Goal: Task Accomplishment & Management: Manage account settings

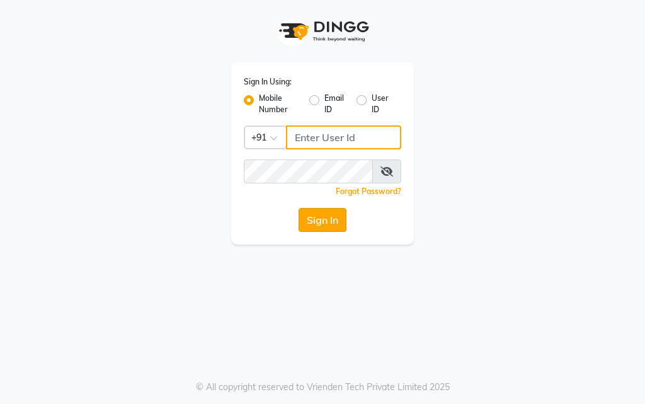
type input "8319161485"
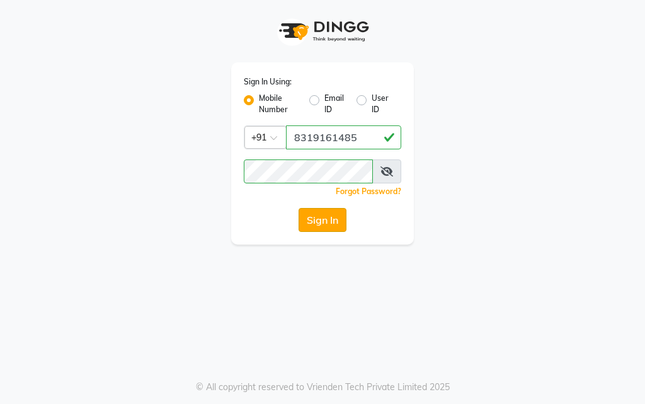
click at [328, 221] on button "Sign In" at bounding box center [322, 220] width 48 height 24
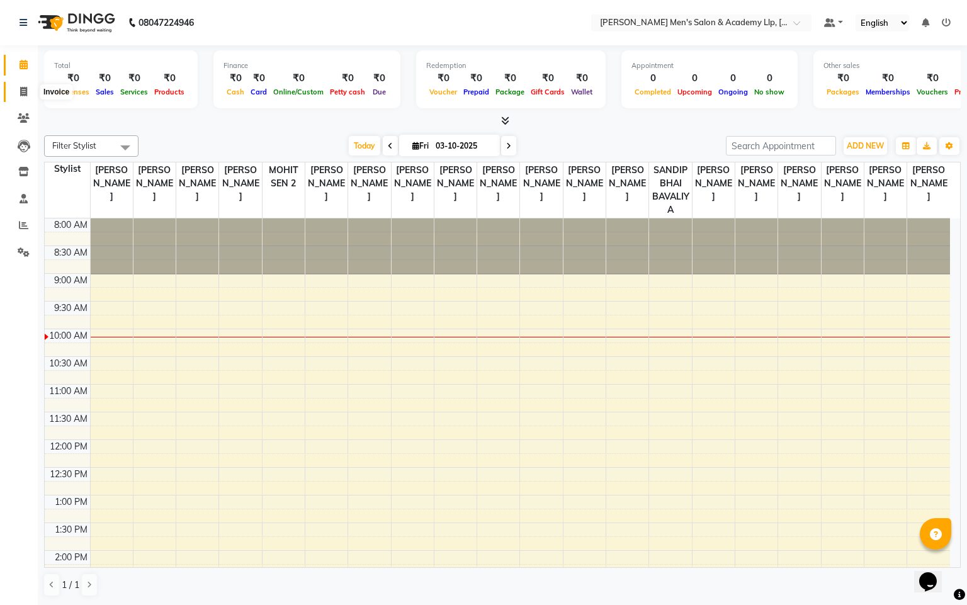
click at [26, 93] on icon at bounding box center [23, 91] width 7 height 9
select select "8248"
select select "service"
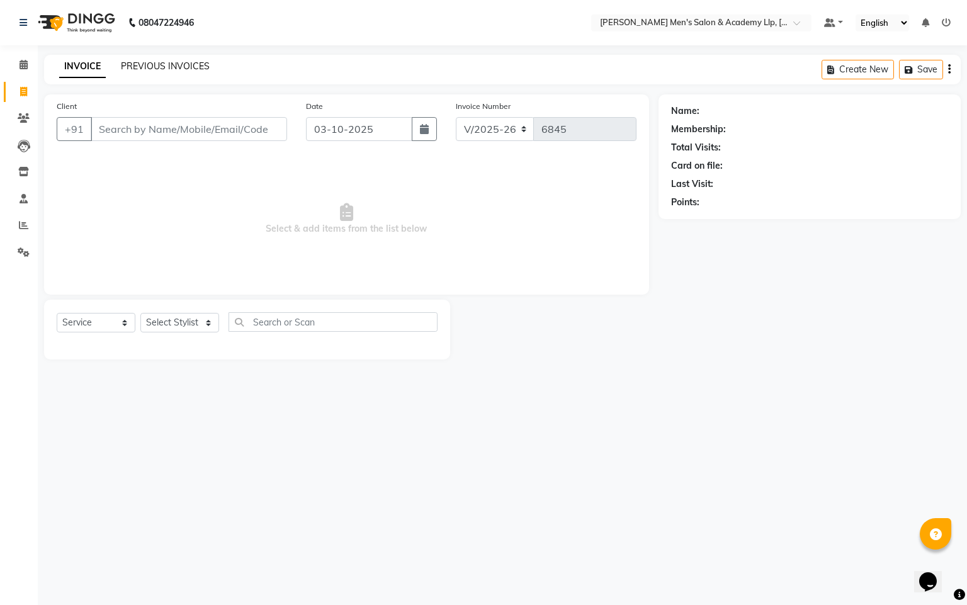
click at [176, 65] on link "PREVIOUS INVOICES" at bounding box center [165, 65] width 89 height 11
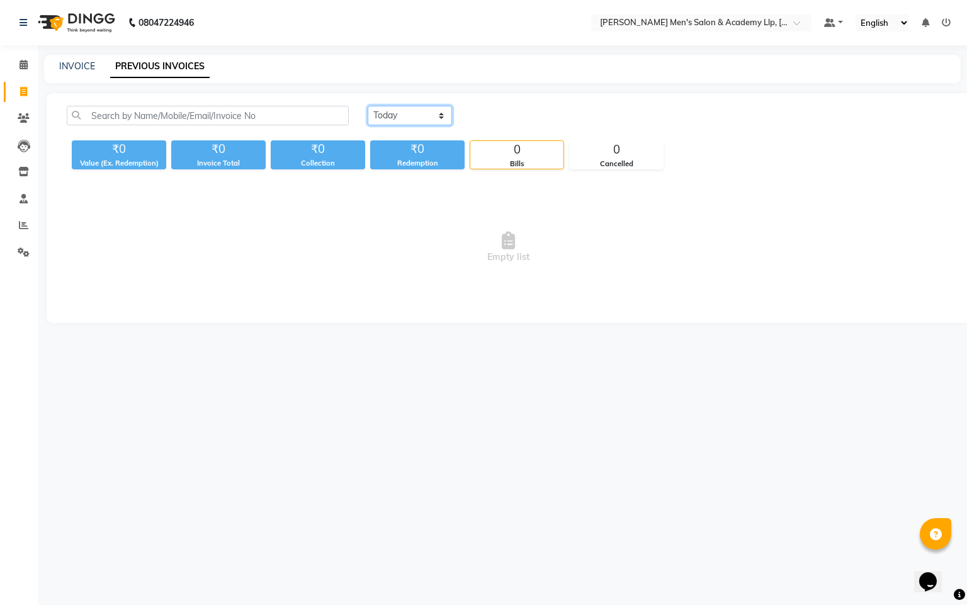
click at [416, 113] on select "Today Yesterday Custom Range" at bounding box center [410, 116] width 84 height 20
select select "yesterday"
click at [368, 106] on select "Today Yesterday Custom Range" at bounding box center [410, 116] width 84 height 20
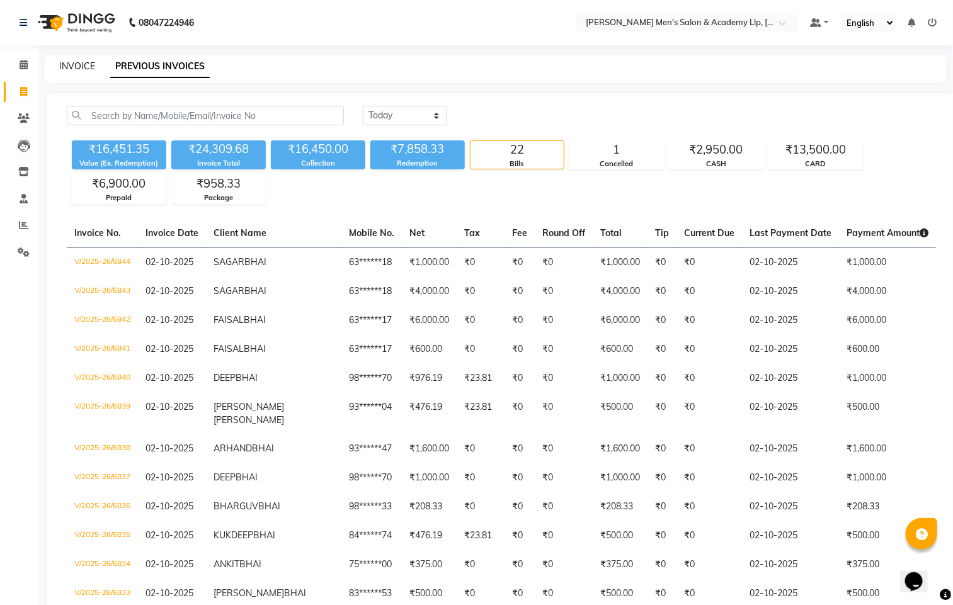
click at [78, 68] on link "INVOICE" at bounding box center [77, 65] width 36 height 11
select select "service"
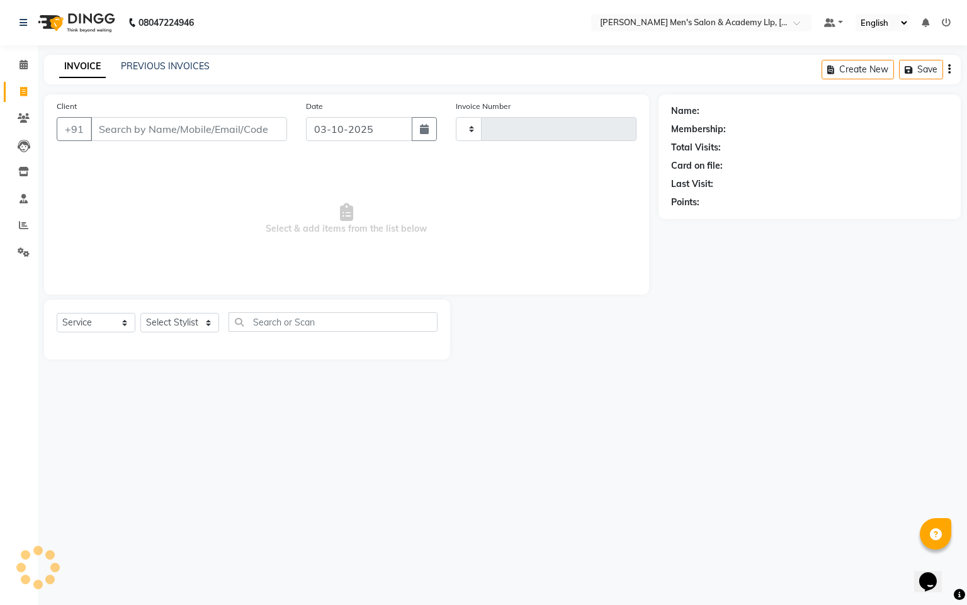
type input "6845"
select select "8248"
click at [20, 65] on icon at bounding box center [24, 64] width 8 height 9
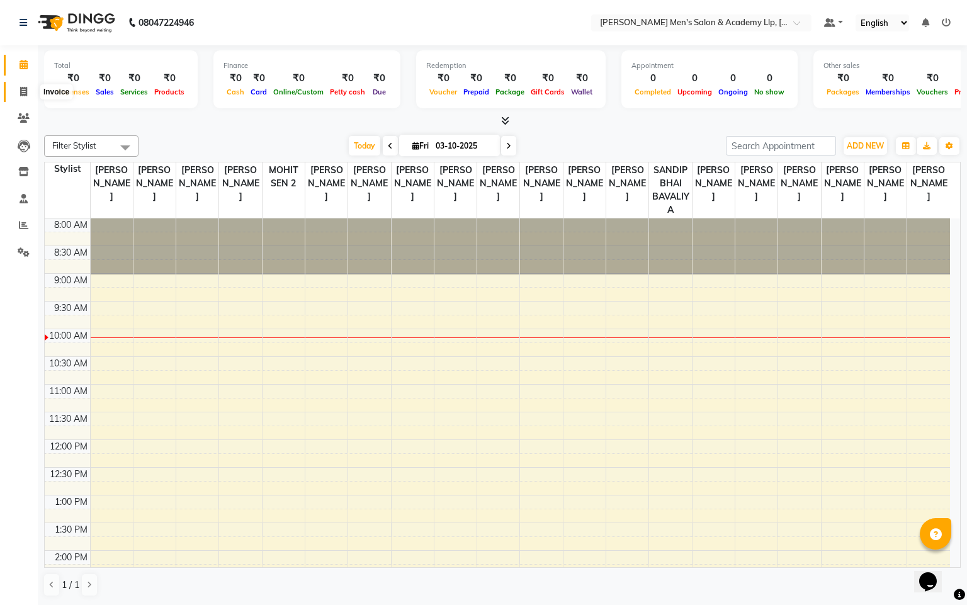
click at [25, 96] on span at bounding box center [24, 92] width 22 height 14
select select "service"
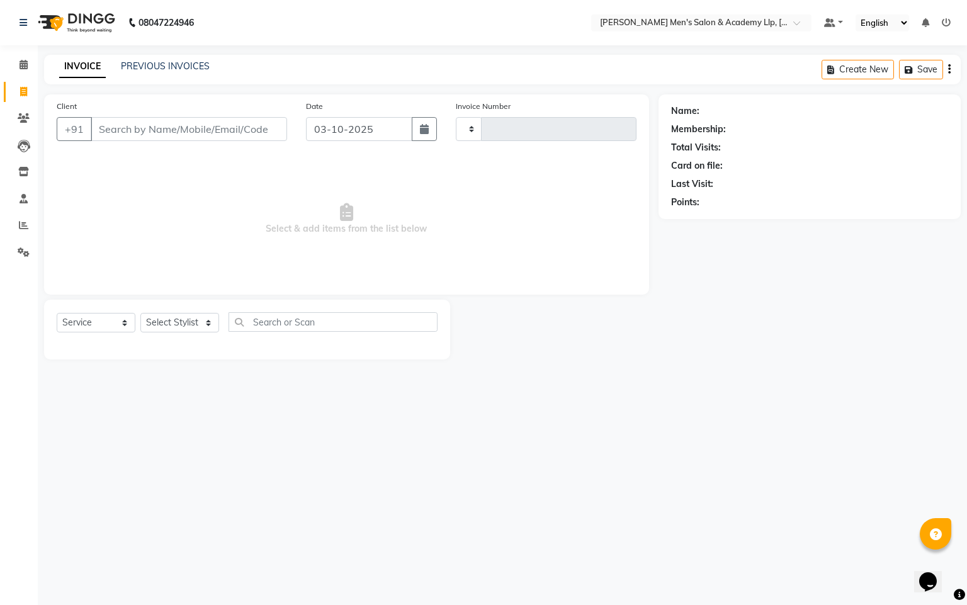
type input "6845"
select select "8248"
click at [563, 403] on div "08047224946 Select Location × Sandy Men's Salon & Academy Llp, Ravapar Road Def…" at bounding box center [483, 302] width 967 height 605
click at [174, 139] on input "Client" at bounding box center [189, 129] width 196 height 24
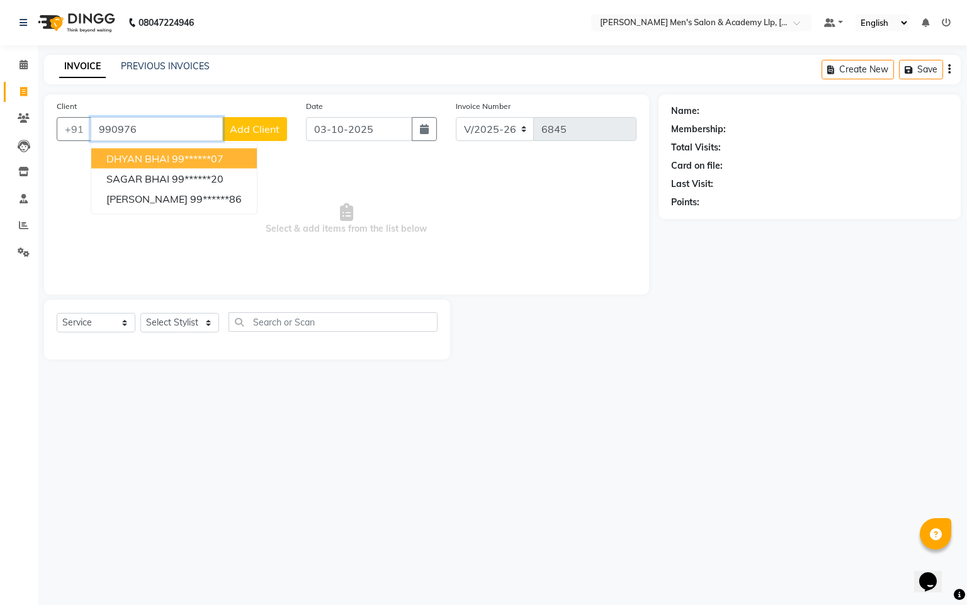
click at [176, 157] on ngb-highlight "99******07" at bounding box center [198, 158] width 52 height 13
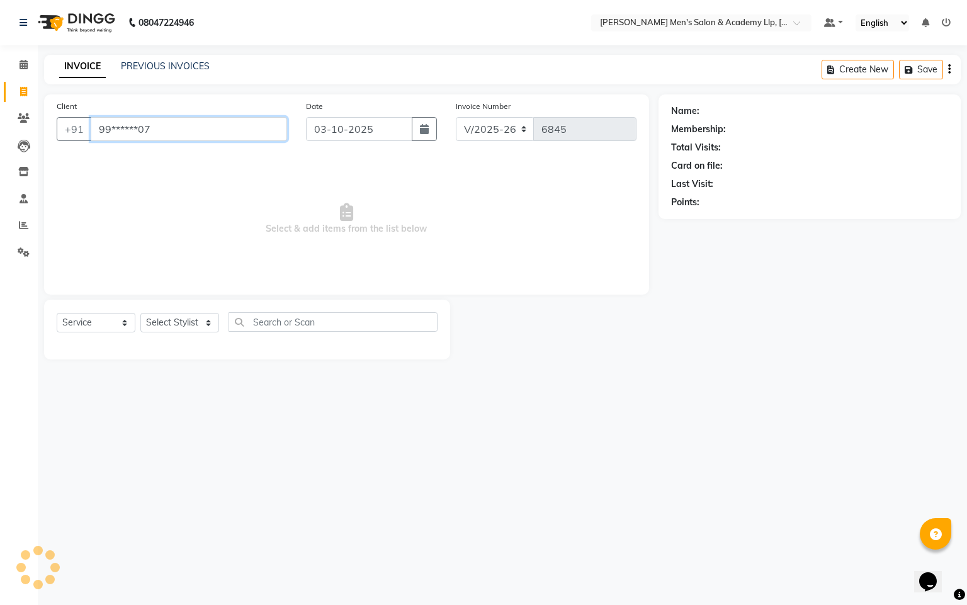
type input "99******07"
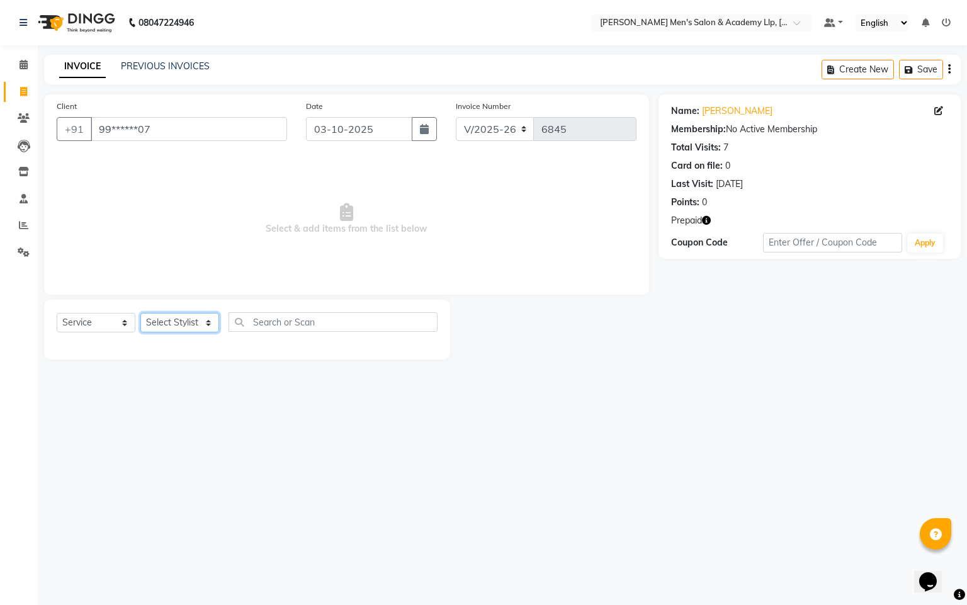
click at [201, 322] on select "Select Stylist ABHISHEK SEN AKKI SEN [PERSON_NAME] [PERSON_NAME] [PERSON_NAME] …" at bounding box center [179, 323] width 79 height 20
select select "84131"
click at [140, 314] on select "Select Stylist ABHISHEK SEN AKKI SEN [PERSON_NAME] [PERSON_NAME] [PERSON_NAME] …" at bounding box center [179, 323] width 79 height 20
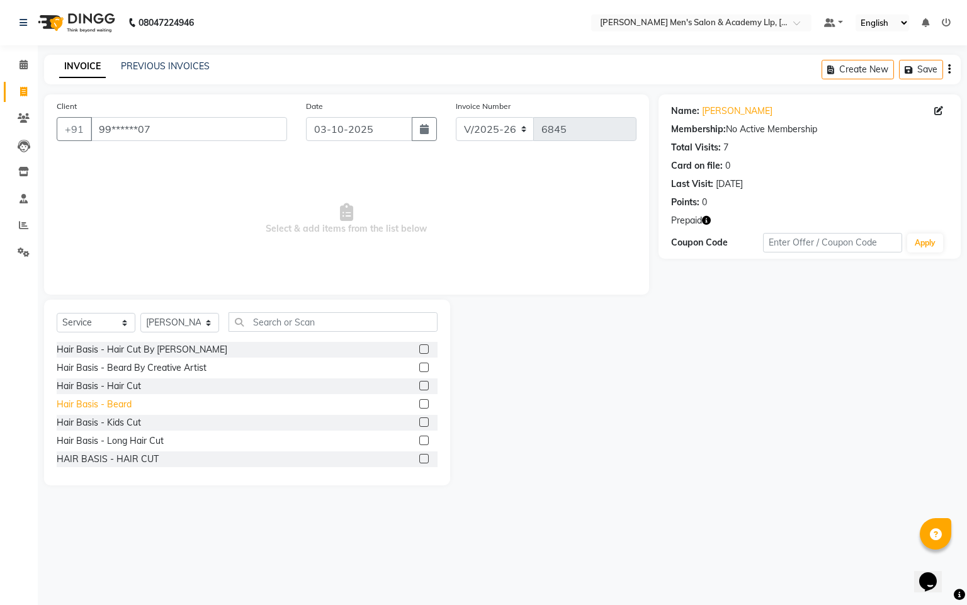
click at [118, 403] on div "Hair Basis - Beard" at bounding box center [94, 404] width 75 height 13
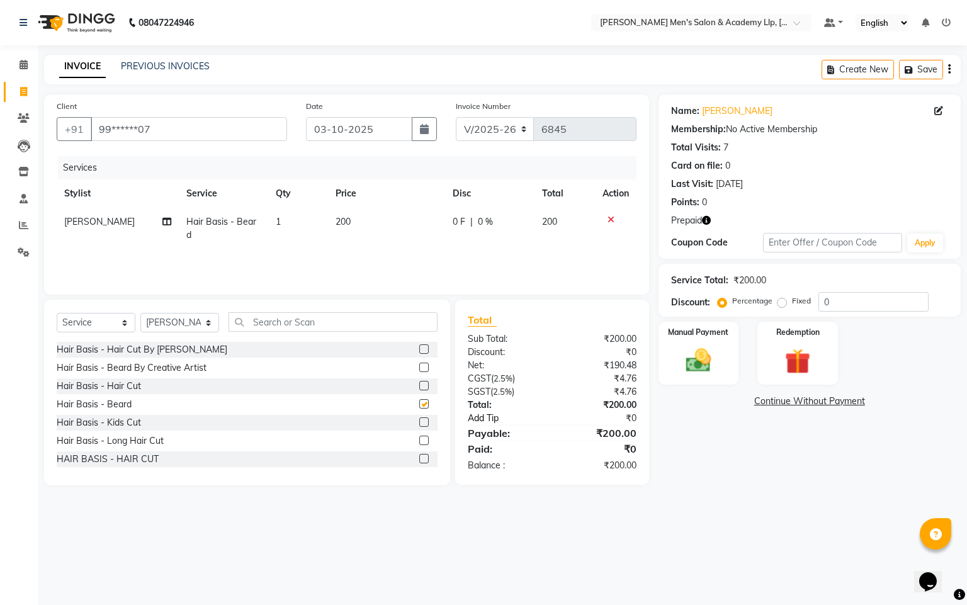
checkbox input "false"
click at [644, 358] on img at bounding box center [797, 362] width 43 height 33
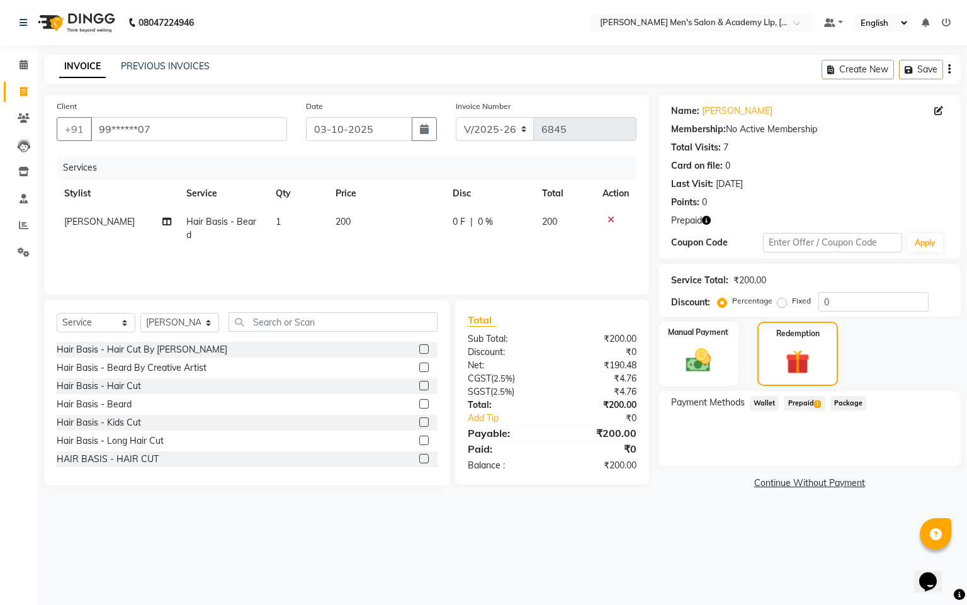
click at [644, 403] on span "Prepaid 1" at bounding box center [804, 403] width 41 height 14
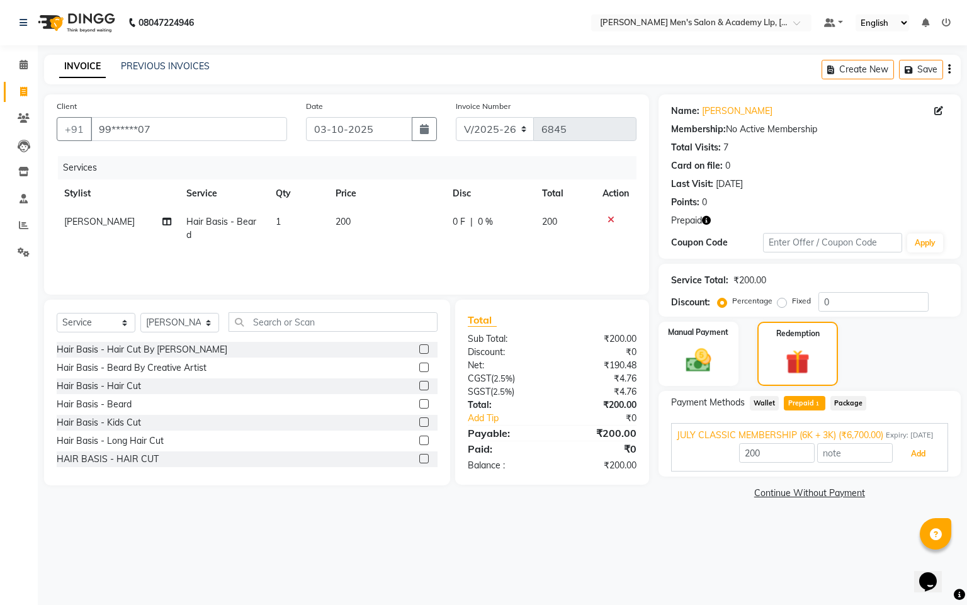
click at [644, 403] on button "Add" at bounding box center [918, 453] width 46 height 21
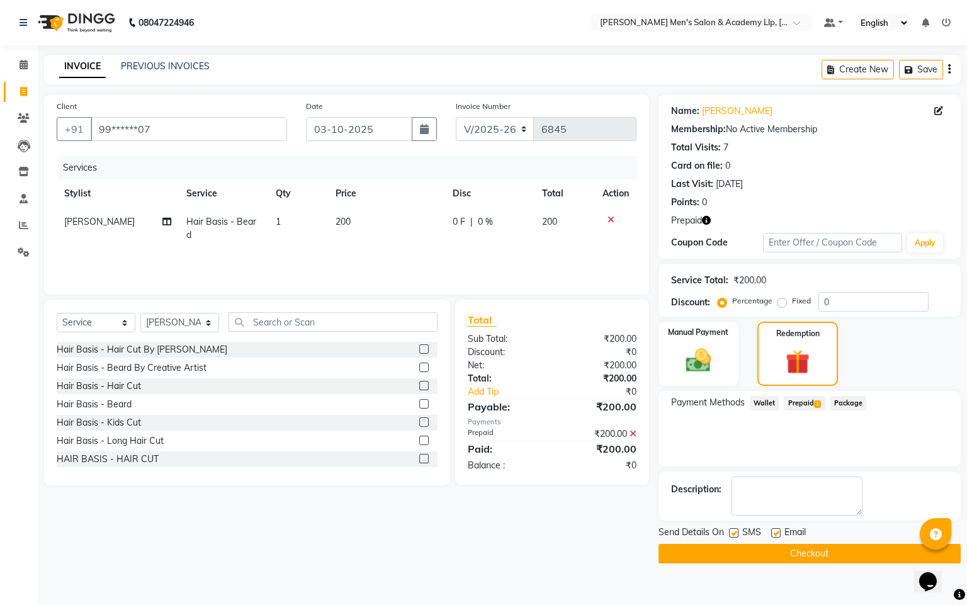
click at [644, 403] on label at bounding box center [775, 532] width 9 height 9
click at [644, 403] on input "checkbox" at bounding box center [775, 534] width 8 height 8
checkbox input "false"
click at [644, 403] on button "Checkout" at bounding box center [810, 554] width 302 height 20
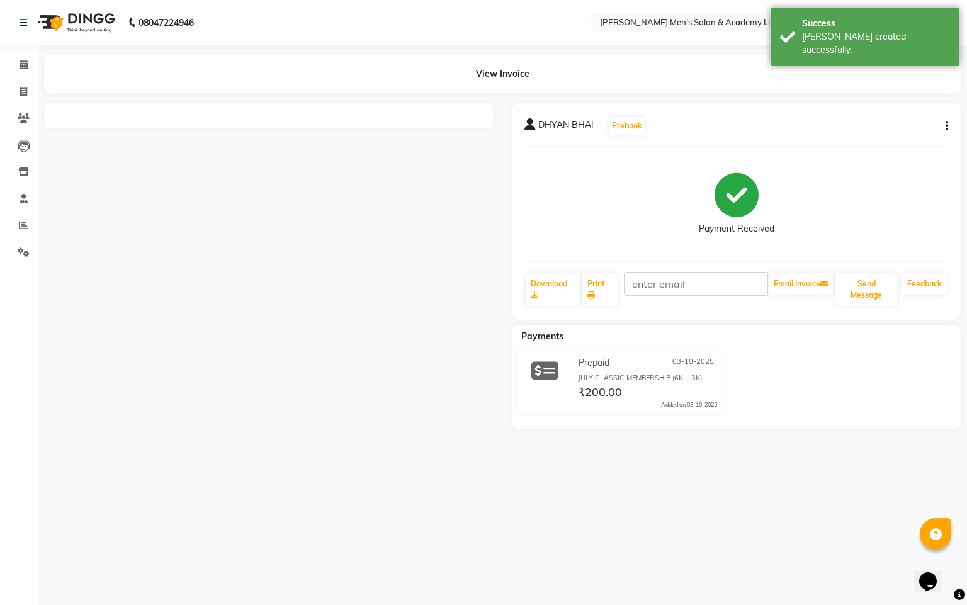
click at [35, 100] on li "Invoice" at bounding box center [19, 92] width 38 height 27
click at [11, 82] on link "Invoice" at bounding box center [19, 92] width 30 height 21
select select "service"
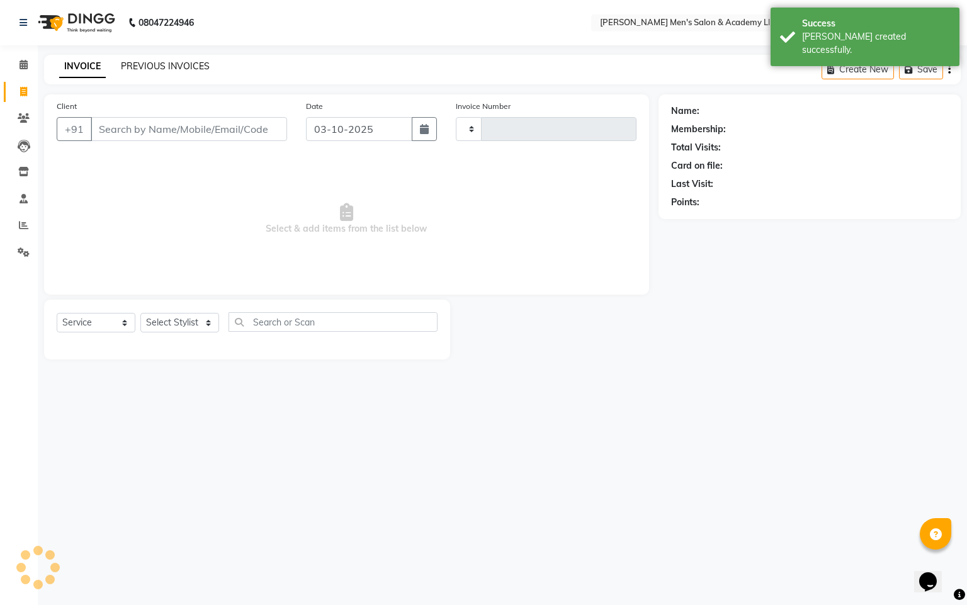
type input "6846"
select select "8248"
click at [148, 66] on link "PREVIOUS INVOICES" at bounding box center [165, 65] width 89 height 11
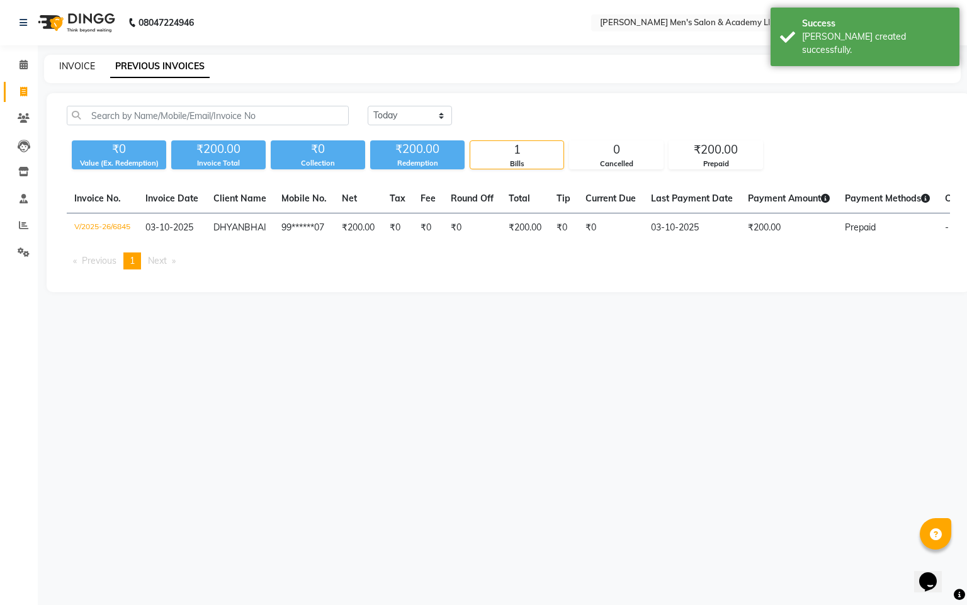
click at [81, 70] on link "INVOICE" at bounding box center [77, 65] width 36 height 11
select select "service"
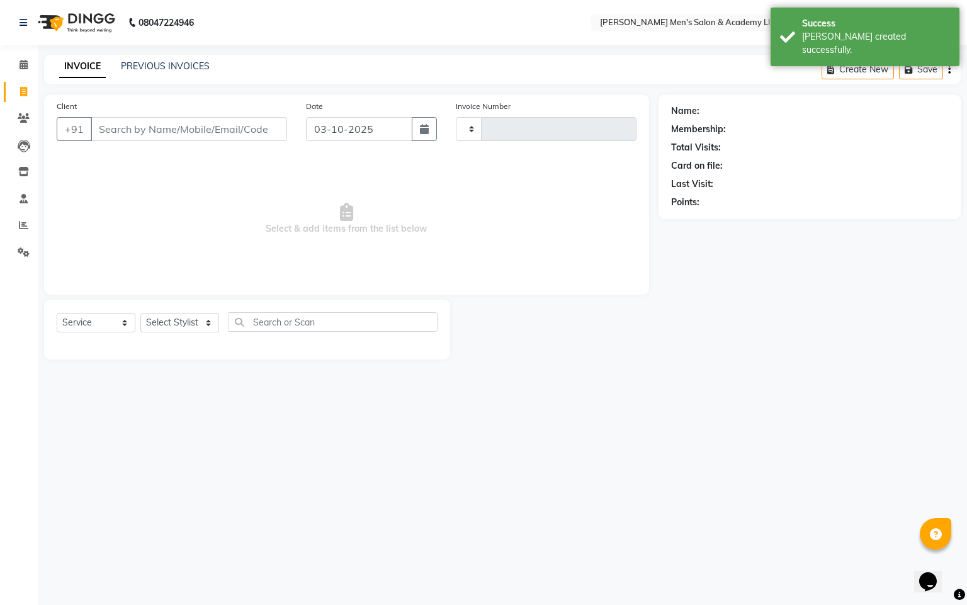
type input "6846"
select select "8248"
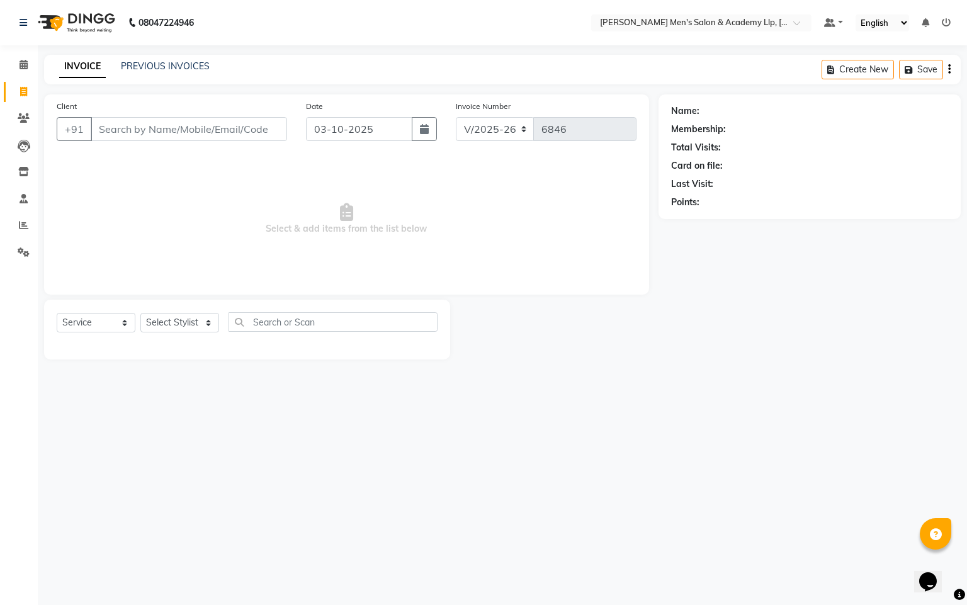
click at [165, 76] on div "INVOICE PREVIOUS INVOICES Create New Save" at bounding box center [502, 70] width 917 height 30
click at [161, 68] on link "PREVIOUS INVOICES" at bounding box center [165, 65] width 89 height 11
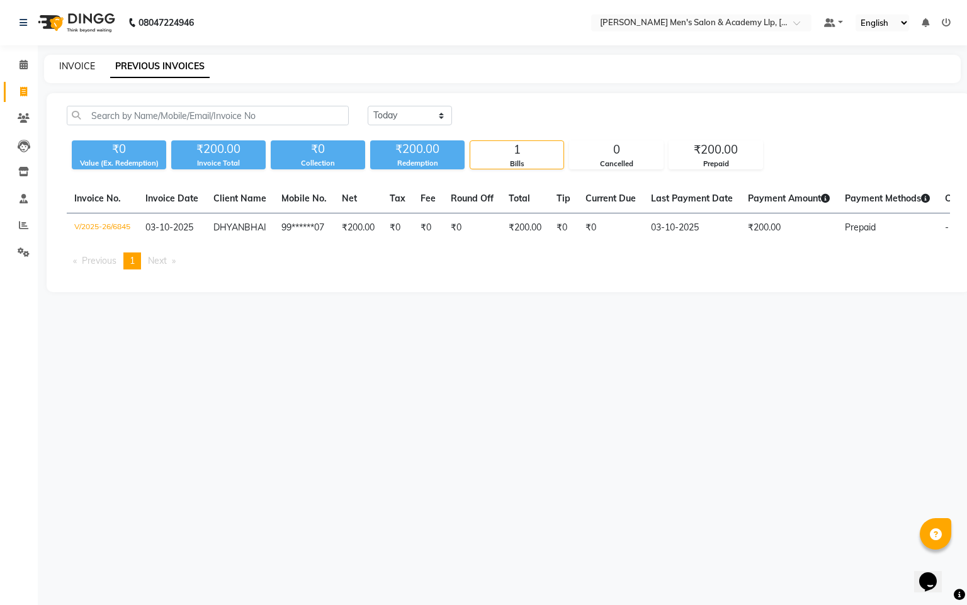
click at [91, 63] on link "INVOICE" at bounding box center [77, 65] width 36 height 11
select select "service"
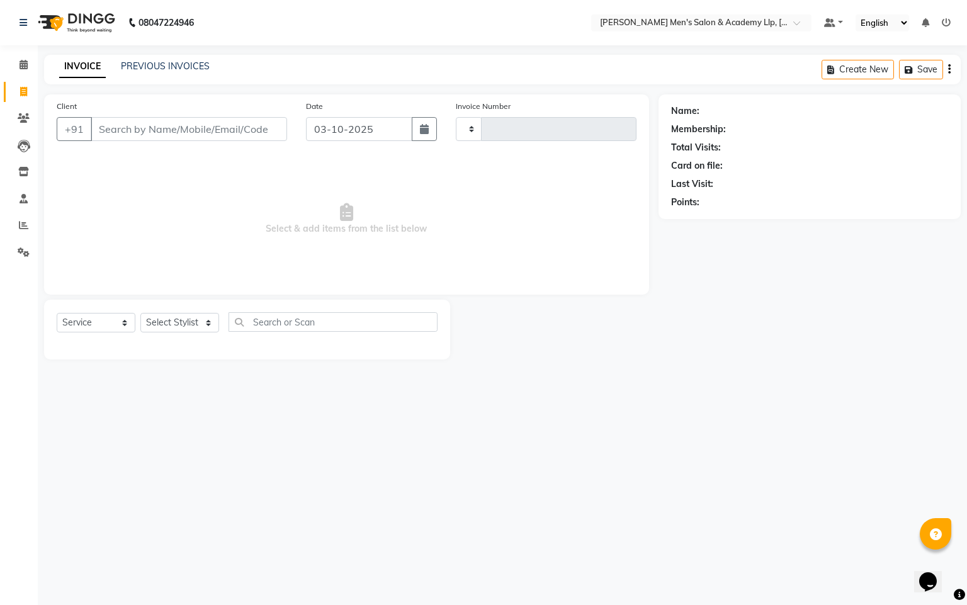
type input "6846"
select select "8248"
click at [644, 44] on nav "08047224946 Select Location × Sandy Men's Salon & Academy Llp, Ravapar Road Def…" at bounding box center [483, 22] width 967 height 45
click at [161, 65] on link "PREVIOUS INVOICES" at bounding box center [165, 65] width 89 height 11
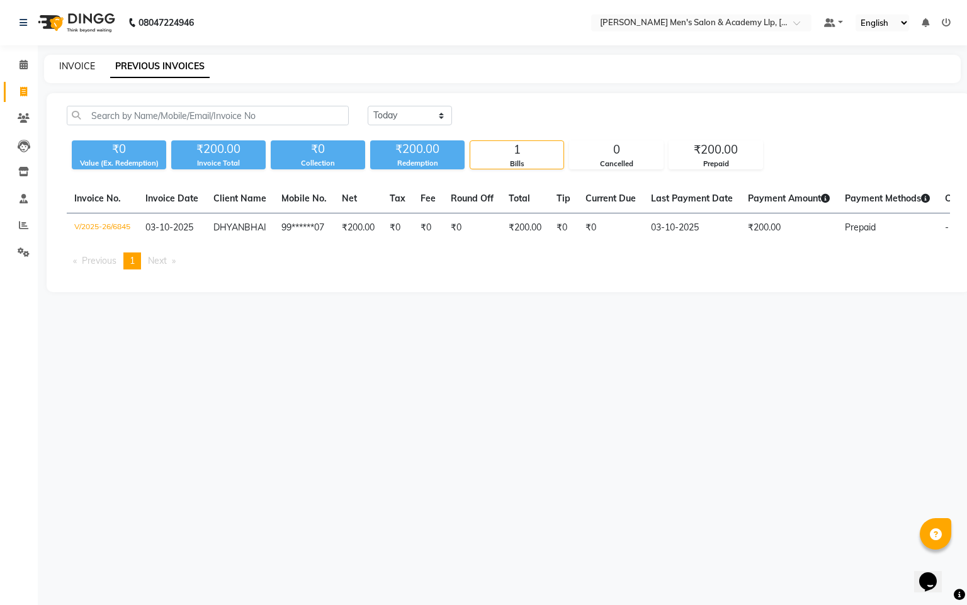
click at [89, 62] on link "INVOICE" at bounding box center [77, 65] width 36 height 11
select select "service"
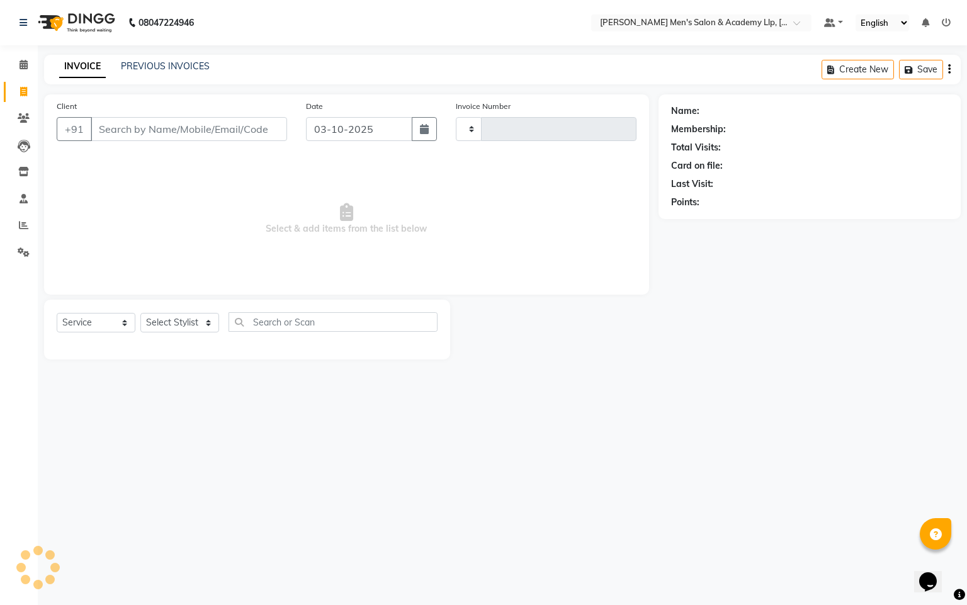
type input "6846"
select select "8248"
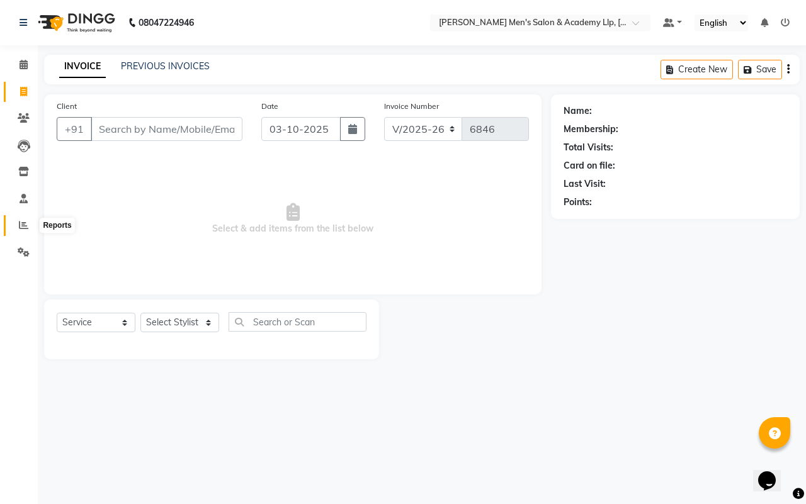
click at [20, 227] on icon at bounding box center [23, 224] width 9 height 9
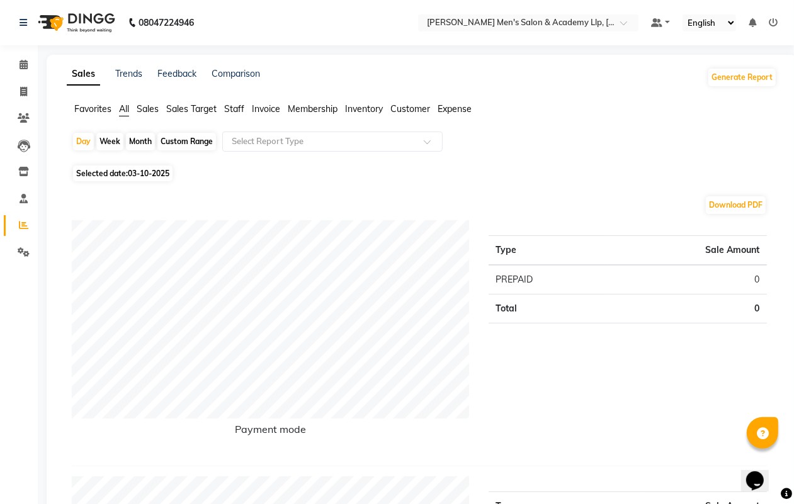
click at [509, 290] on td "PREPAID" at bounding box center [549, 280] width 120 height 30
drag, startPoint x: 511, startPoint y: 288, endPoint x: 543, endPoint y: 94, distance: 196.5
click at [114, 169] on span "Selected date: 03-10-2025" at bounding box center [122, 174] width 99 height 16
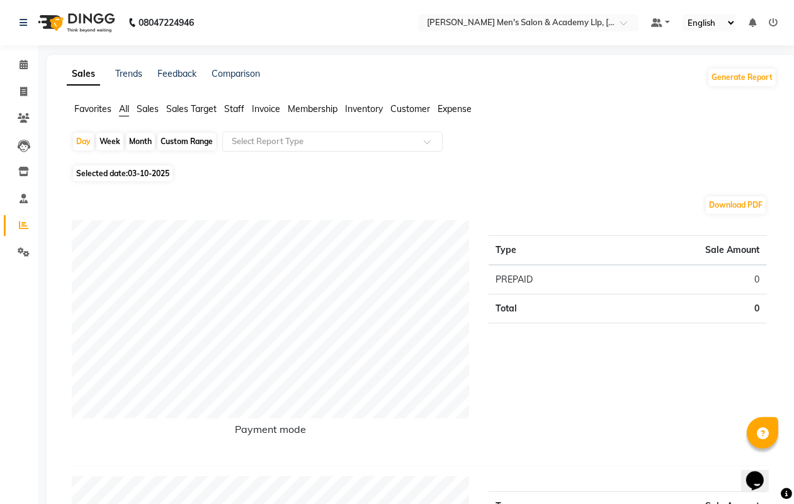
select select "10"
select select "2025"
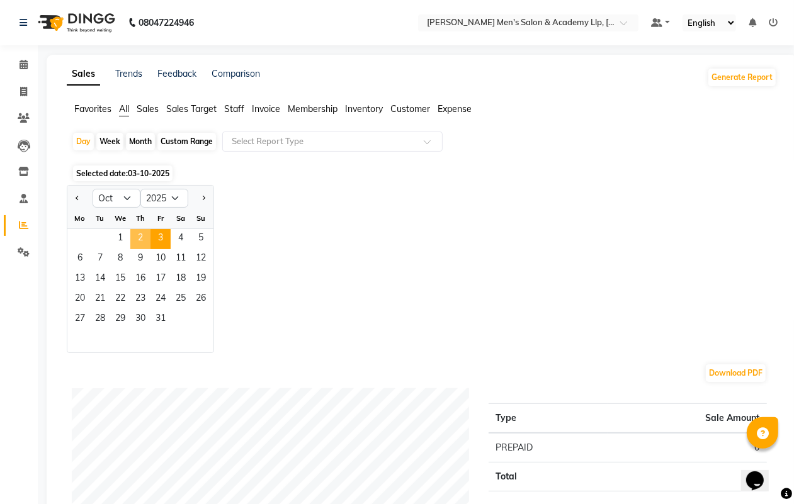
click at [139, 237] on span "2" at bounding box center [140, 239] width 20 height 20
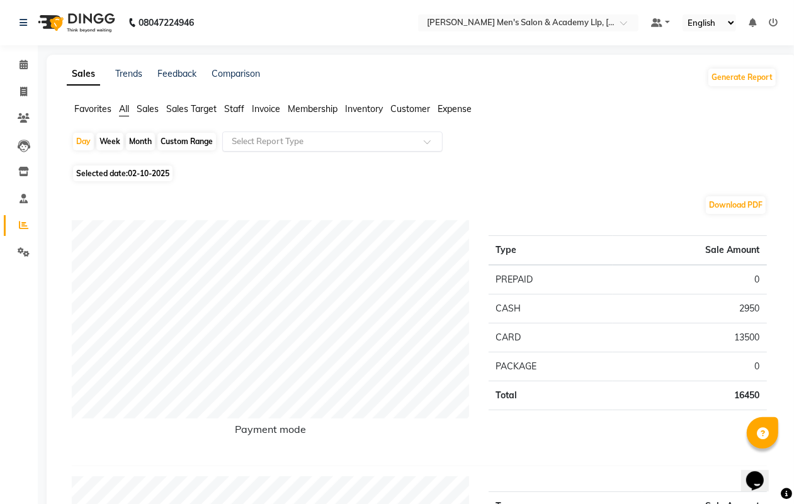
click at [252, 144] on input "text" at bounding box center [319, 141] width 181 height 13
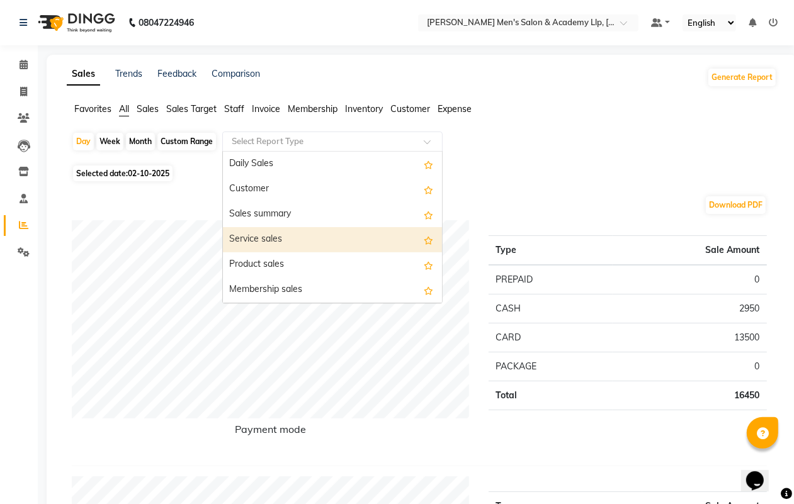
click at [286, 229] on div "Service sales" at bounding box center [332, 239] width 219 height 25
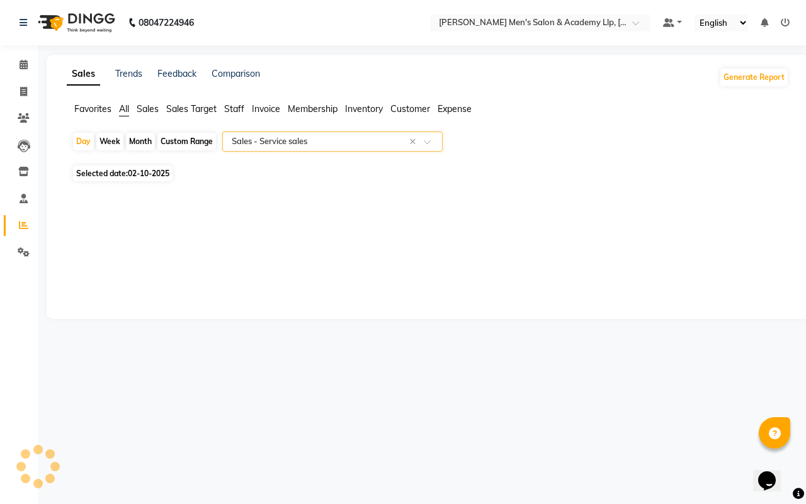
select select "full_report"
select select "csv"
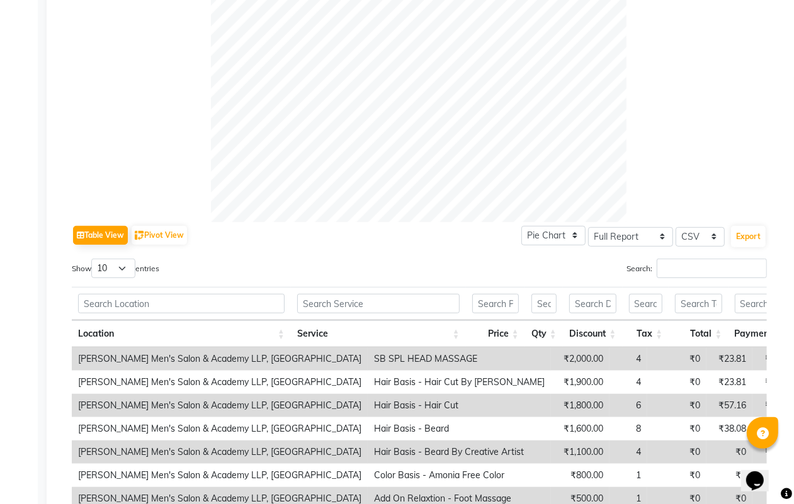
scroll to position [472, 0]
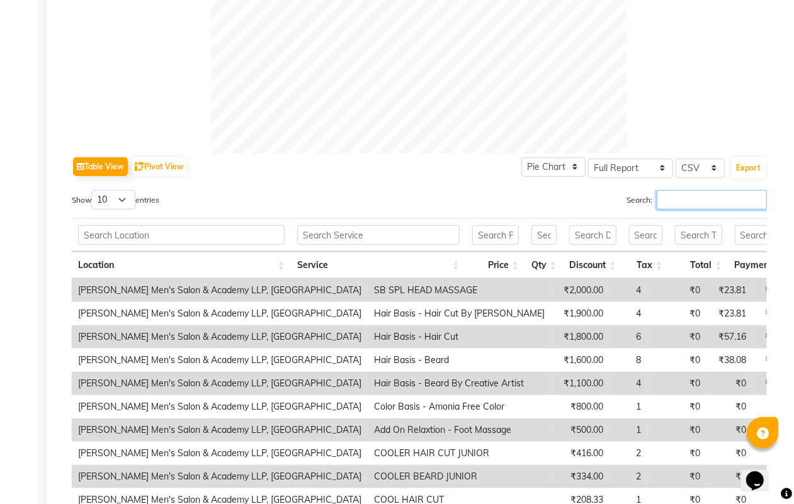
click at [644, 205] on input "Search:" at bounding box center [712, 200] width 110 height 20
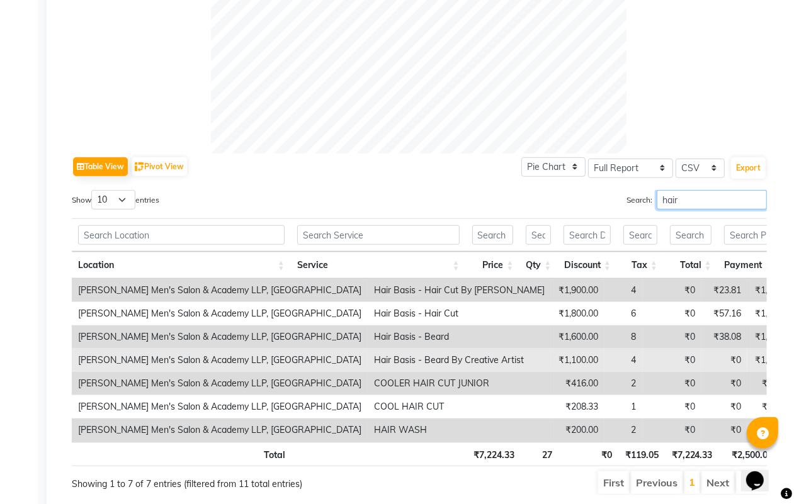
scroll to position [530, 0]
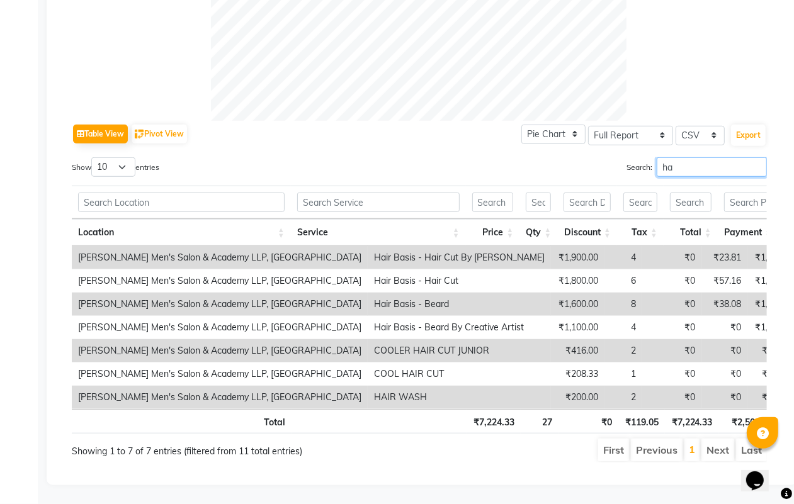
type input "h"
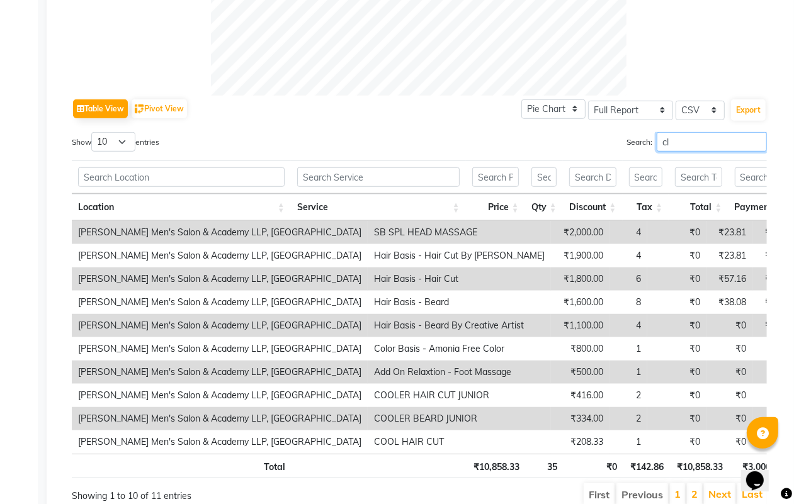
scroll to position [379, 0]
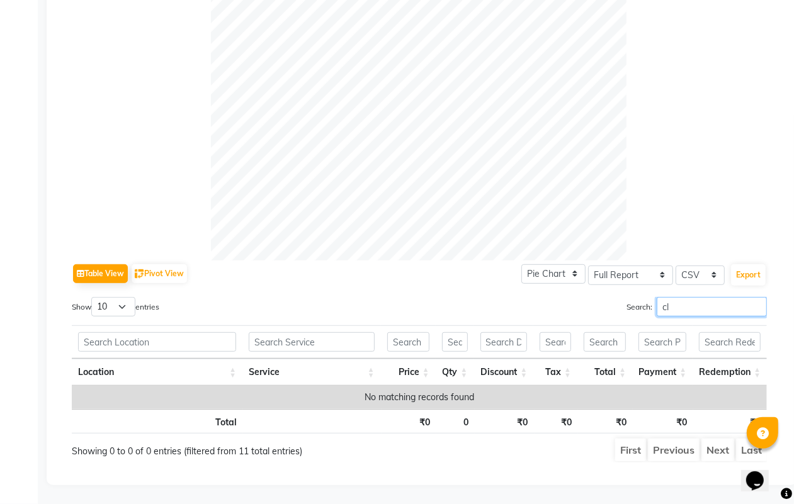
type input "c"
type input "f"
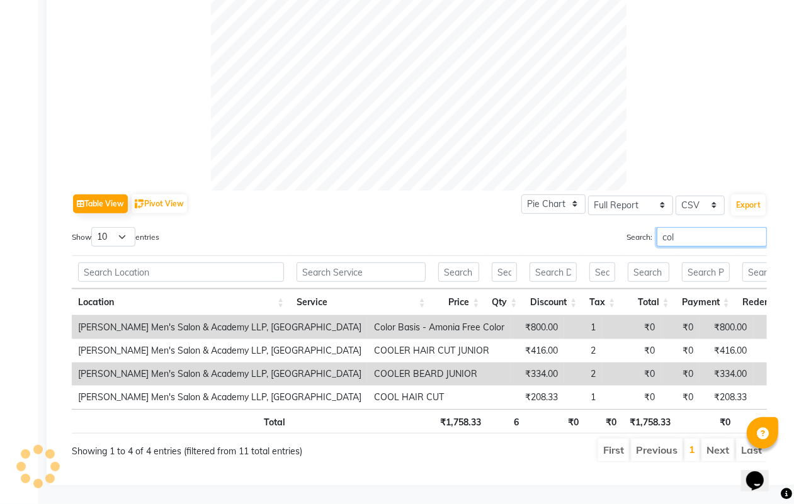
scroll to position [391, 0]
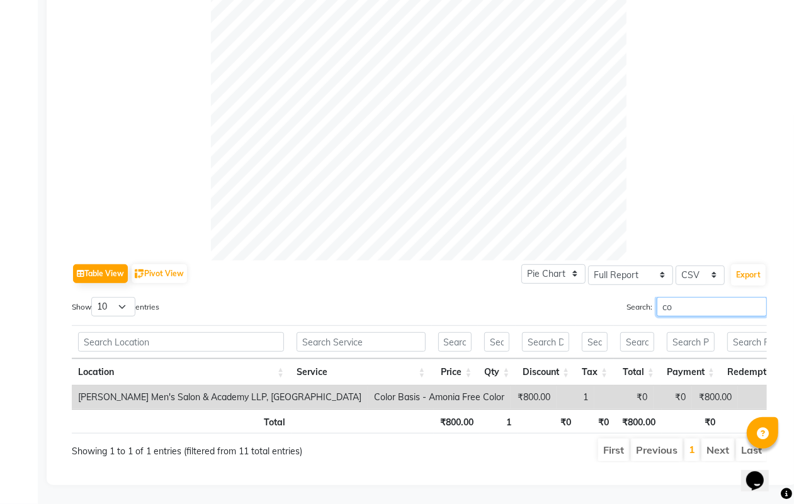
type input "c"
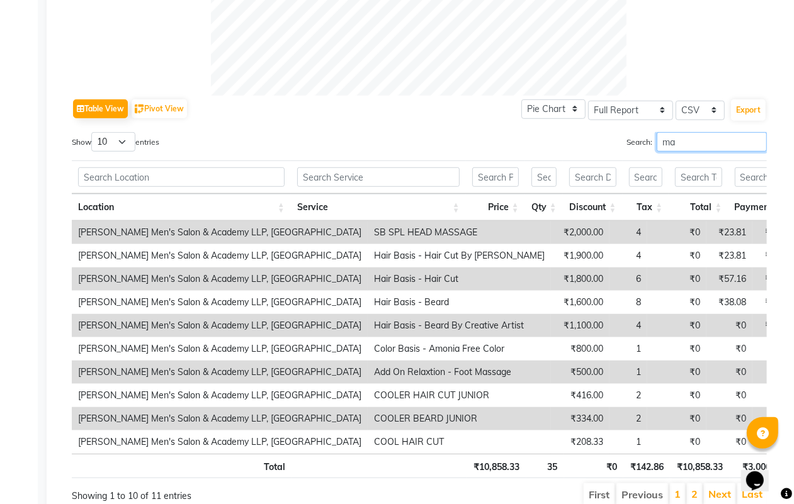
scroll to position [414, 0]
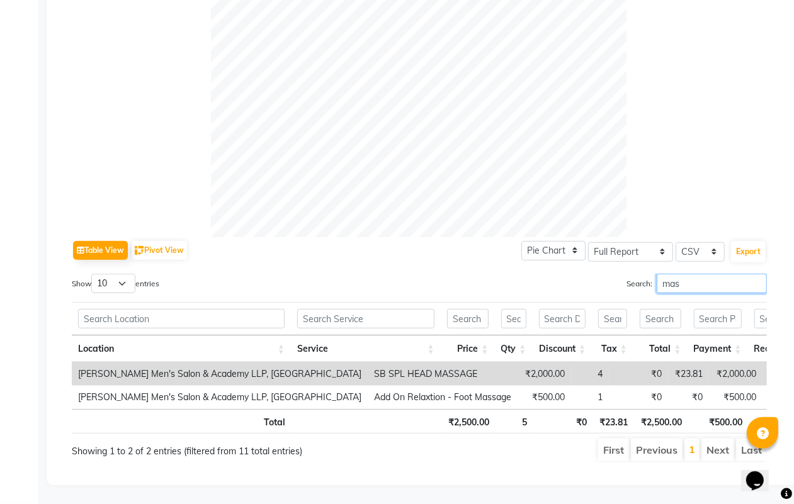
type input "mas"
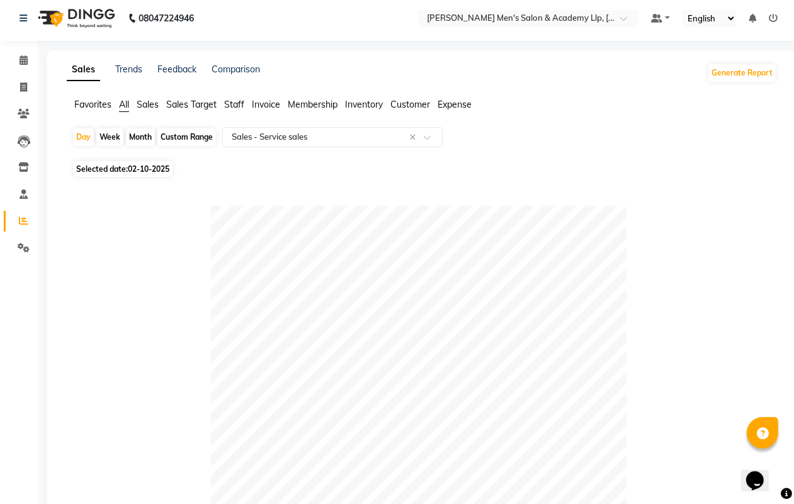
scroll to position [0, 0]
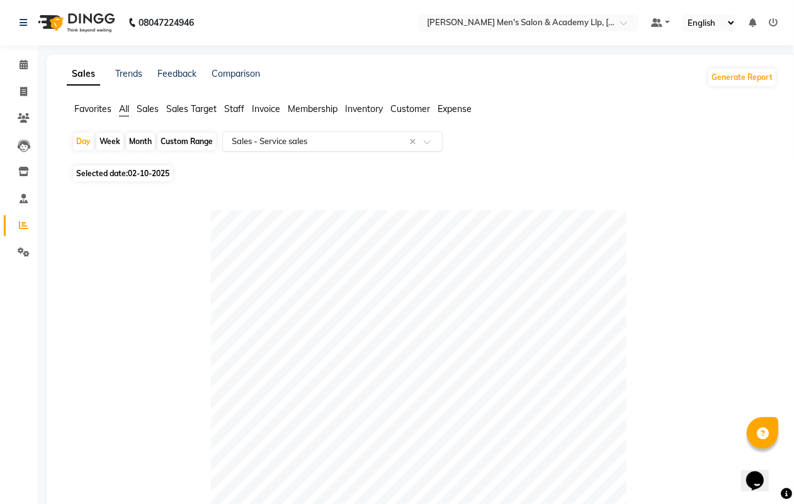
click at [266, 145] on input "text" at bounding box center [319, 141] width 181 height 13
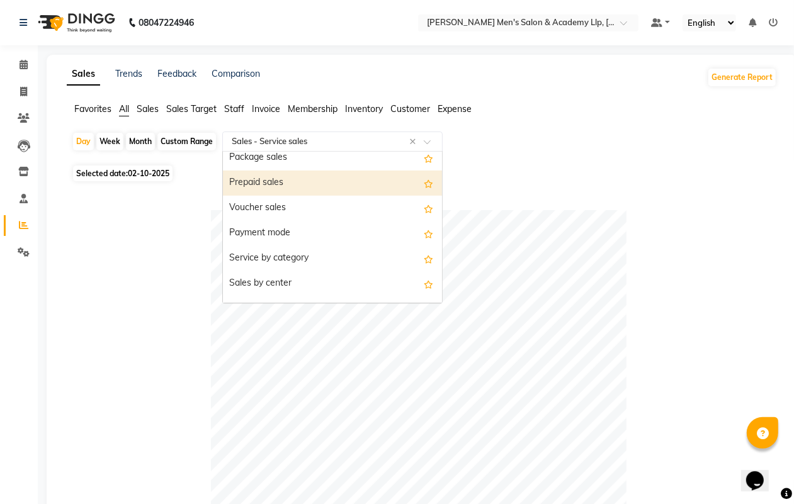
click at [273, 191] on div "Prepaid sales" at bounding box center [332, 183] width 219 height 25
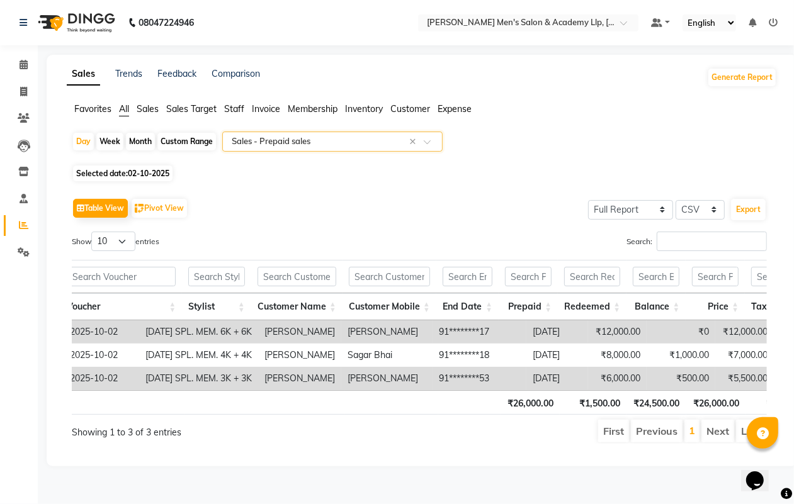
scroll to position [0, 379]
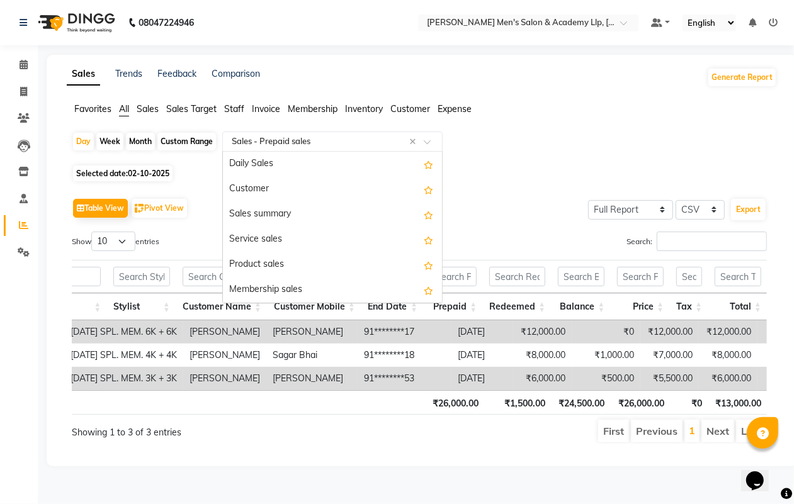
click at [246, 140] on input "text" at bounding box center [319, 141] width 181 height 13
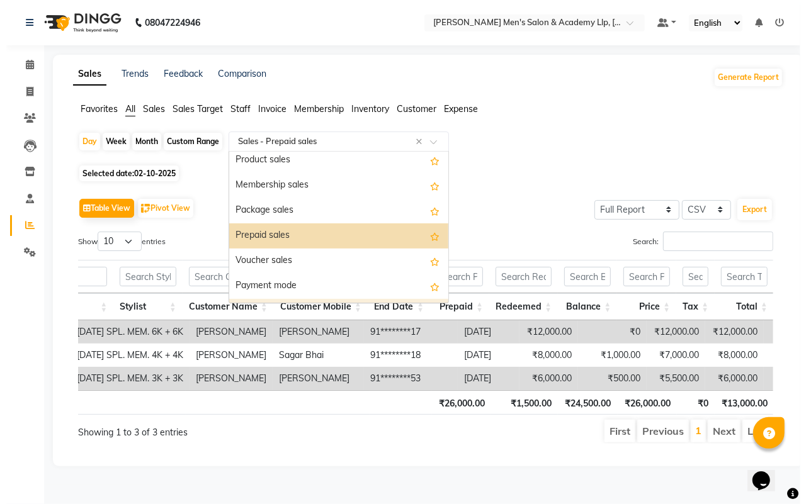
scroll to position [0, 0]
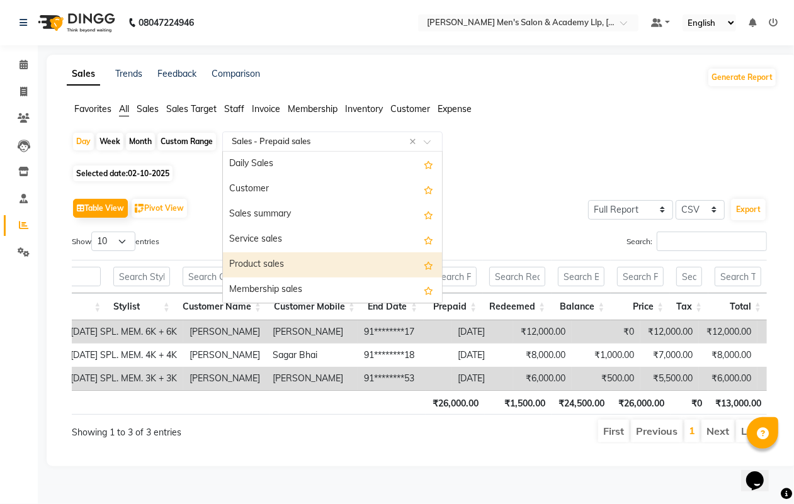
click at [264, 265] on div "Product sales" at bounding box center [332, 264] width 219 height 25
click at [264, 265] on th at bounding box center [221, 276] width 91 height 33
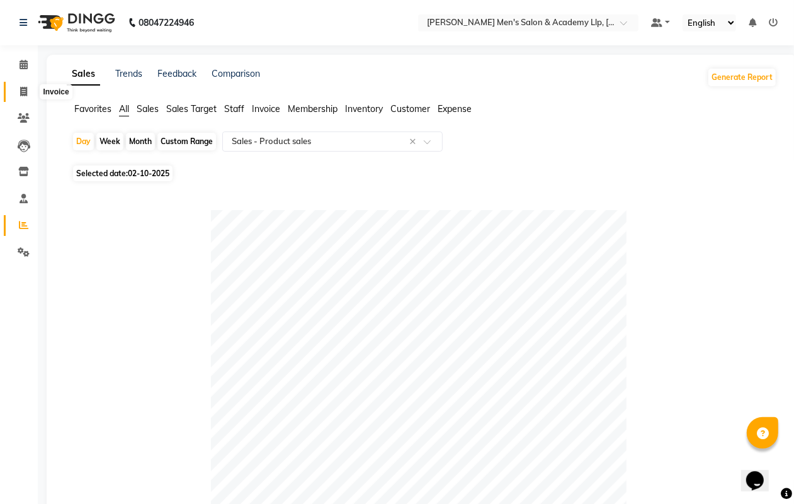
click at [18, 86] on span at bounding box center [24, 92] width 22 height 14
select select "service"
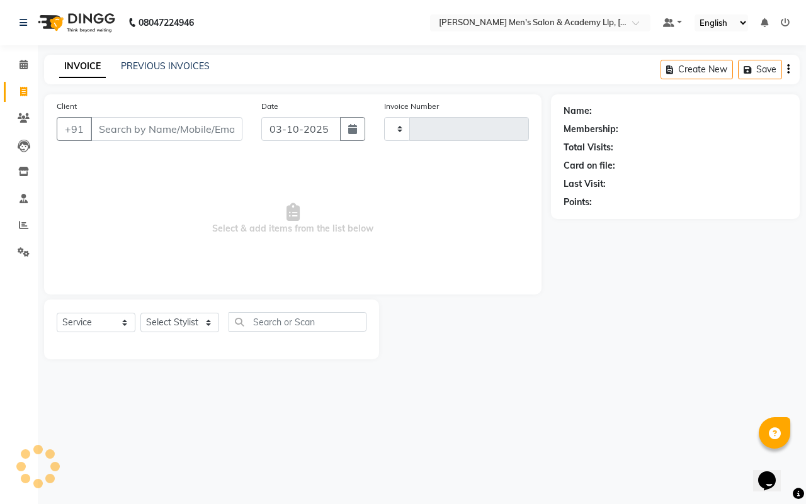
type input "6846"
select select "8248"
click at [147, 64] on link "PREVIOUS INVOICES" at bounding box center [165, 65] width 89 height 11
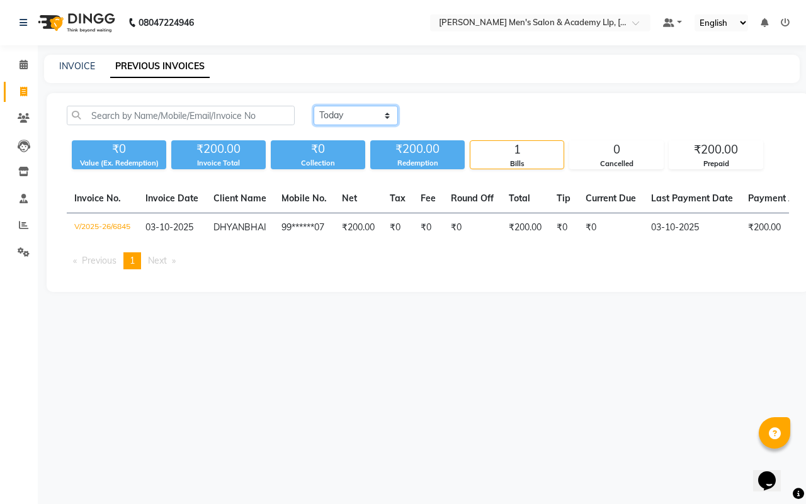
drag, startPoint x: 367, startPoint y: 107, endPoint x: 360, endPoint y: 115, distance: 10.2
click at [366, 107] on select "Today Yesterday Custom Range" at bounding box center [356, 116] width 84 height 20
select select "yesterday"
click at [314, 106] on select "Today Yesterday Custom Range" at bounding box center [356, 116] width 84 height 20
click at [343, 152] on div "₹0" at bounding box center [318, 149] width 94 height 18
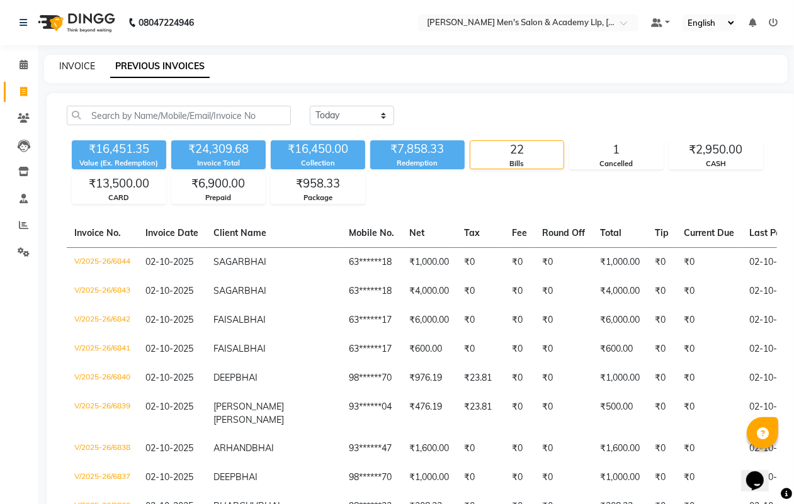
click at [74, 60] on link "INVOICE" at bounding box center [77, 65] width 36 height 11
select select "service"
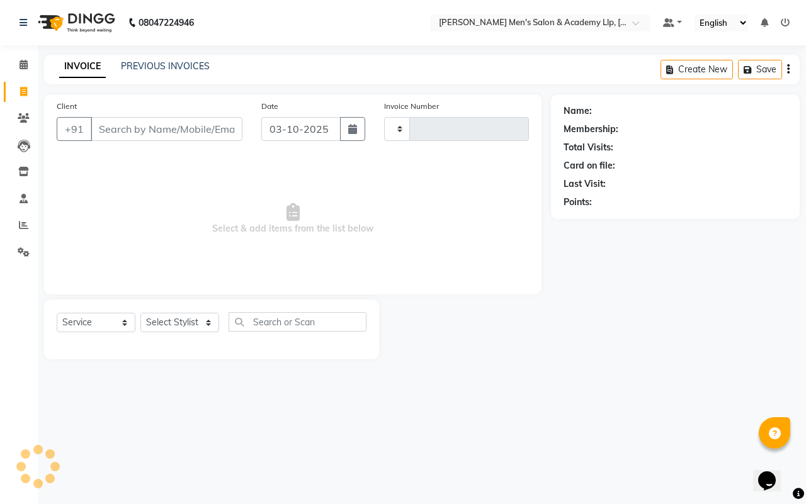
type input "6846"
select select "8248"
click at [156, 71] on div "PREVIOUS INVOICES" at bounding box center [165, 66] width 89 height 13
click at [157, 64] on link "PREVIOUS INVOICES" at bounding box center [165, 65] width 89 height 11
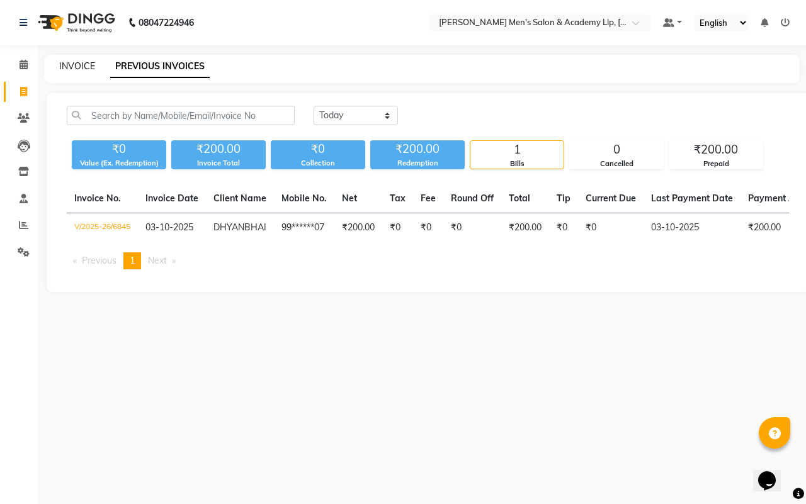
click at [71, 65] on link "INVOICE" at bounding box center [77, 65] width 36 height 11
select select "service"
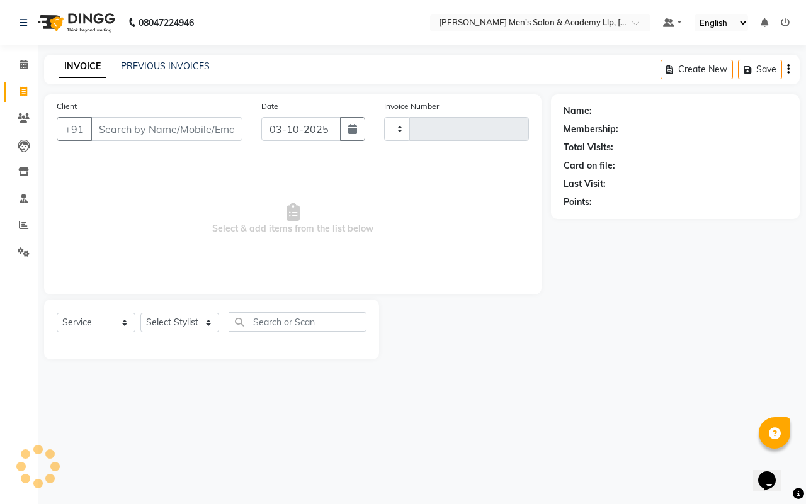
type input "6846"
select select "8248"
click at [155, 66] on link "PREVIOUS INVOICES" at bounding box center [165, 65] width 89 height 11
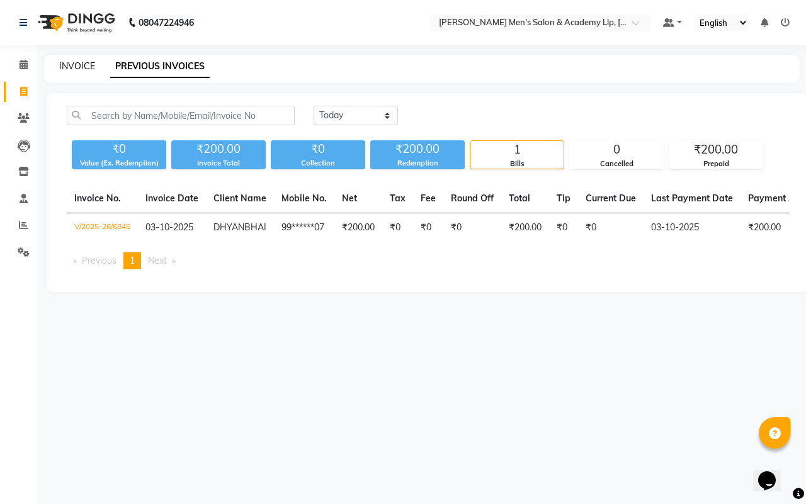
click at [79, 65] on link "INVOICE" at bounding box center [77, 65] width 36 height 11
select select "service"
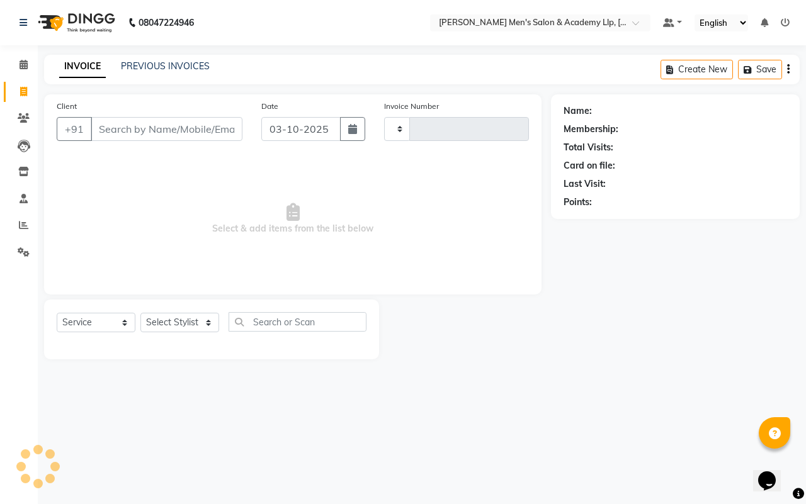
type input "6846"
select select "8248"
click at [152, 67] on link "PREVIOUS INVOICES" at bounding box center [165, 65] width 89 height 11
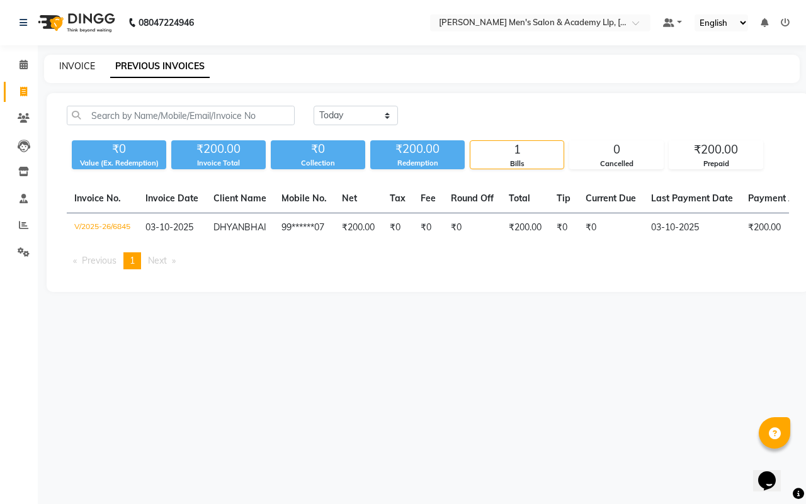
click at [76, 67] on link "INVOICE" at bounding box center [77, 65] width 36 height 11
select select "8248"
select select "service"
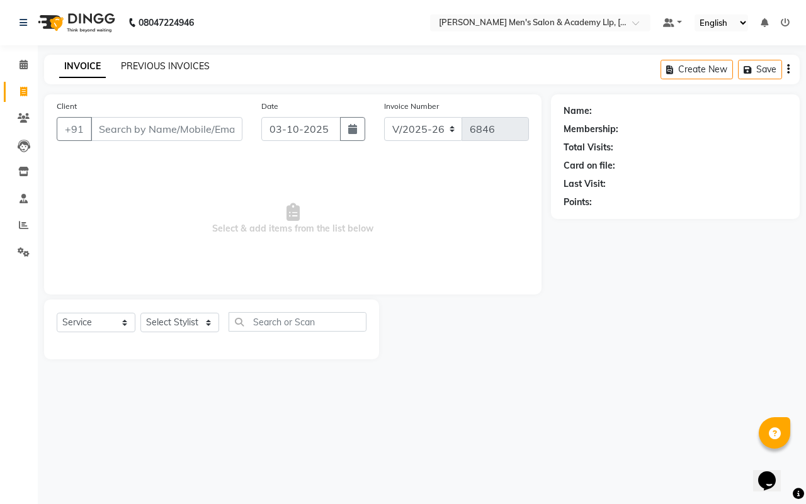
click at [177, 67] on link "PREVIOUS INVOICES" at bounding box center [165, 65] width 89 height 11
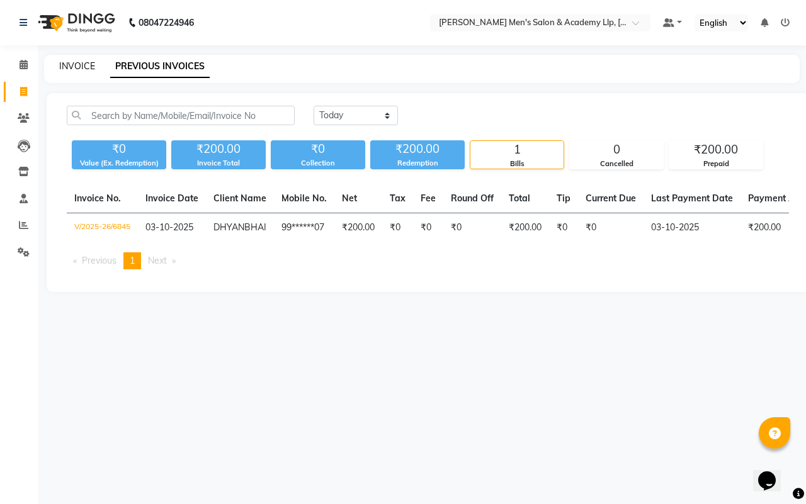
click at [79, 67] on link "INVOICE" at bounding box center [77, 65] width 36 height 11
select select "service"
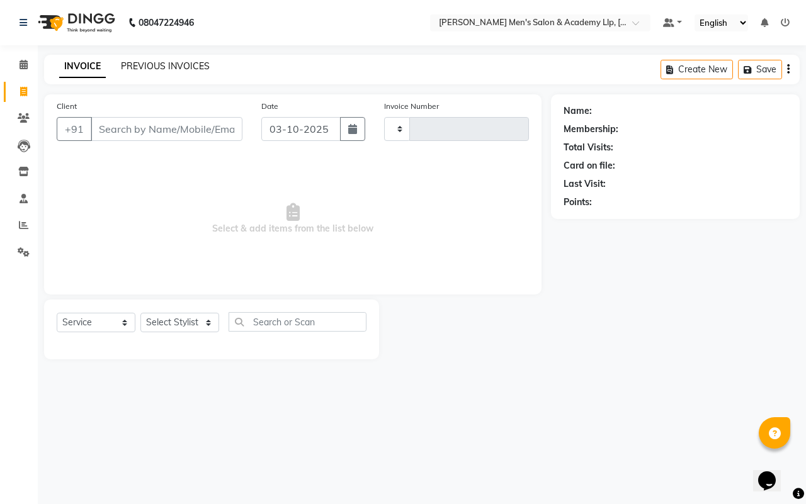
click at [171, 67] on link "PREVIOUS INVOICES" at bounding box center [165, 65] width 89 height 11
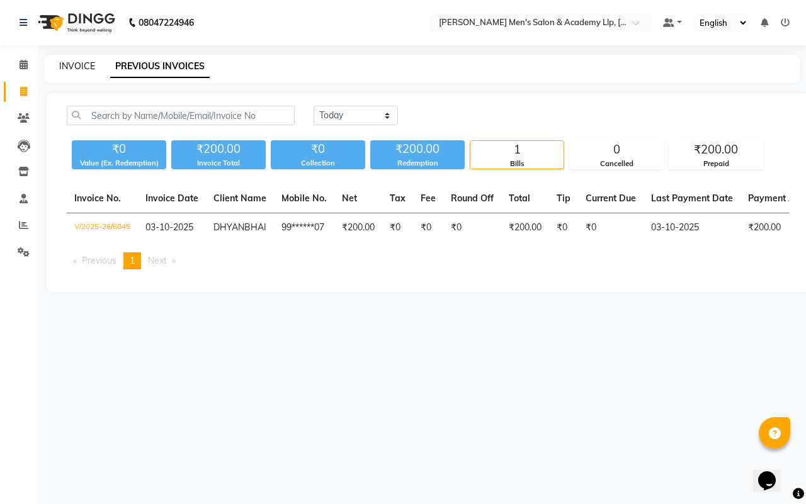
click at [69, 63] on link "INVOICE" at bounding box center [77, 65] width 36 height 11
select select "service"
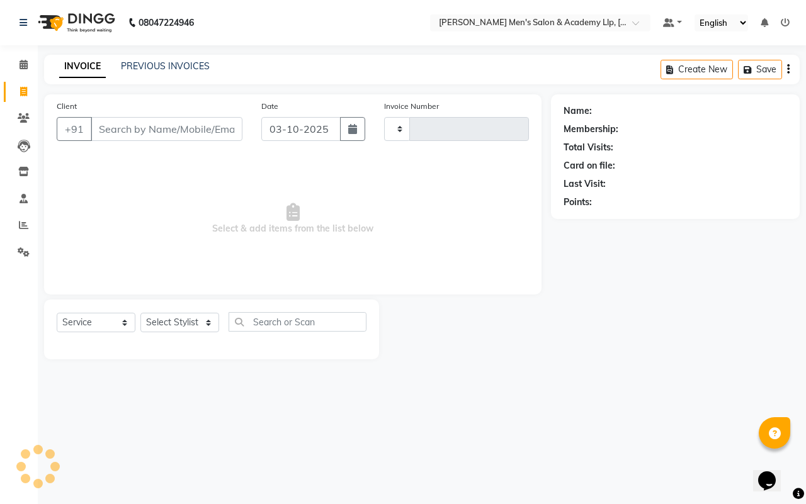
type input "6846"
select select "8248"
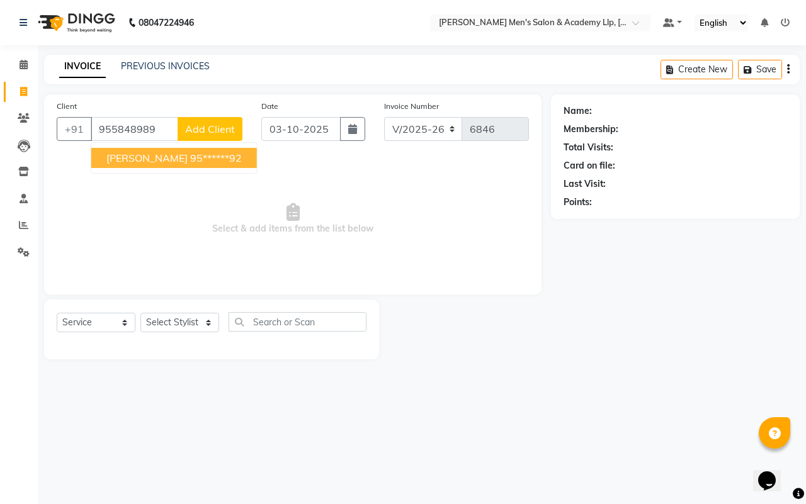
click at [190, 159] on ngb-highlight "95******92" at bounding box center [216, 158] width 52 height 13
type input "95******92"
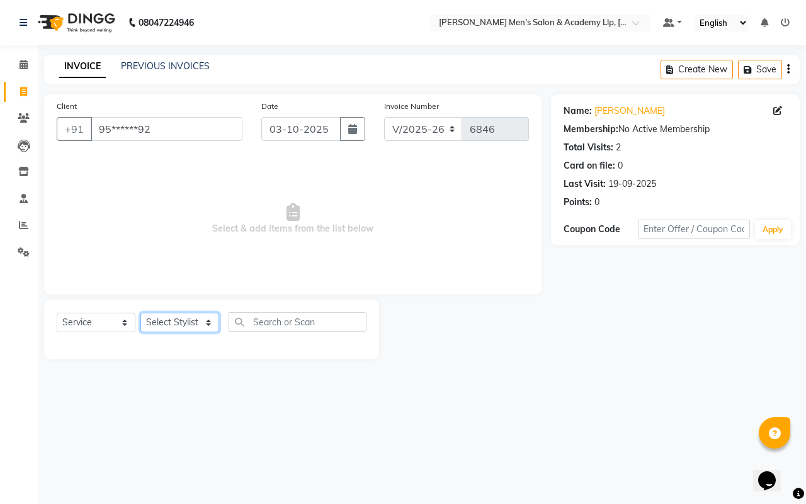
click at [167, 325] on select "Select Stylist ABHISHEK SEN AKKI SEN [PERSON_NAME] [PERSON_NAME] [PERSON_NAME] …" at bounding box center [179, 323] width 79 height 20
select select "78793"
click at [140, 313] on select "Select Stylist ABHISHEK SEN AKKI SEN [PERSON_NAME] [PERSON_NAME] [PERSON_NAME] …" at bounding box center [179, 323] width 79 height 20
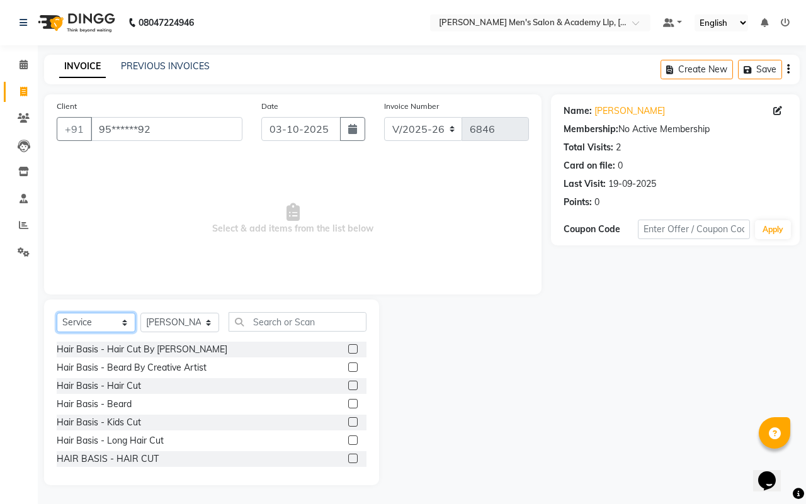
click at [115, 326] on select "Select Service Product Membership Package Voucher Prepaid Gift Card" at bounding box center [96, 323] width 79 height 20
drag, startPoint x: 115, startPoint y: 326, endPoint x: 105, endPoint y: 335, distance: 13.4
click at [115, 326] on select "Select Service Product Membership Package Voucher Prepaid Gift Card" at bounding box center [96, 323] width 79 height 20
click at [109, 320] on select "Select Service Product Membership Package Voucher Prepaid Gift Card" at bounding box center [96, 323] width 79 height 20
select select "P"
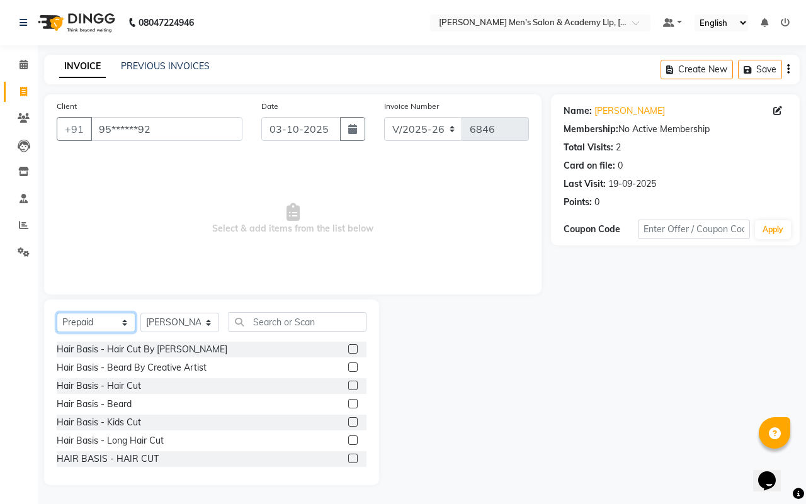
click at [57, 313] on select "Select Service Product Membership Package Voucher Prepaid Gift Card" at bounding box center [96, 323] width 79 height 20
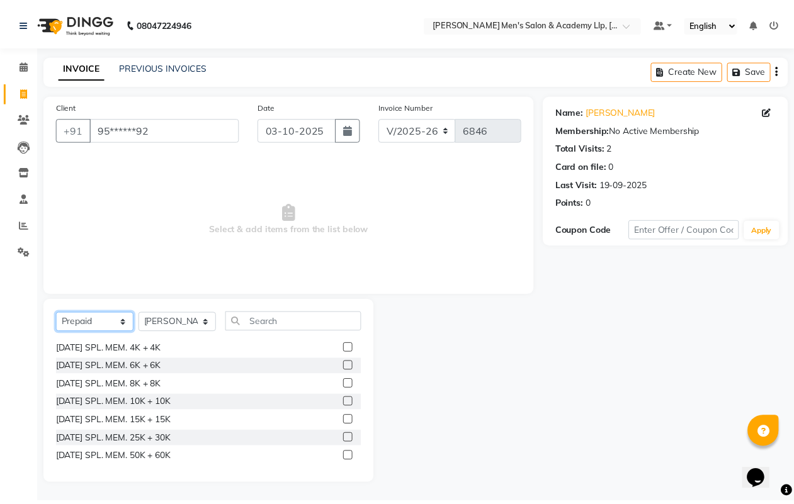
scroll to position [634, 0]
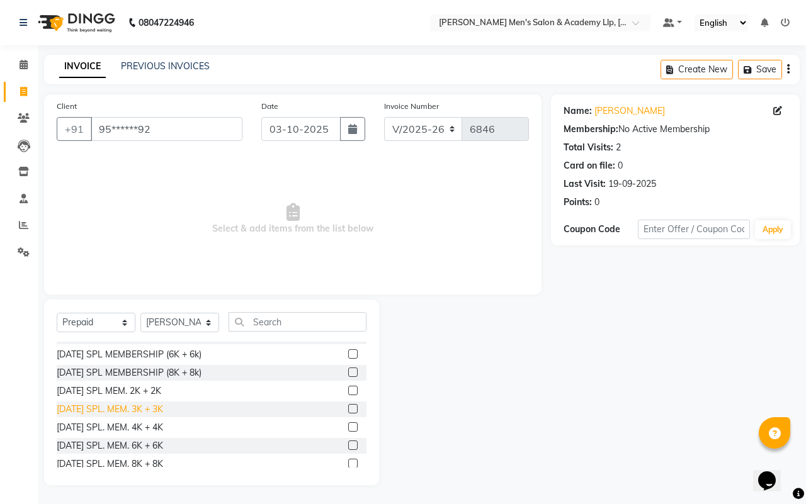
click at [144, 403] on div "DIWALI SPL. MEM. 3K + 3K" at bounding box center [110, 409] width 106 height 13
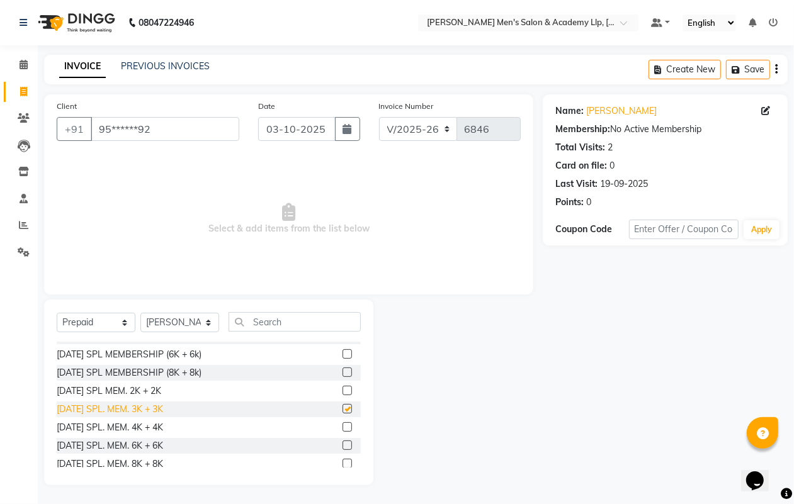
checkbox input "false"
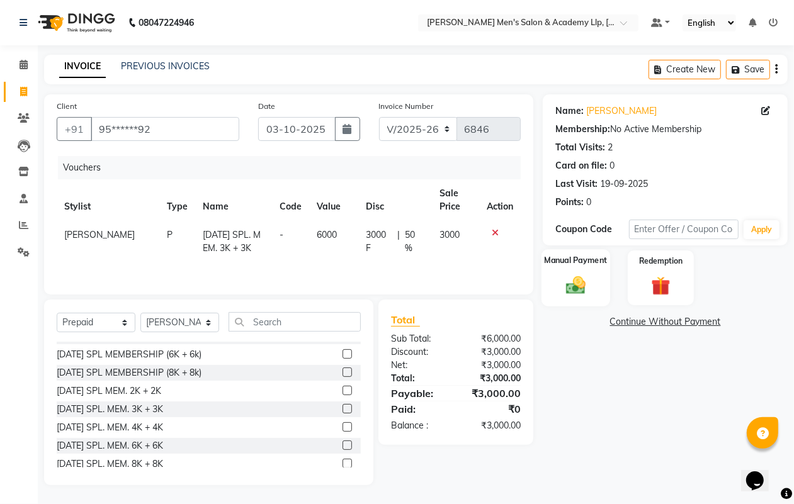
click at [597, 283] on div "Manual Payment" at bounding box center [575, 277] width 69 height 57
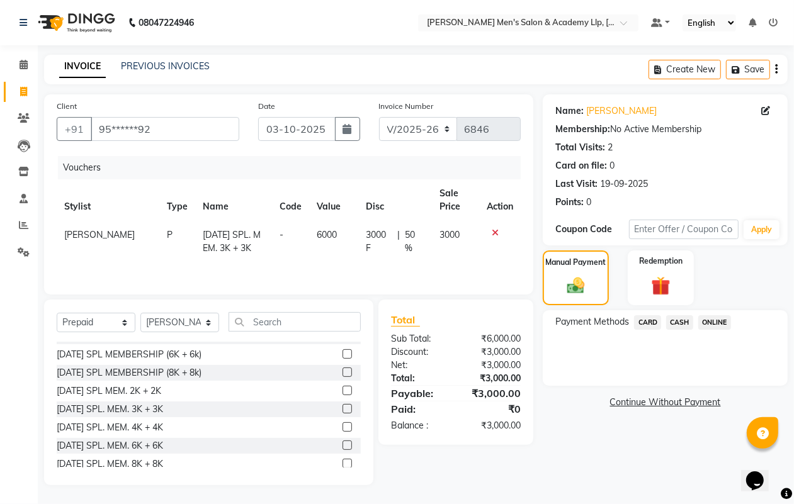
click at [644, 324] on span "CARD" at bounding box center [647, 322] width 27 height 14
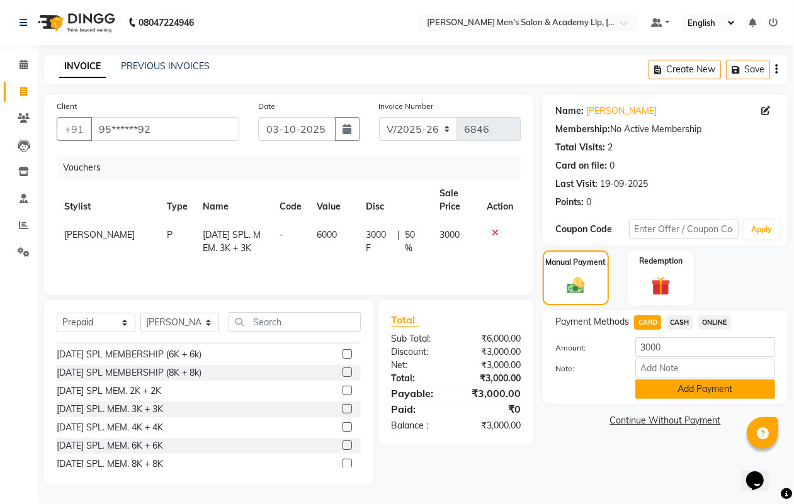
click at [644, 394] on button "Add Payment" at bounding box center [705, 390] width 140 height 20
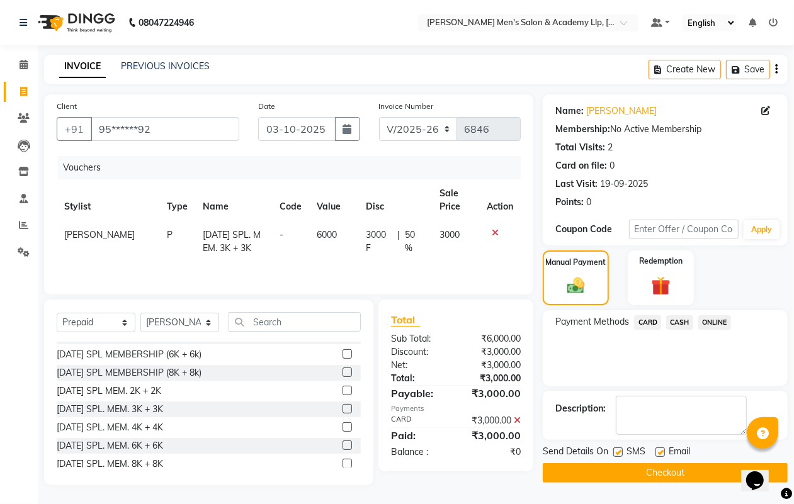
click at [644, 403] on label at bounding box center [659, 452] width 9 height 9
click at [644, 403] on input "checkbox" at bounding box center [659, 453] width 8 height 8
checkbox input "false"
click at [644, 403] on button "Checkout" at bounding box center [665, 473] width 245 height 20
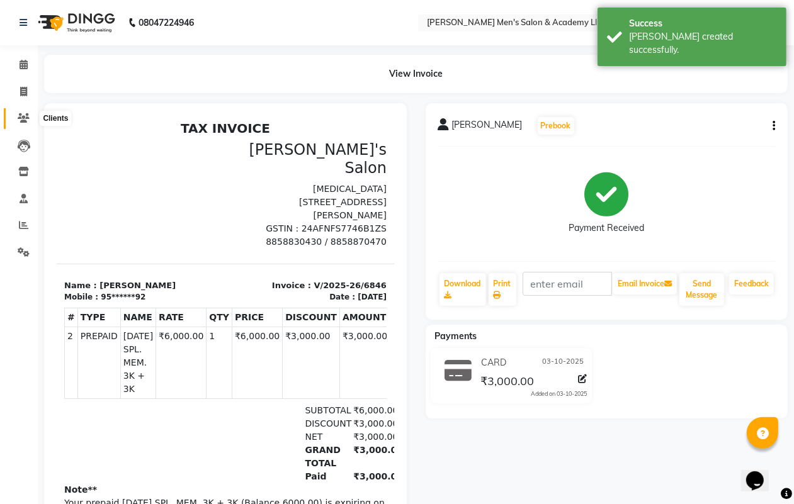
click at [20, 116] on icon at bounding box center [24, 117] width 12 height 9
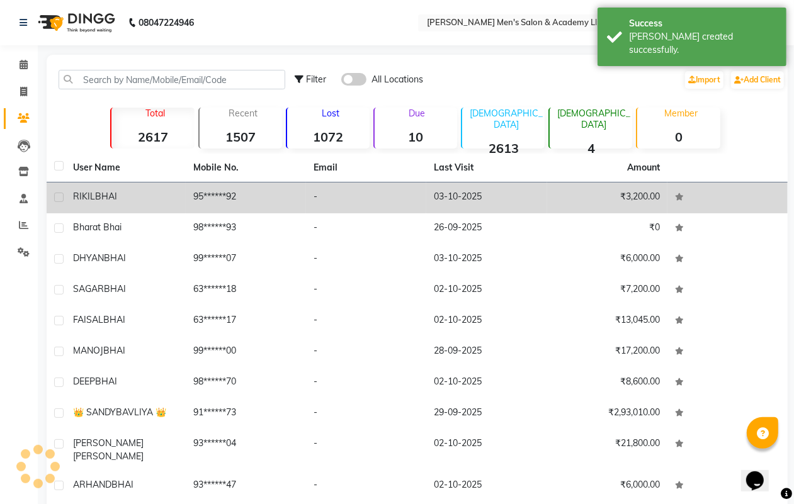
click at [269, 196] on td "95******92" at bounding box center [246, 198] width 120 height 31
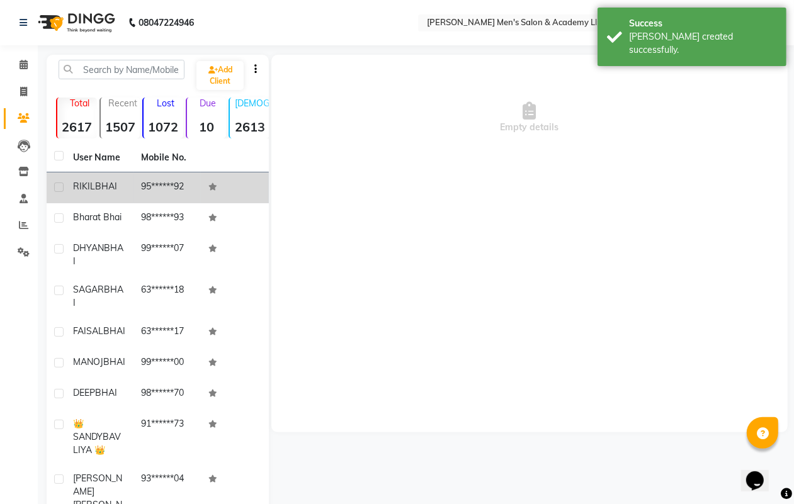
click at [269, 196] on app-client-details "Empty details" at bounding box center [528, 244] width 519 height 378
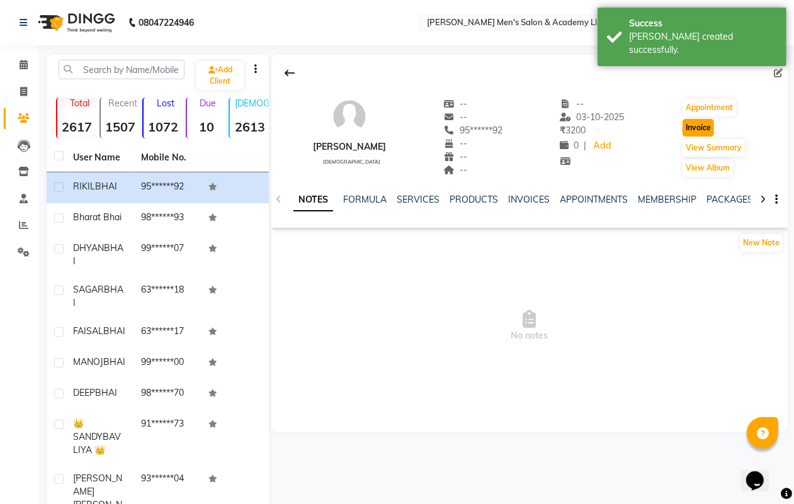
click at [644, 126] on button "Invoice" at bounding box center [698, 128] width 31 height 18
select select "service"
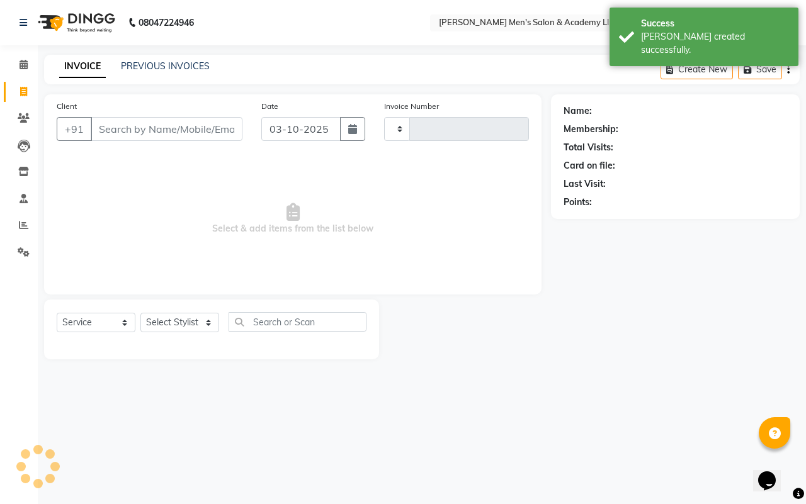
type input "6847"
select select "8248"
type input "95******92"
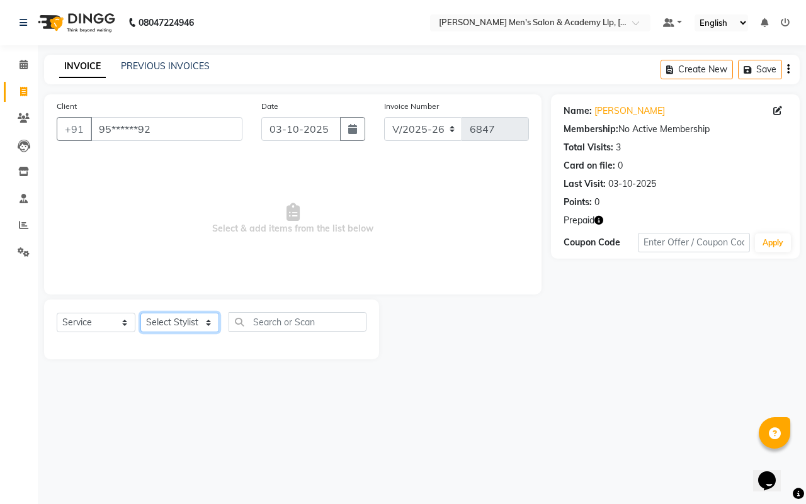
click at [166, 320] on select "Select Stylist ABHISHEK SEN AKKI SEN [PERSON_NAME] [PERSON_NAME] [PERSON_NAME] …" at bounding box center [179, 323] width 79 height 20
select select "90090"
click at [140, 313] on select "Select Stylist ABHISHEK SEN AKKI SEN [PERSON_NAME] [PERSON_NAME] [PERSON_NAME] …" at bounding box center [179, 323] width 79 height 20
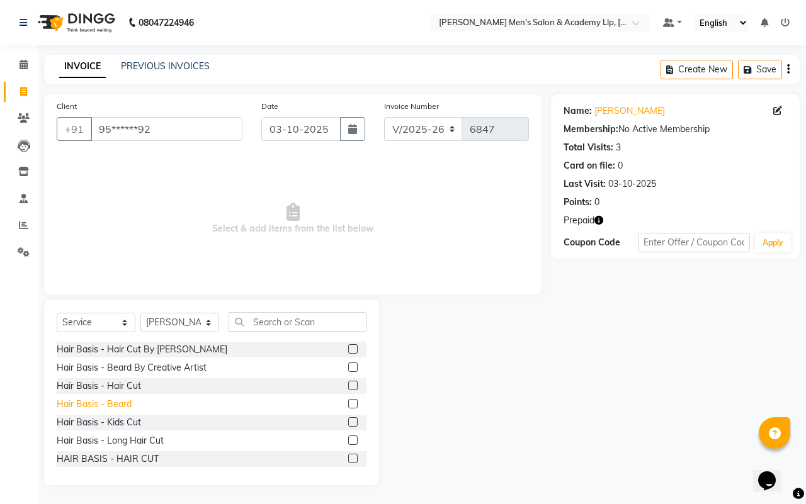
click at [126, 403] on div "Hair Basis - Beard" at bounding box center [94, 404] width 75 height 13
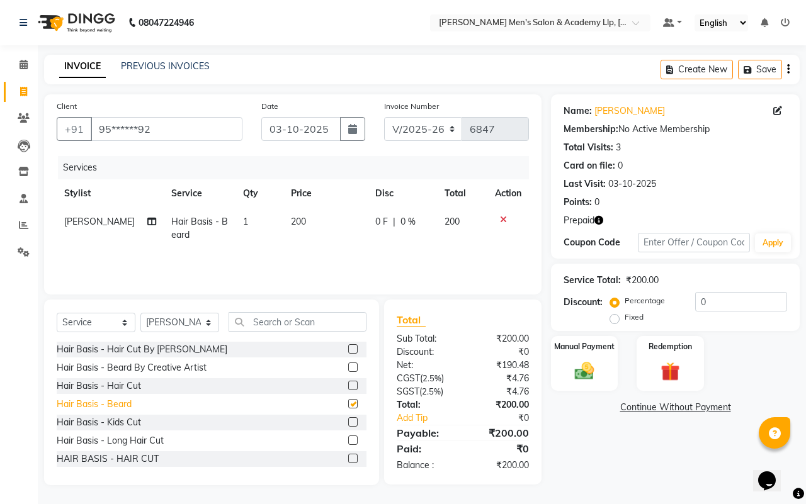
checkbox input "false"
click at [125, 387] on div "Hair Basis - Hair Cut" at bounding box center [99, 386] width 84 height 13
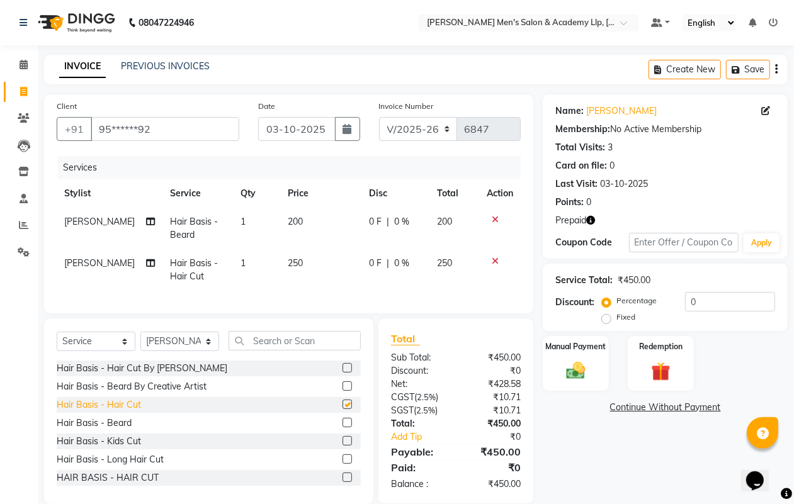
checkbox input "false"
click at [328, 222] on td "200" at bounding box center [321, 229] width 82 height 42
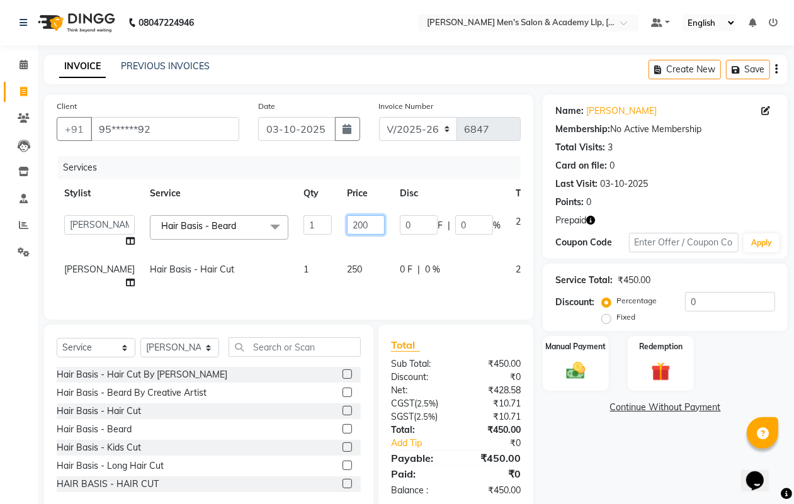
click at [347, 222] on input "200" at bounding box center [366, 225] width 38 height 20
type input "2"
type input "400"
click at [337, 42] on nav "08047224946 Select Location × Sandy Men's Salon & Academy Llp, Ravapar Road Def…" at bounding box center [397, 22] width 794 height 45
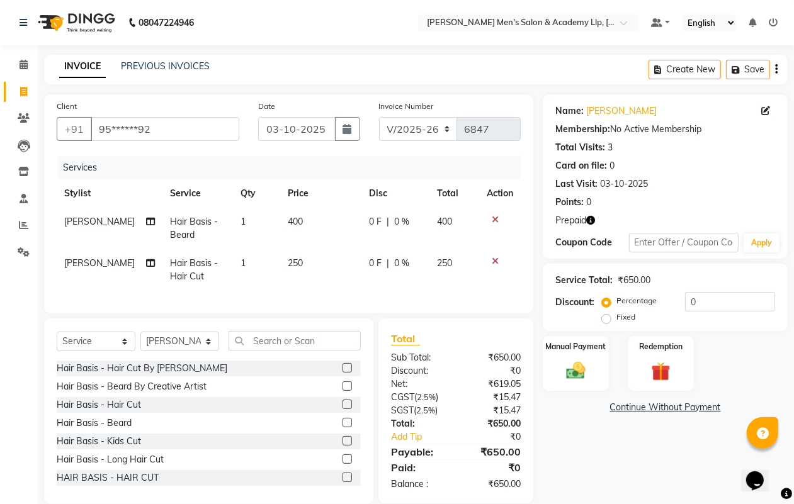
click at [312, 255] on td "250" at bounding box center [321, 270] width 82 height 42
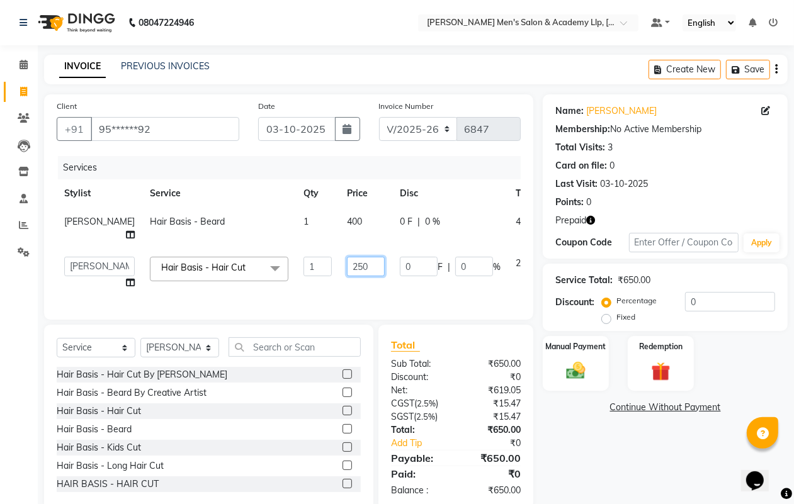
click at [350, 268] on input "250" at bounding box center [366, 267] width 38 height 20
type input "2"
type input "300"
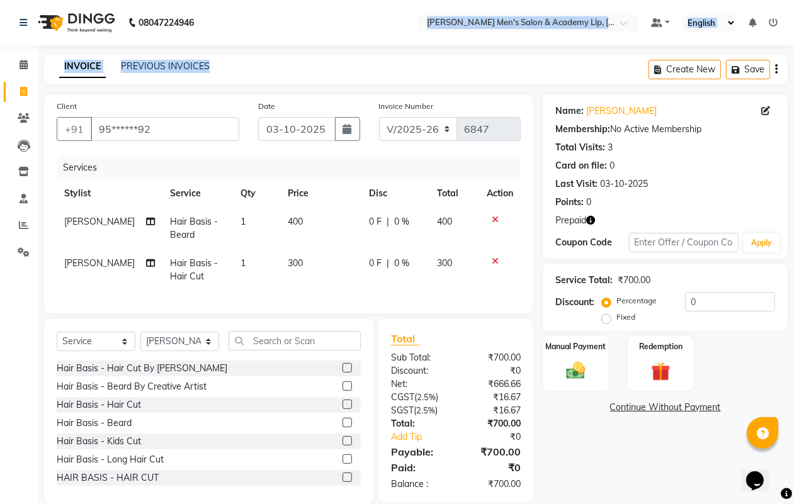
click at [321, 45] on div "08047224946 Select Location × Sandy Men's Salon & Academy Llp, Ravapar Road Def…" at bounding box center [397, 261] width 794 height 523
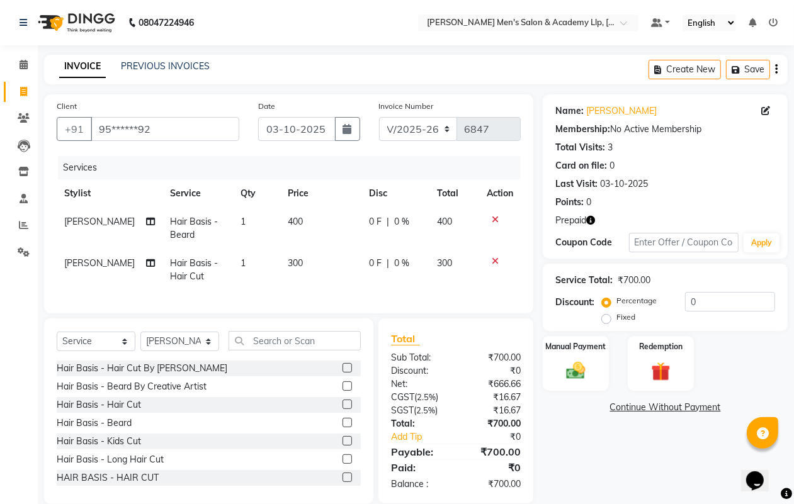
click at [316, 224] on td "400" at bounding box center [321, 229] width 82 height 42
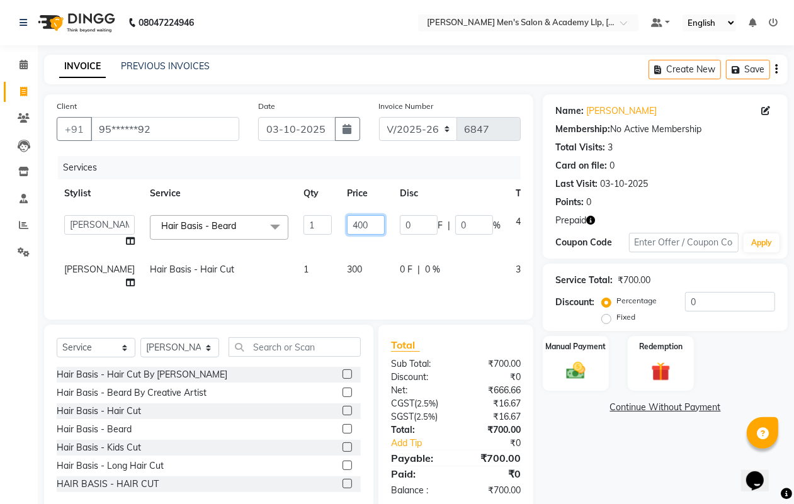
click at [354, 224] on input "400" at bounding box center [366, 225] width 38 height 20
type input "4"
type input "250"
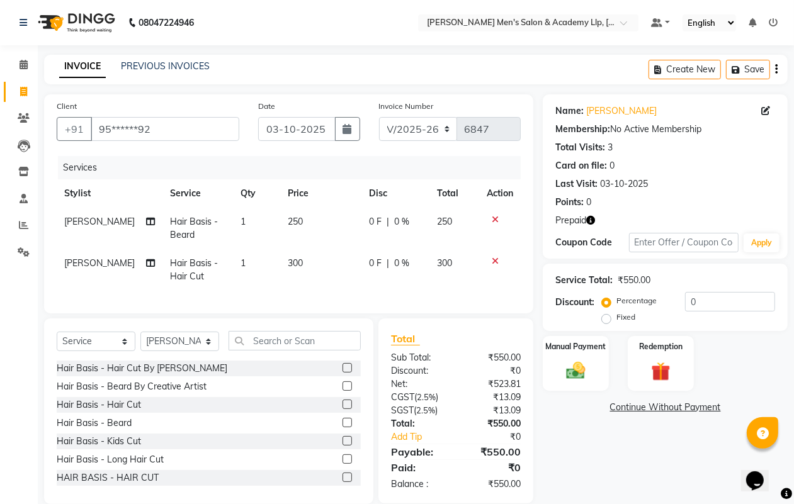
click at [342, 275] on td "300" at bounding box center [321, 270] width 82 height 42
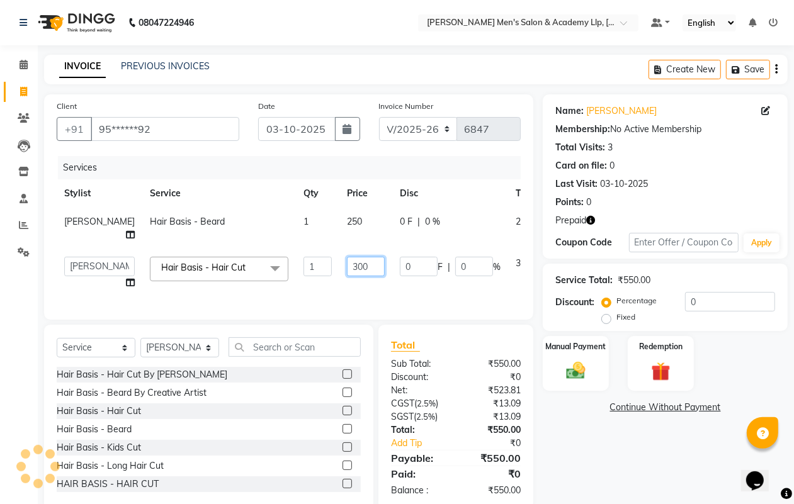
click at [356, 266] on input "300" at bounding box center [366, 267] width 38 height 20
type input "3"
type input "450"
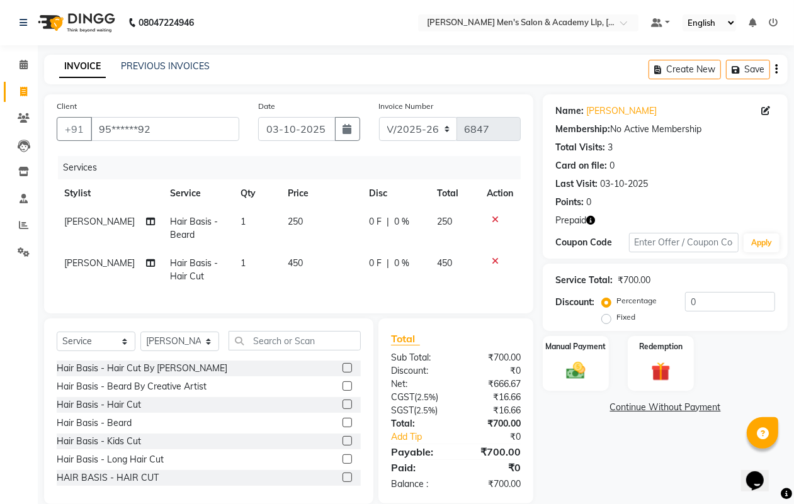
click at [382, 39] on nav "08047224946 Select Location × Sandy Men's Salon & Academy Llp, Ravapar Road Def…" at bounding box center [397, 22] width 794 height 45
click at [98, 265] on span "[PERSON_NAME]" at bounding box center [99, 263] width 71 height 11
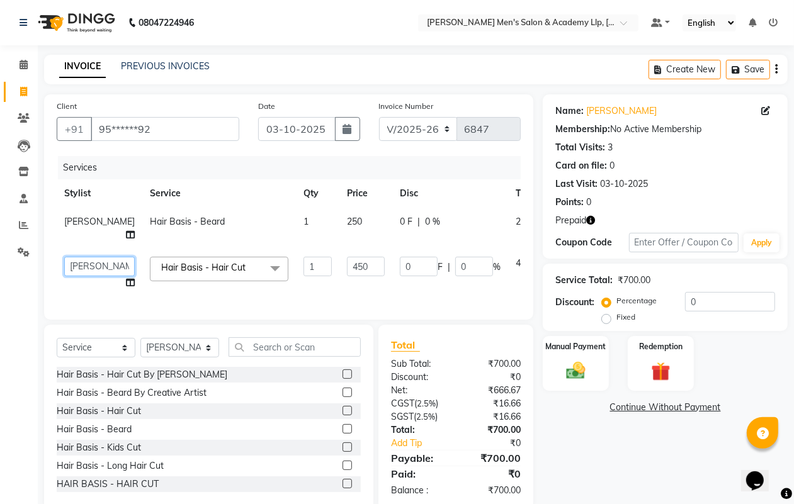
click at [98, 265] on select "ABHISHEK SEN AKKI SEN ANKUSH SEN ARYAN GOHEL ARYAN SEN CHANDU SEN DIPESH SEN HA…" at bounding box center [99, 267] width 71 height 20
select select "78791"
click at [644, 361] on img at bounding box center [660, 372] width 31 height 25
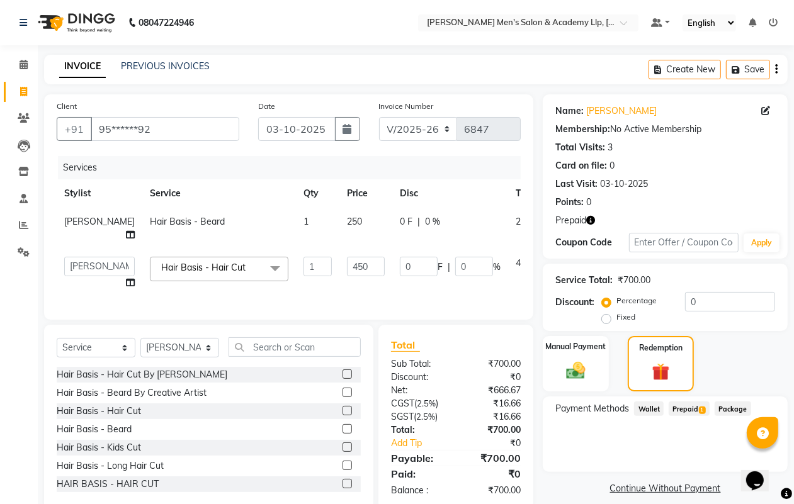
click at [644, 403] on span "Prepaid 1" at bounding box center [689, 409] width 41 height 14
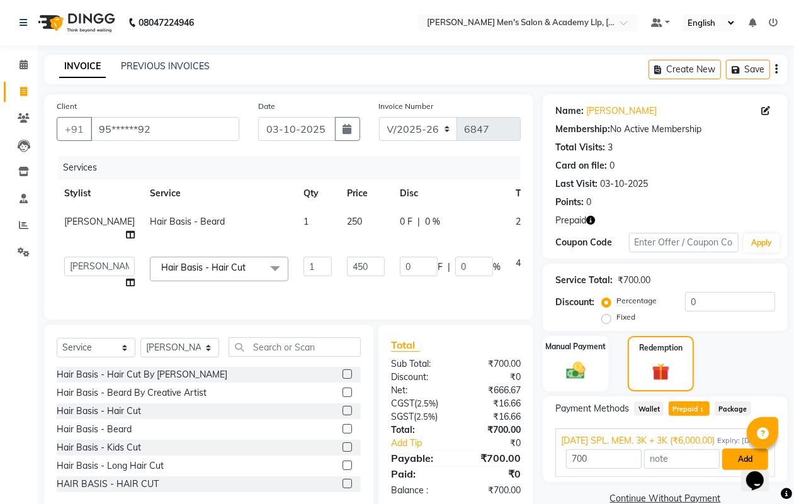
click at [644, 403] on button "Add" at bounding box center [745, 459] width 46 height 21
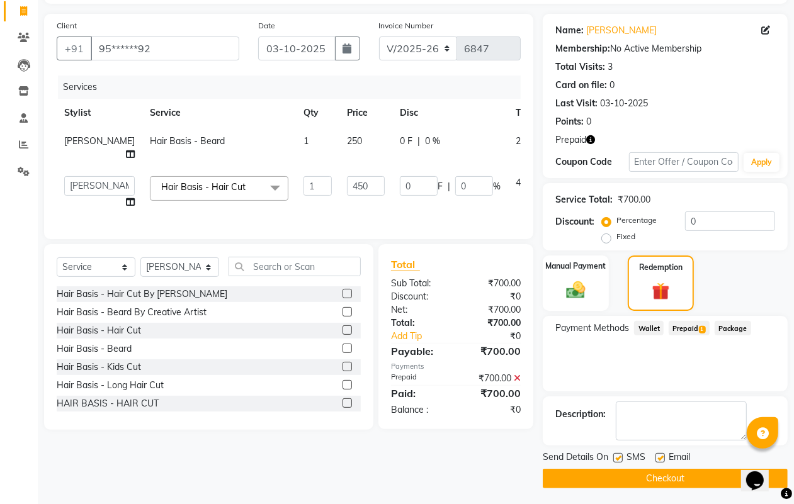
scroll to position [84, 0]
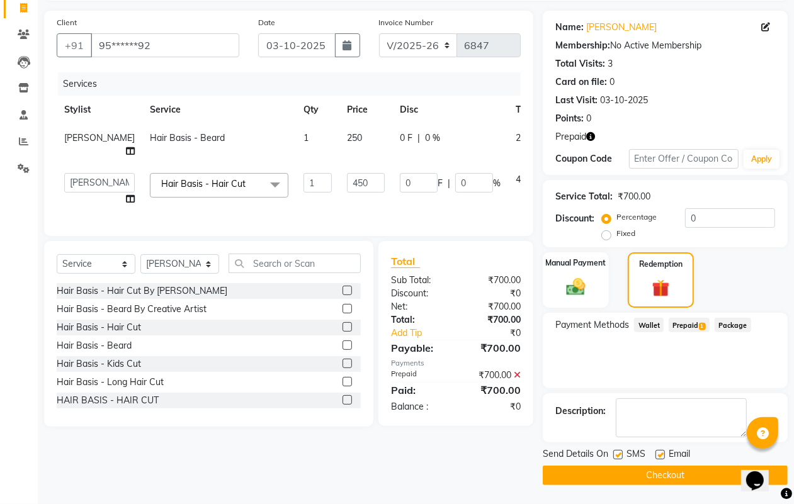
click at [644, 403] on label at bounding box center [659, 454] width 9 height 9
click at [644, 403] on input "checkbox" at bounding box center [659, 455] width 8 height 8
click at [644, 403] on label at bounding box center [659, 454] width 9 height 9
click at [644, 403] on input "checkbox" at bounding box center [659, 455] width 8 height 8
checkbox input "true"
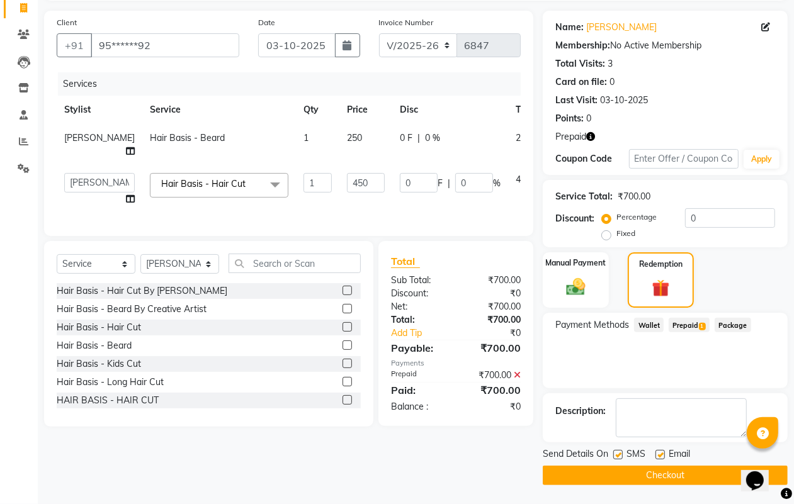
click at [644, 403] on button "Checkout" at bounding box center [665, 476] width 245 height 20
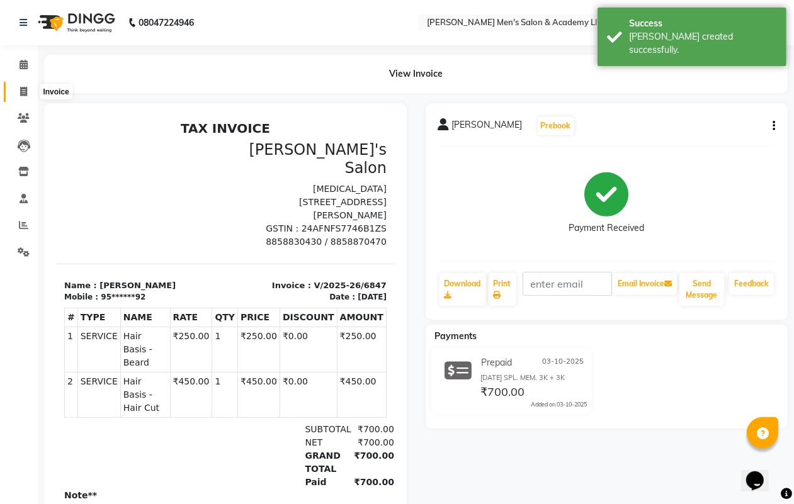
click at [29, 86] on span at bounding box center [24, 92] width 22 height 14
select select "service"
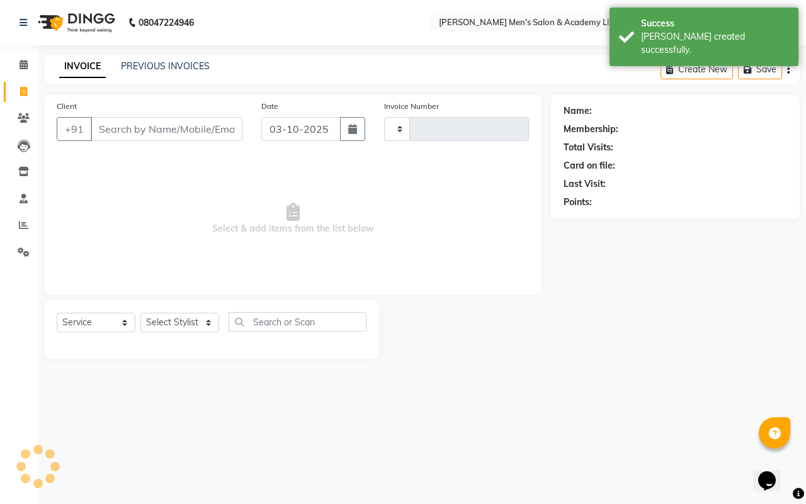
type input "6848"
select select "8248"
click at [150, 64] on link "PREVIOUS INVOICES" at bounding box center [165, 65] width 89 height 11
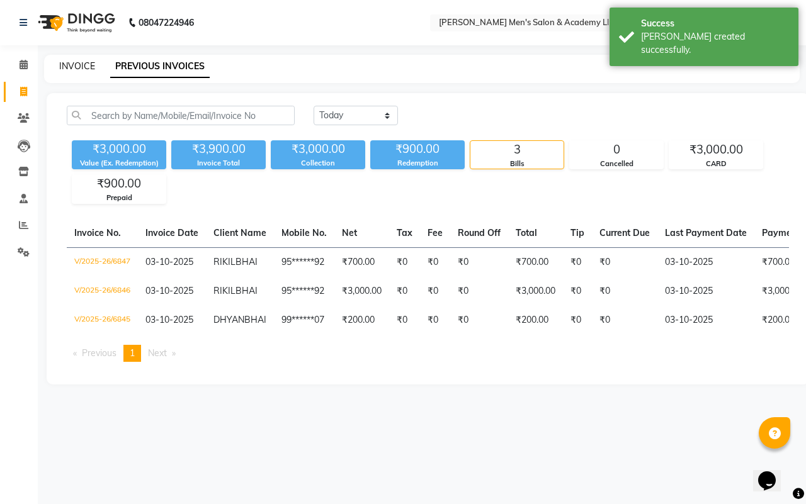
click at [77, 69] on link "INVOICE" at bounding box center [77, 65] width 36 height 11
select select "service"
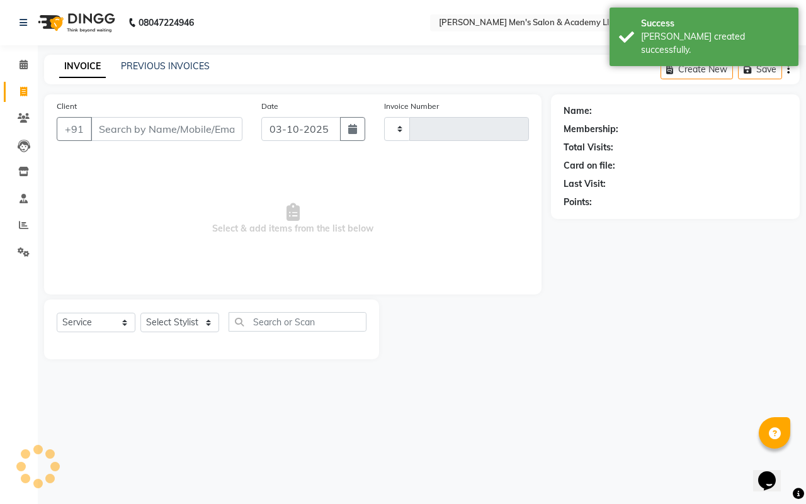
type input "6848"
select select "8248"
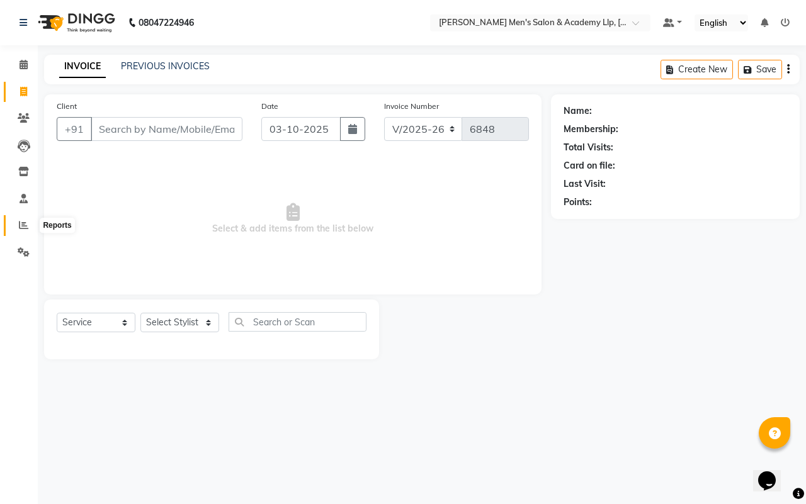
click at [20, 216] on link "Reports" at bounding box center [19, 225] width 30 height 21
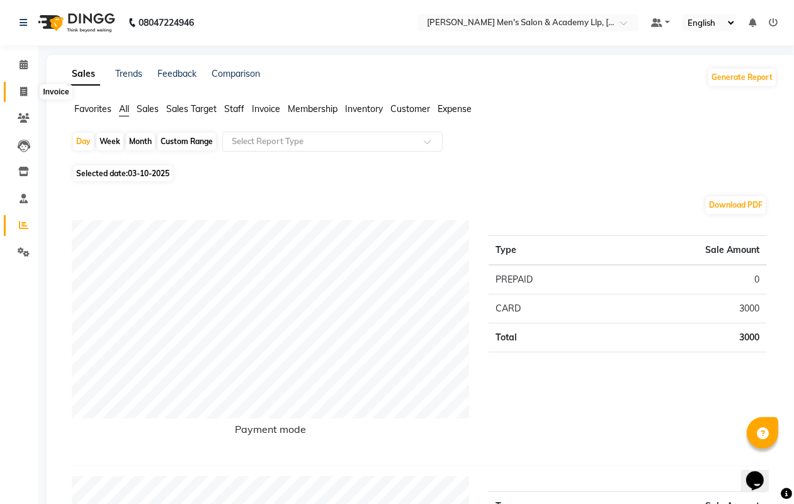
click at [23, 90] on icon at bounding box center [23, 91] width 7 height 9
select select "service"
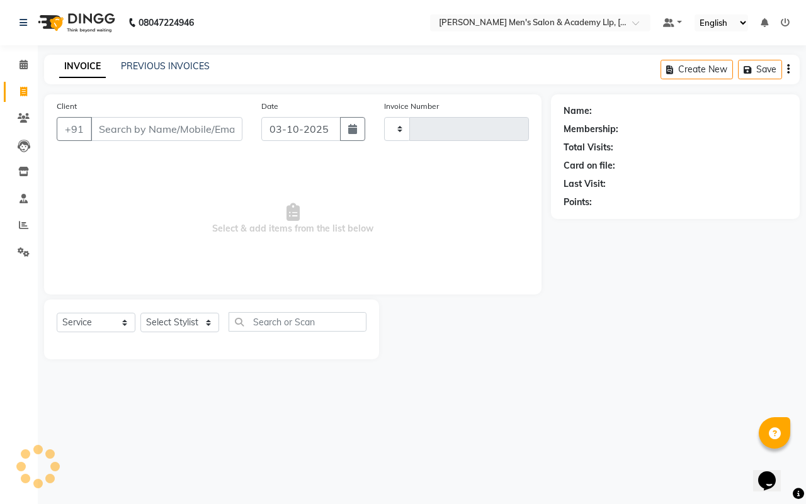
type input "6848"
select select "8248"
drag, startPoint x: 137, startPoint y: 130, endPoint x: 130, endPoint y: 136, distance: 9.4
click at [136, 130] on input "Client" at bounding box center [167, 129] width 152 height 24
drag, startPoint x: 105, startPoint y: 110, endPoint x: 65, endPoint y: 165, distance: 67.6
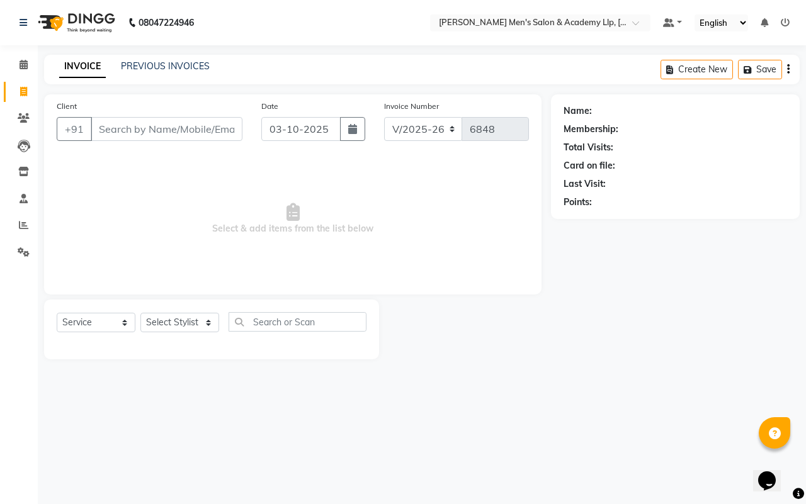
click at [64, 176] on span "Select & add items from the list below" at bounding box center [293, 219] width 472 height 126
click at [167, 70] on link "PREVIOUS INVOICES" at bounding box center [165, 65] width 89 height 11
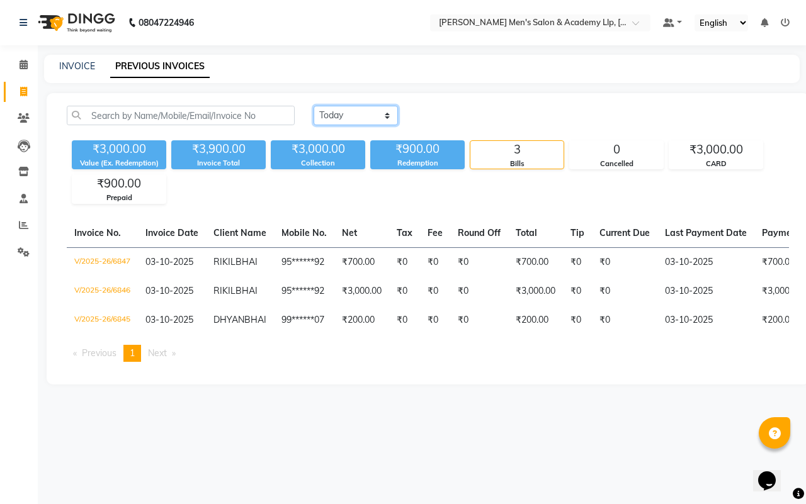
drag, startPoint x: 370, startPoint y: 118, endPoint x: 373, endPoint y: 124, distance: 7.3
click at [370, 118] on select "Today Yesterday Custom Range" at bounding box center [356, 116] width 84 height 20
select select "range"
click at [314, 106] on select "Today Yesterday Custom Range" at bounding box center [356, 116] width 84 height 20
click at [463, 118] on input "03-10-2025" at bounding box center [458, 116] width 88 height 18
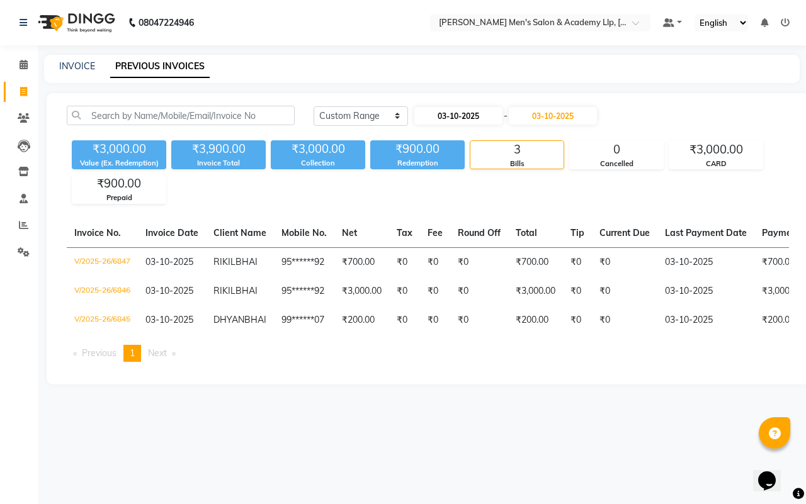
select select "10"
select select "2025"
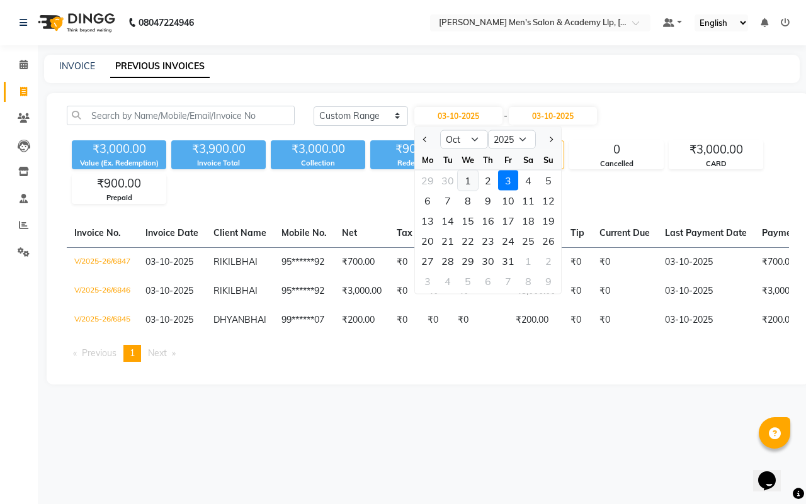
click at [469, 174] on div "1" at bounding box center [468, 181] width 20 height 20
type input "01-10-2025"
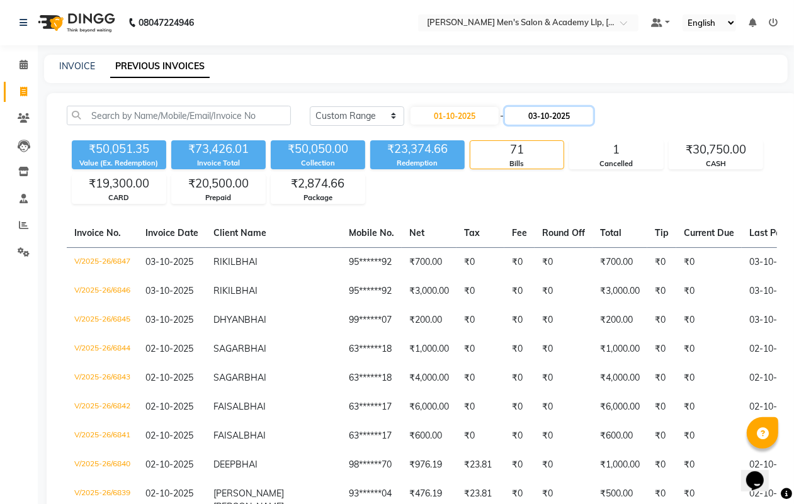
click at [586, 111] on input "03-10-2025" at bounding box center [549, 116] width 88 height 18
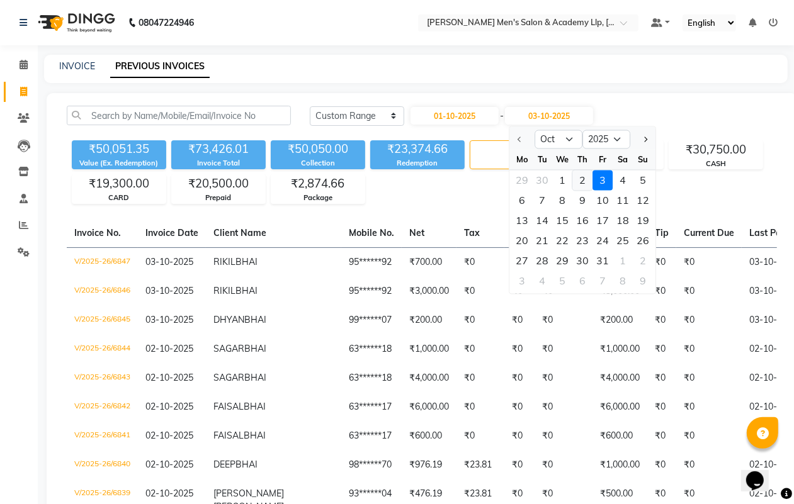
click at [584, 181] on div "2" at bounding box center [582, 181] width 20 height 20
type input "02-10-2025"
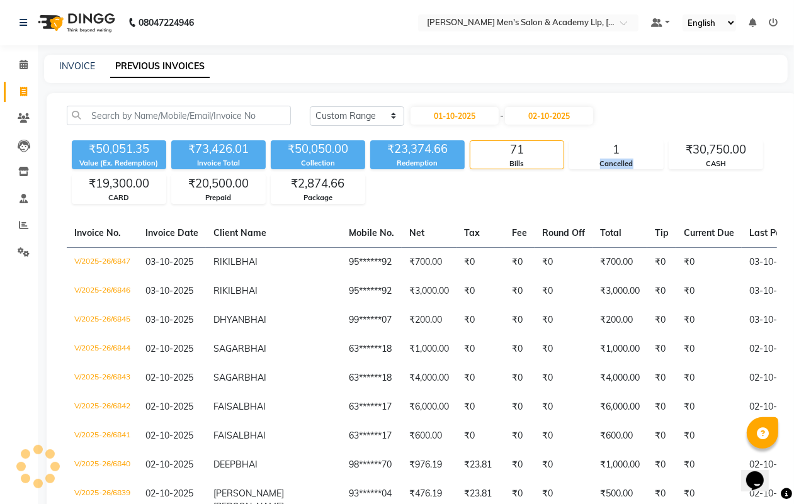
click at [584, 181] on div "₹50,051.35 Value (Ex. Redemption) ₹73,426.01 Invoice Total ₹50,050.00 Collectio…" at bounding box center [422, 169] width 710 height 69
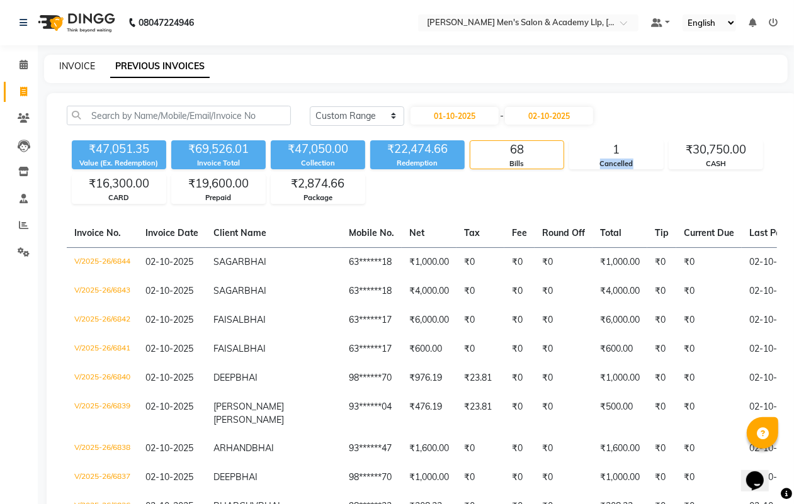
click at [76, 67] on link "INVOICE" at bounding box center [77, 65] width 36 height 11
select select "service"
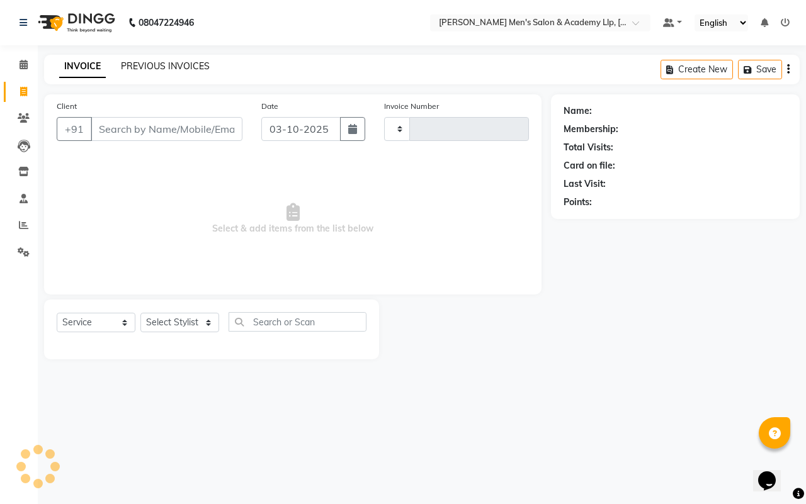
type input "6848"
select select "8248"
click at [20, 221] on icon at bounding box center [23, 224] width 9 height 9
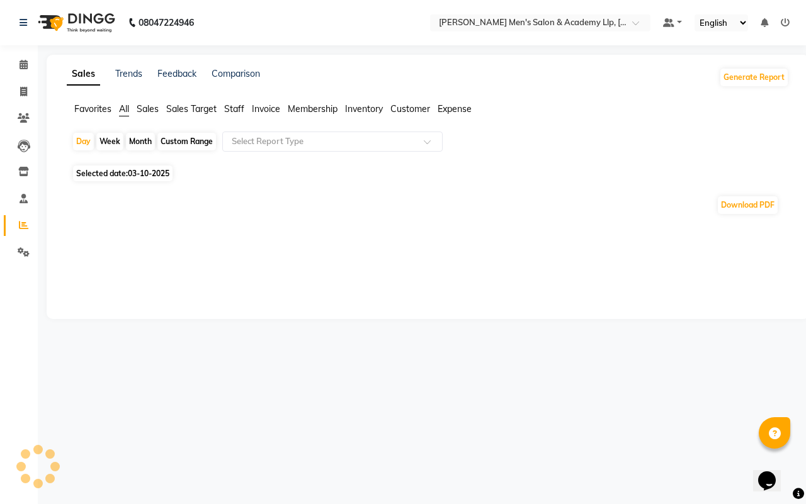
click at [135, 181] on div "Day Week Month Custom Range Select Report Type Selected date: 03-10-2025 Downlo…" at bounding box center [428, 179] width 722 height 94
click at [123, 174] on span "Selected date: 03-10-2025" at bounding box center [122, 174] width 99 height 16
select select "10"
select select "2025"
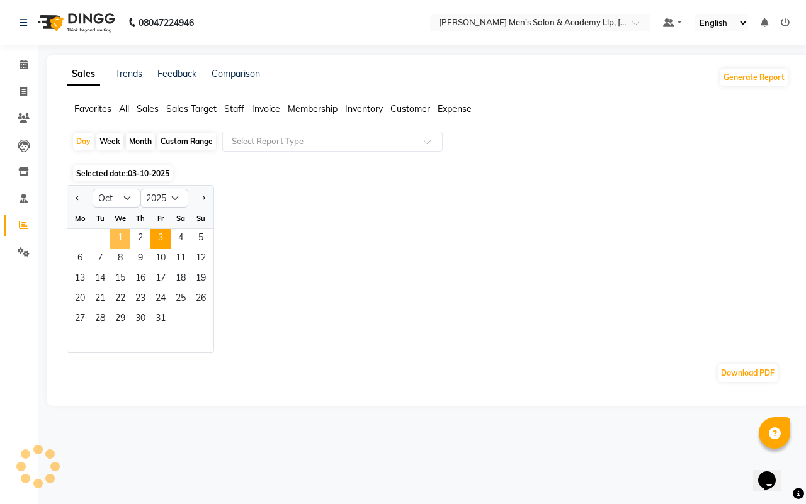
click at [120, 246] on span "1" at bounding box center [120, 239] width 20 height 20
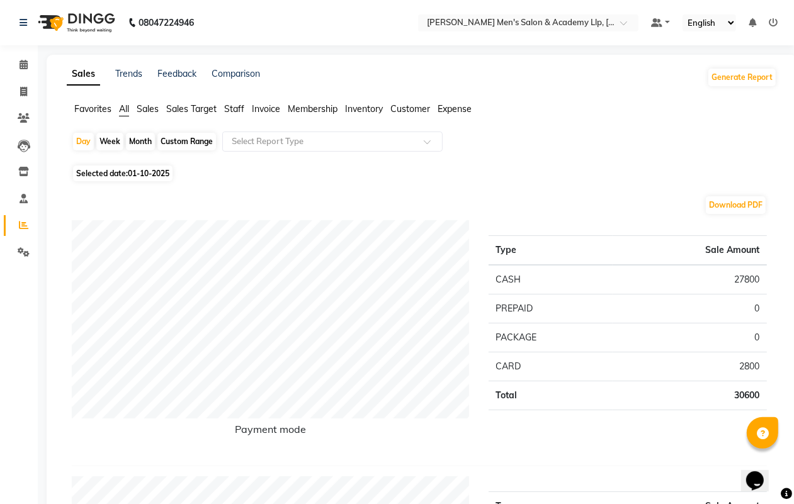
click at [224, 109] on ul "Favorites All Sales Sales Target Staff Invoice Membership Inventory Customer Ex…" at bounding box center [422, 110] width 710 height 14
click at [239, 107] on span "Staff" at bounding box center [234, 108] width 20 height 11
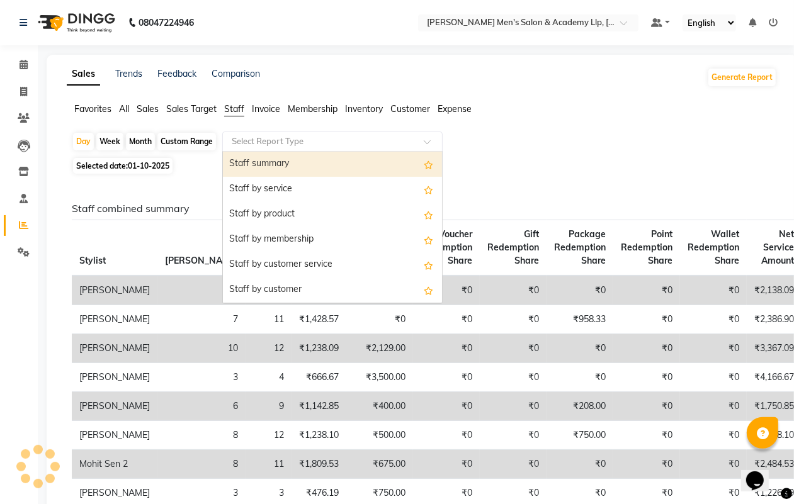
click at [254, 139] on input "text" at bounding box center [319, 141] width 181 height 13
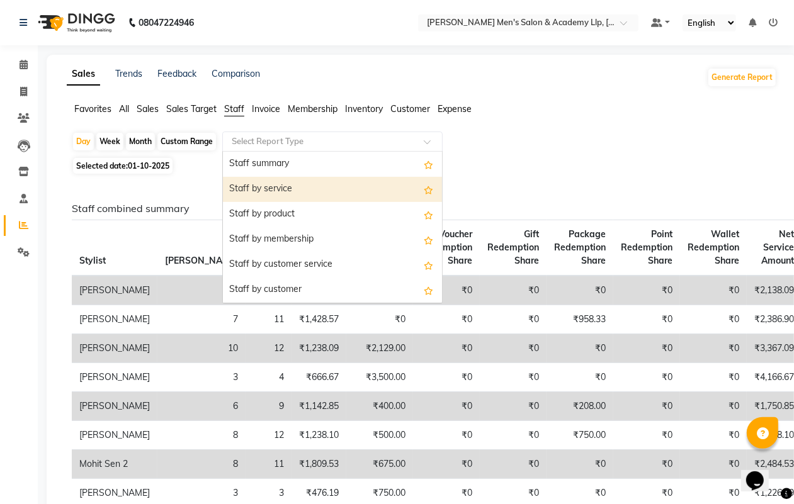
click at [269, 193] on div "Staff by service" at bounding box center [332, 189] width 219 height 25
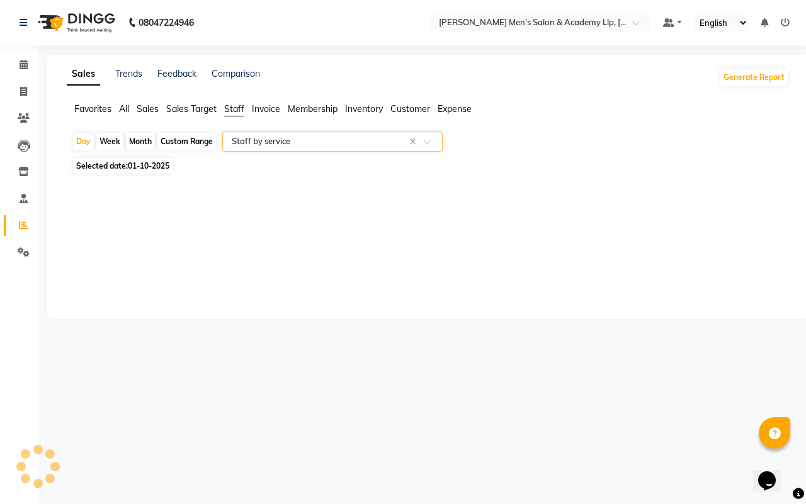
select select "full_report"
select select "csv"
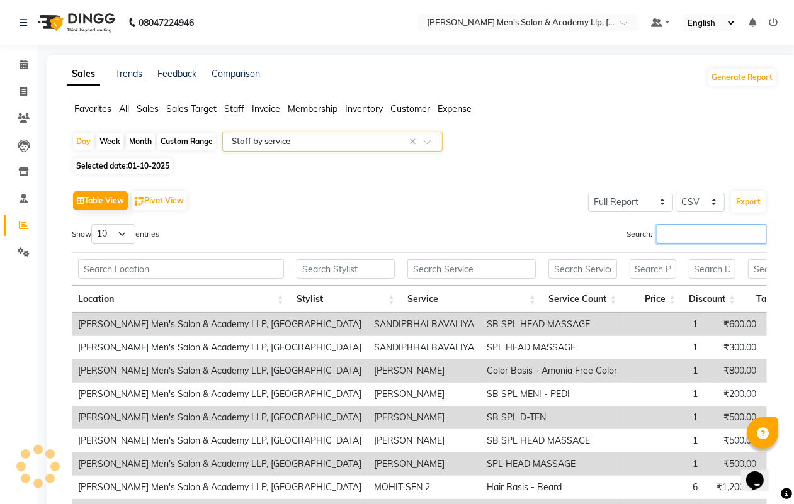
click at [644, 238] on input "Search:" at bounding box center [712, 234] width 110 height 20
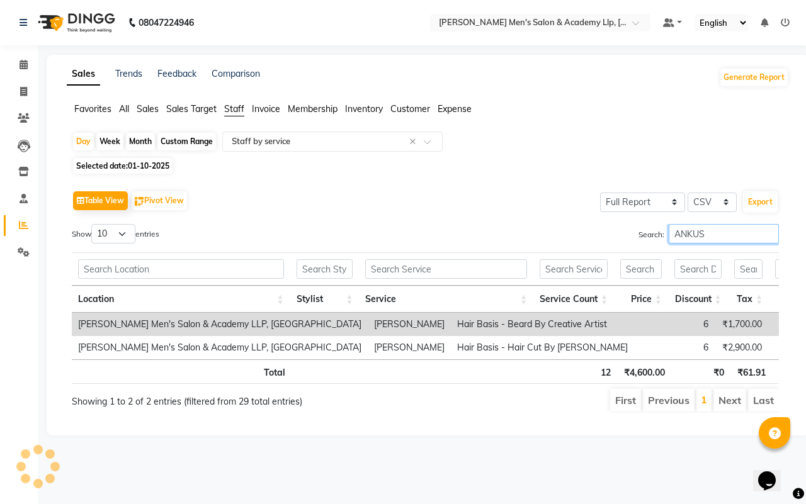
type input "ANKUS"
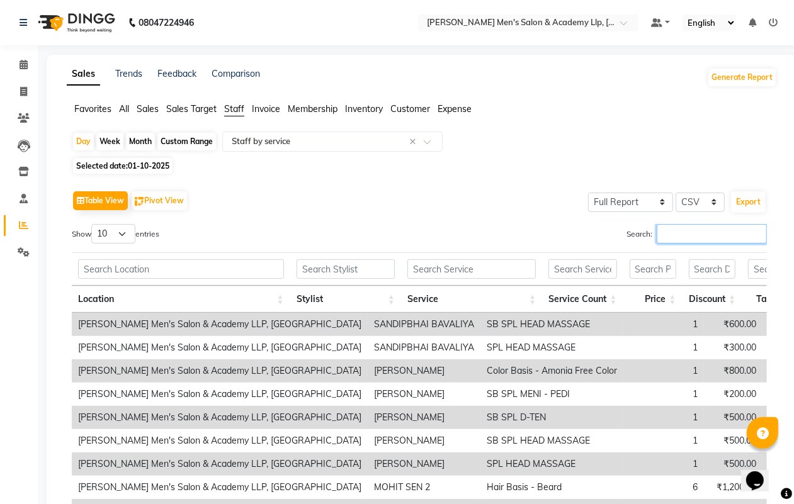
click at [644, 237] on input "Search:" at bounding box center [712, 234] width 110 height 20
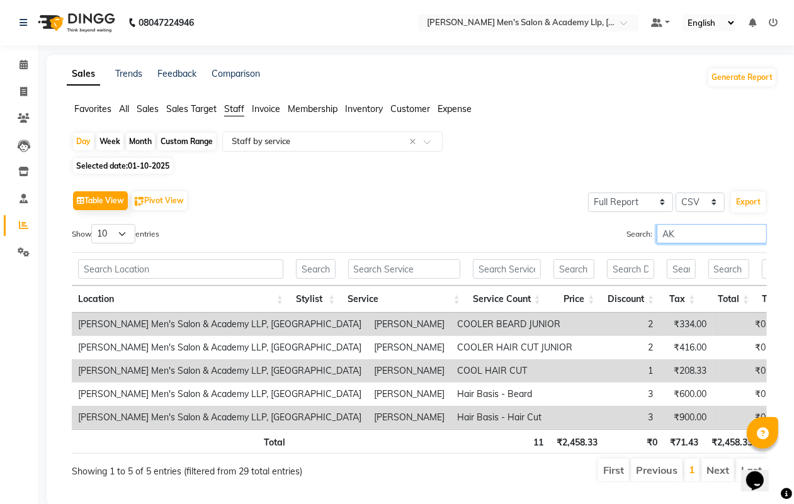
type input "A"
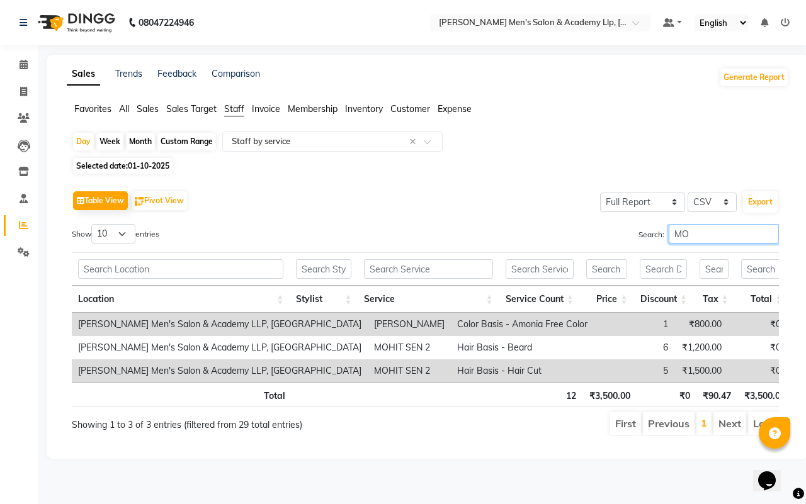
type input "M"
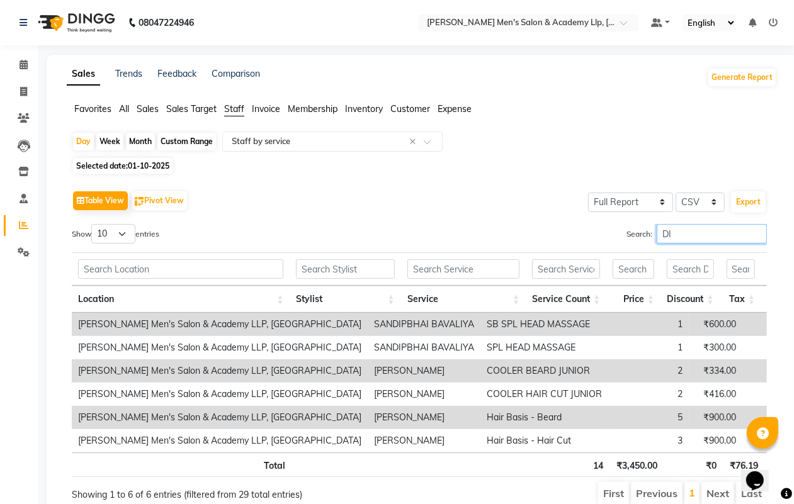
type input "D"
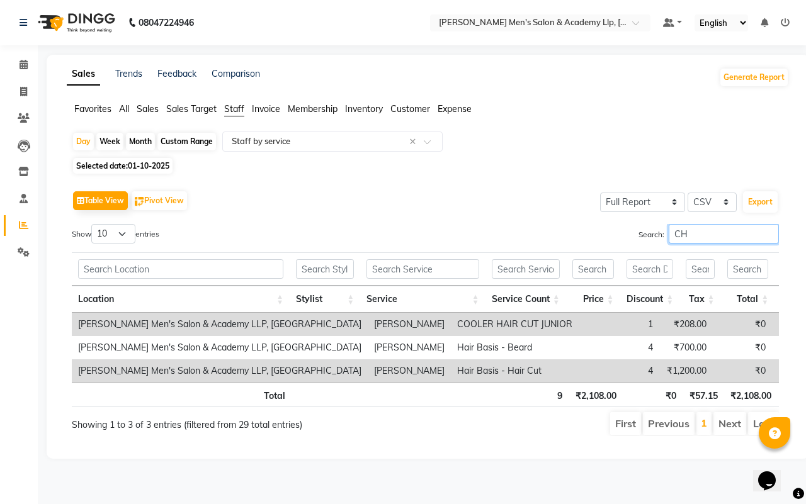
type input "C"
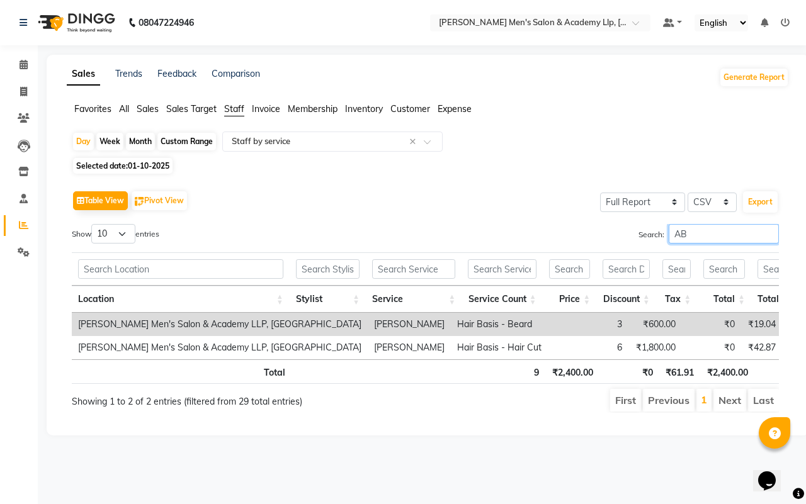
type input "A"
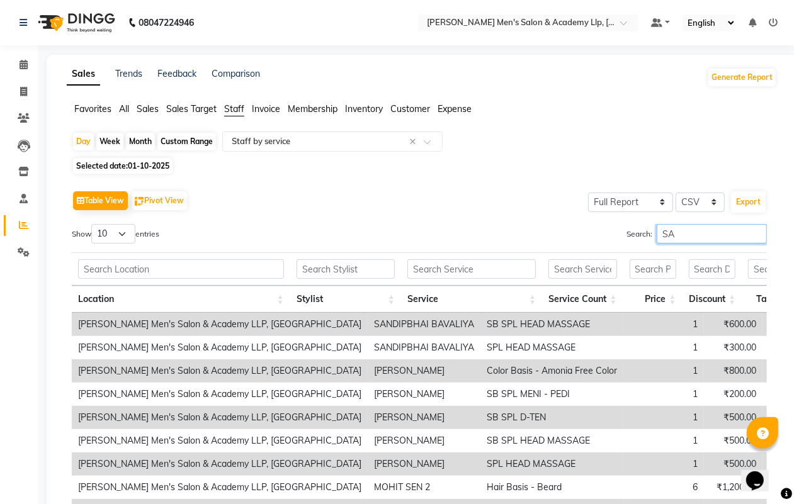
type input "S"
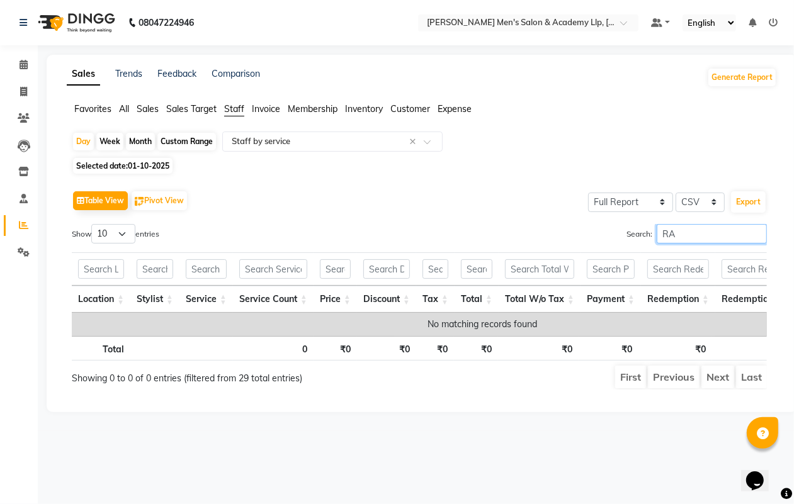
type input "R"
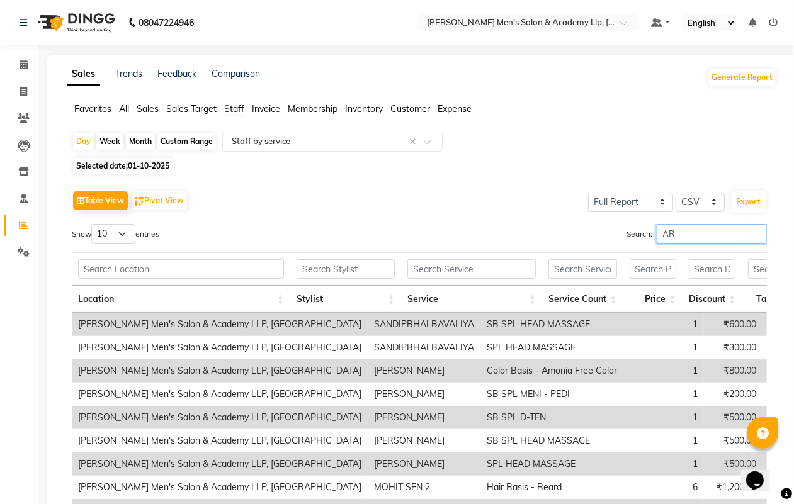
type input "A"
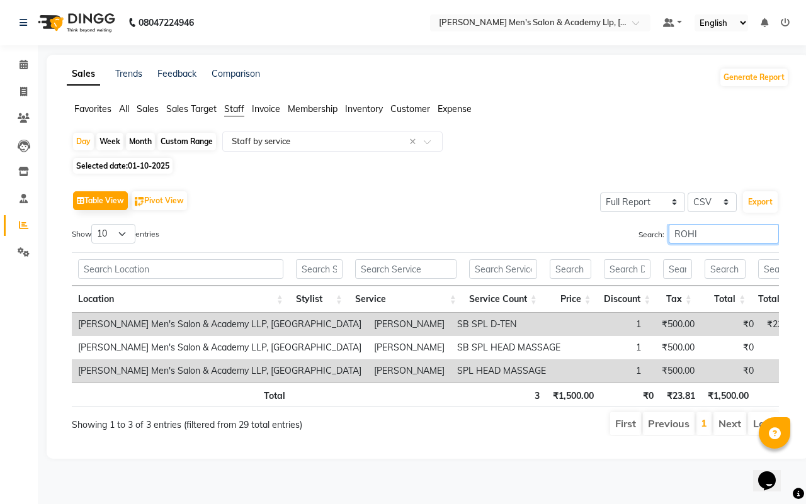
type input "ROHI"
click at [144, 168] on span "01-10-2025" at bounding box center [149, 165] width 42 height 9
select select "10"
select select "2025"
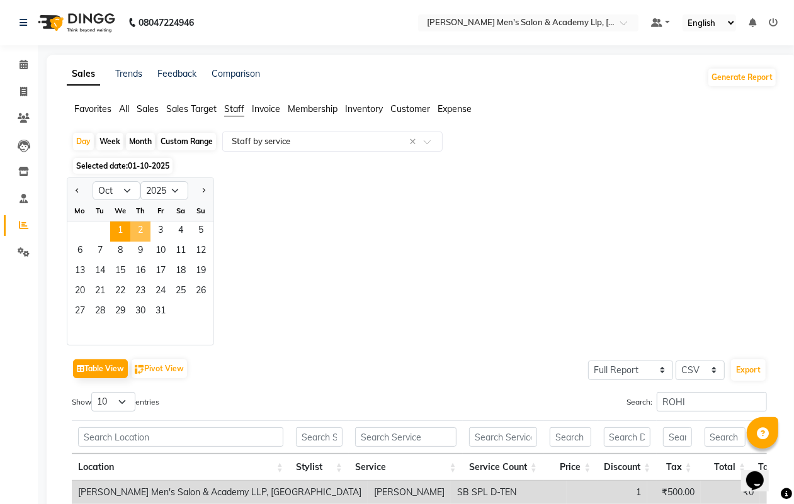
click at [143, 233] on span "2" at bounding box center [140, 232] width 20 height 20
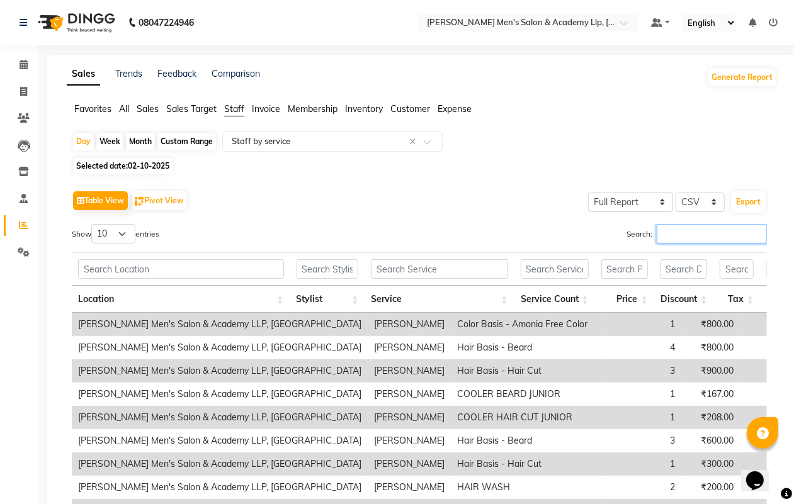
click at [644, 237] on input "Search:" at bounding box center [712, 234] width 110 height 20
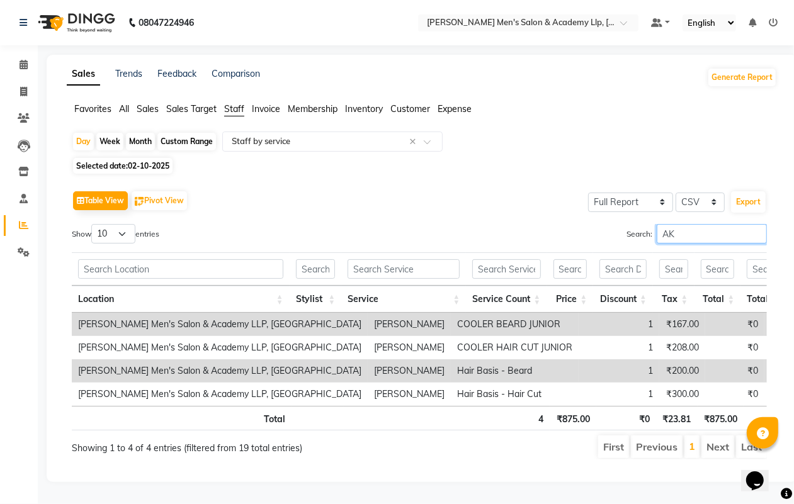
type input "A"
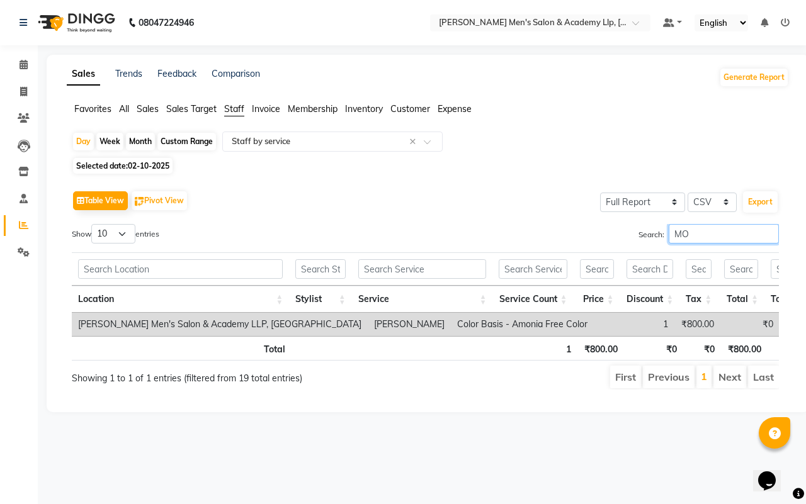
type input "M"
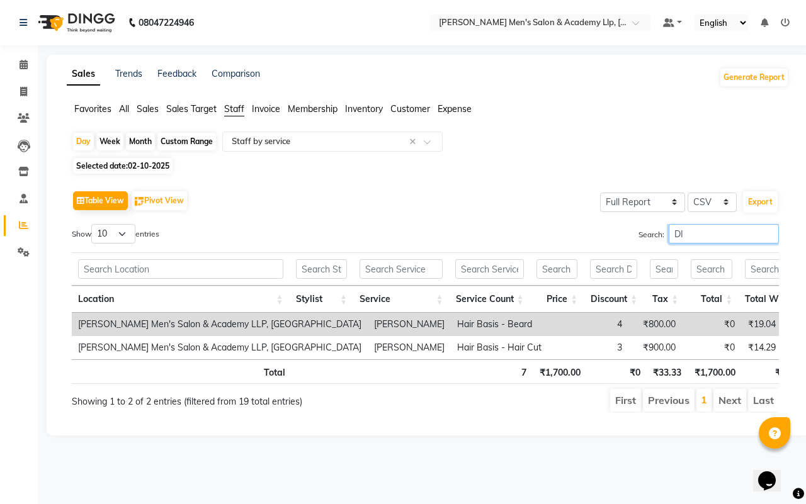
type input "D"
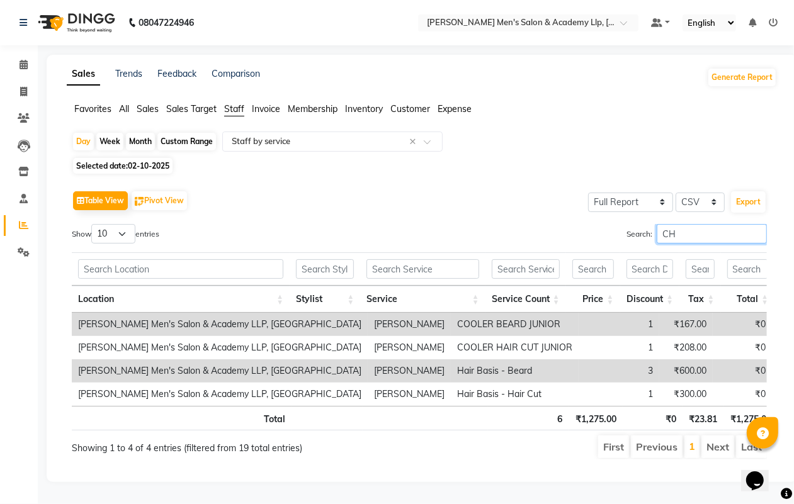
type input "C"
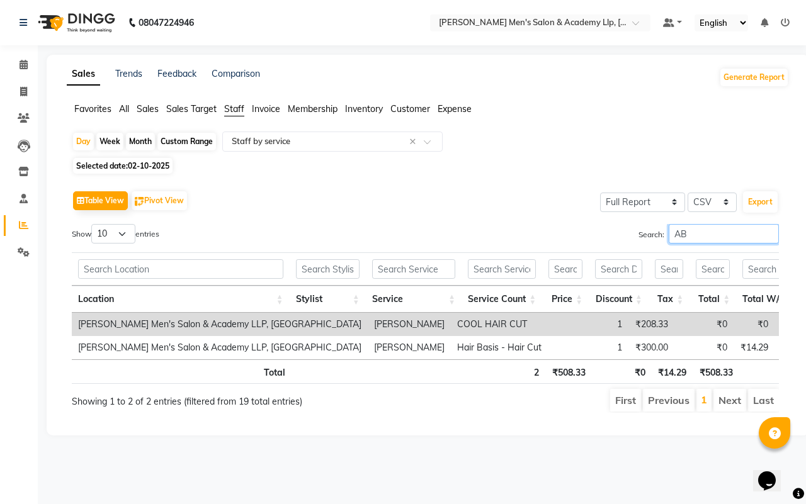
type input "A"
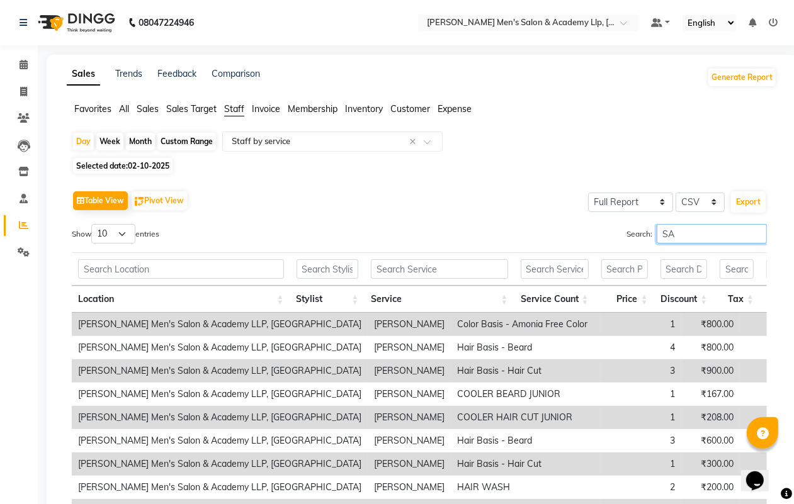
type input "S"
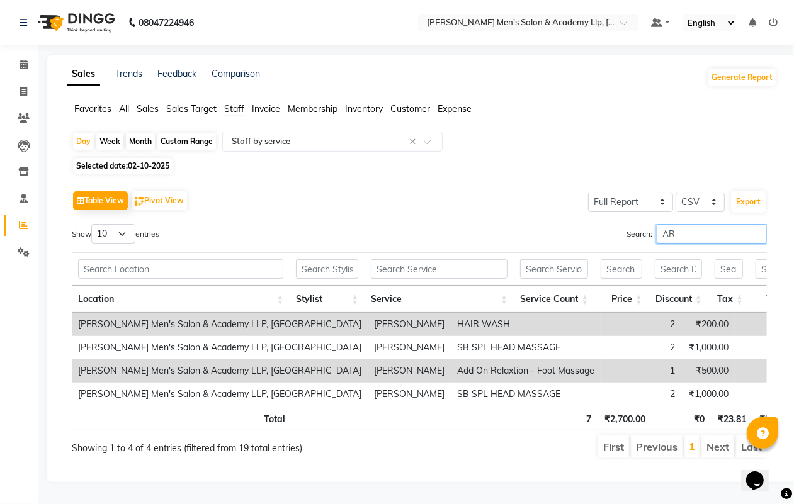
type input "A"
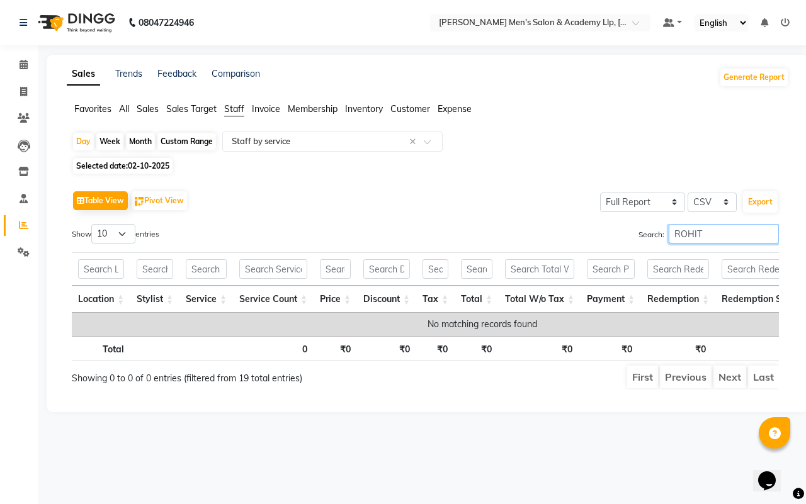
type input "ROHIT"
click at [20, 91] on icon at bounding box center [23, 91] width 7 height 9
select select "service"
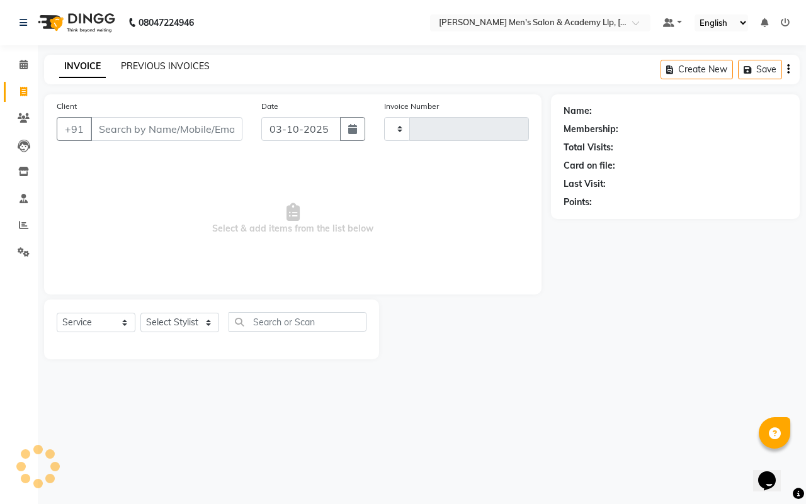
type input "6848"
select select "8248"
click at [145, 63] on link "PREVIOUS INVOICES" at bounding box center [165, 65] width 89 height 11
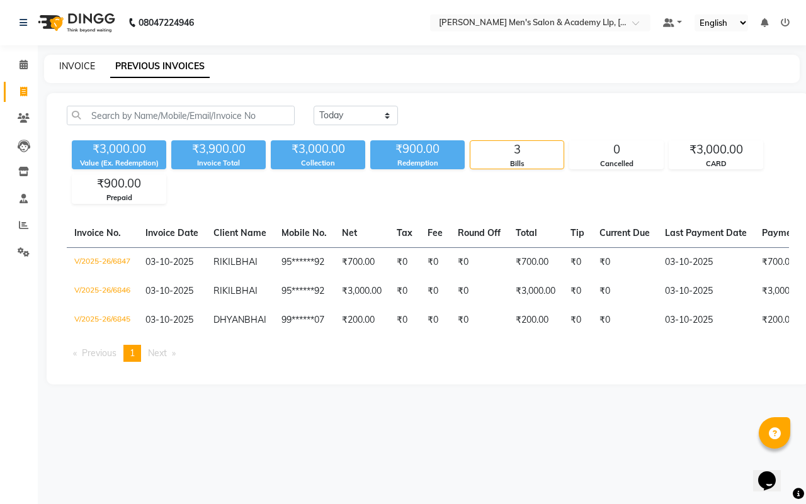
click at [93, 63] on link "INVOICE" at bounding box center [77, 65] width 36 height 11
select select "service"
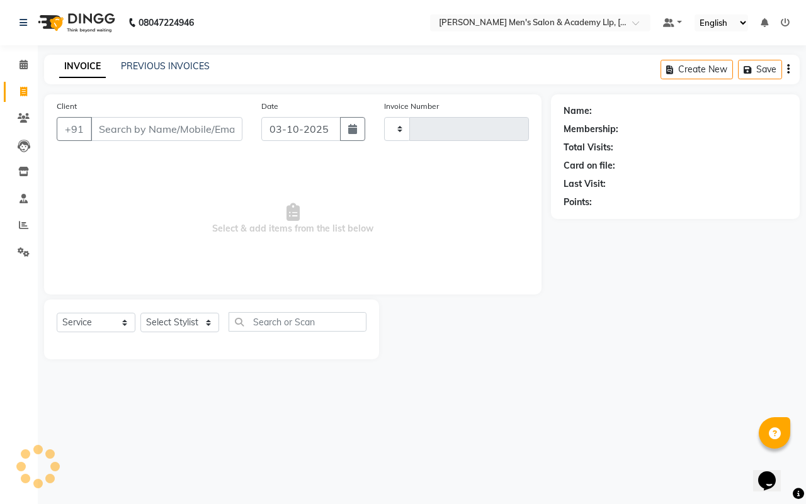
type input "6848"
select select "8248"
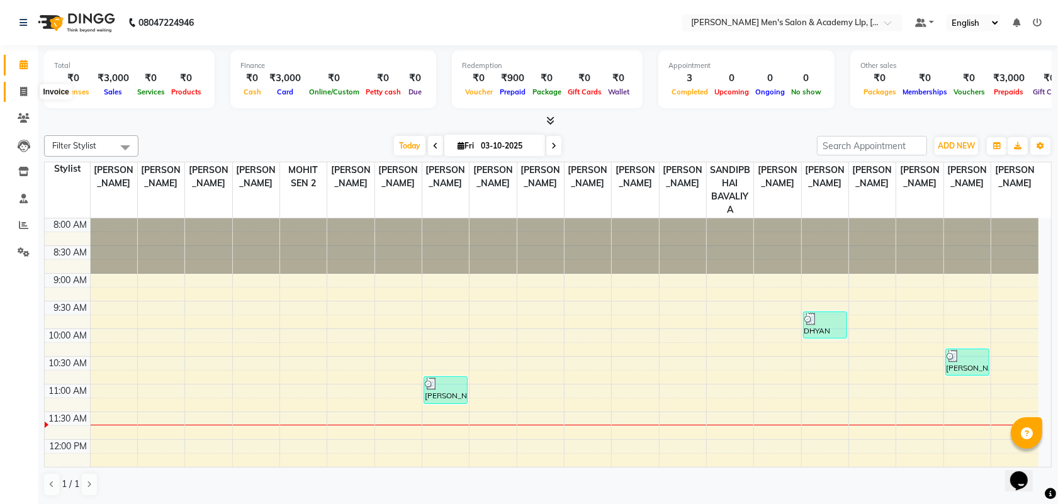
click at [17, 93] on span at bounding box center [24, 92] width 22 height 14
select select "8248"
select select "service"
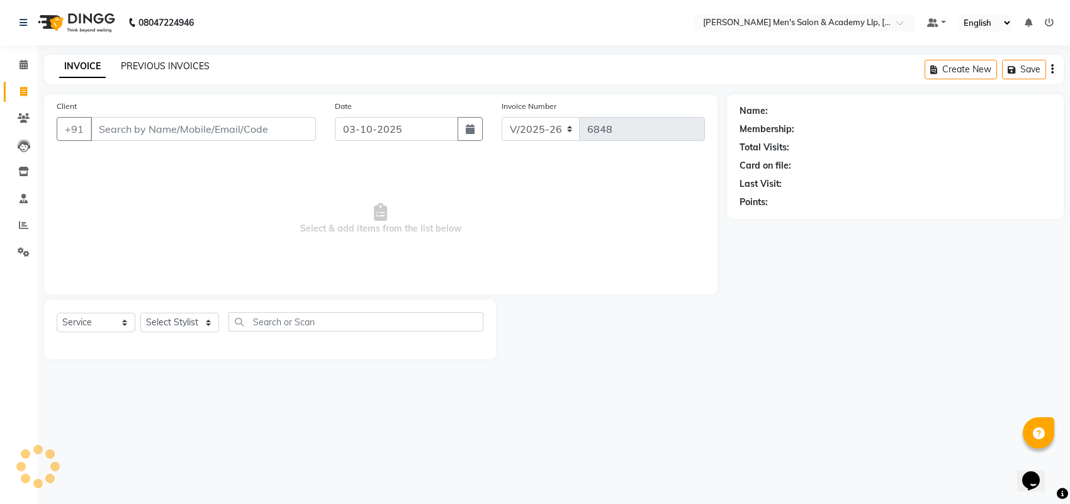
click at [156, 65] on link "PREVIOUS INVOICES" at bounding box center [165, 65] width 89 height 11
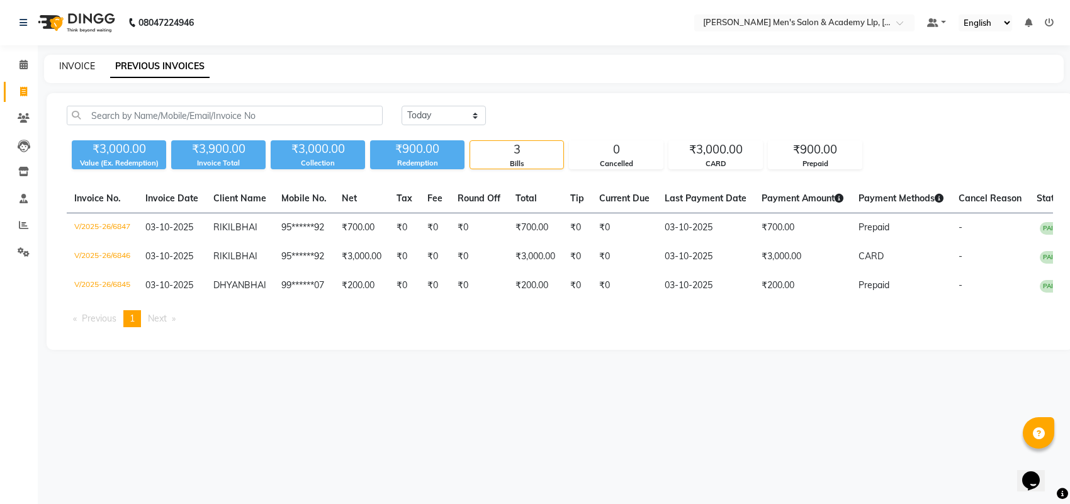
click at [84, 64] on link "INVOICE" at bounding box center [77, 65] width 36 height 11
select select "service"
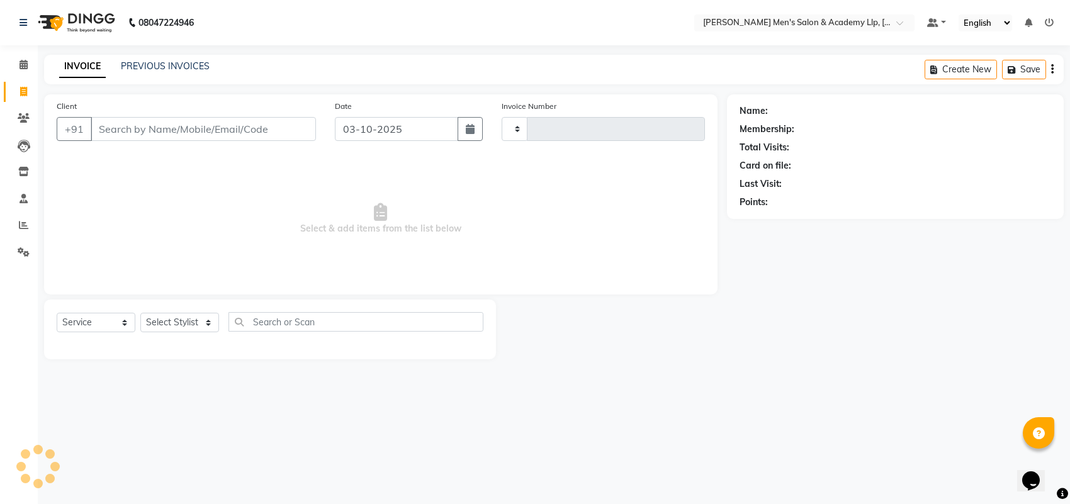
type input "6848"
select select "8248"
click at [134, 62] on link "PREVIOUS INVOICES" at bounding box center [165, 65] width 89 height 11
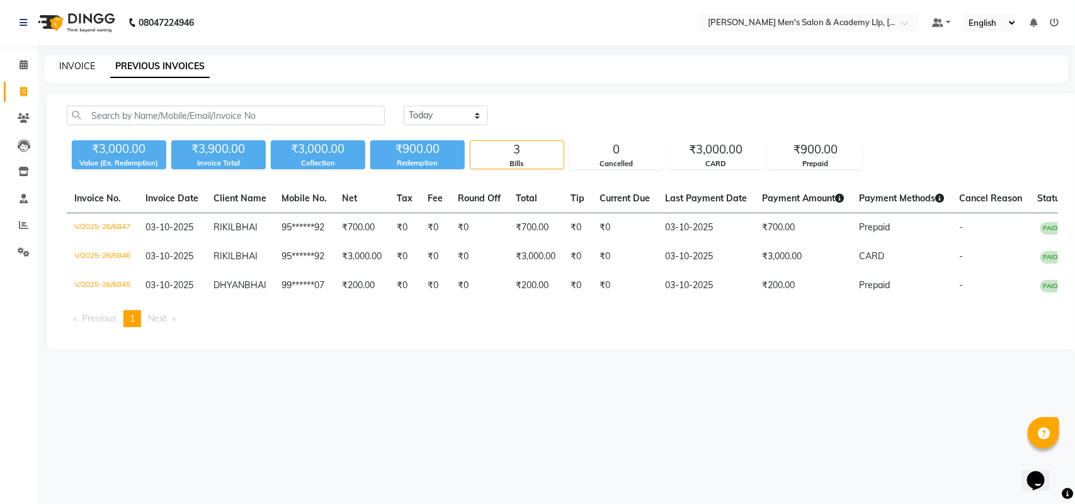
click at [77, 62] on link "INVOICE" at bounding box center [77, 65] width 36 height 11
select select "service"
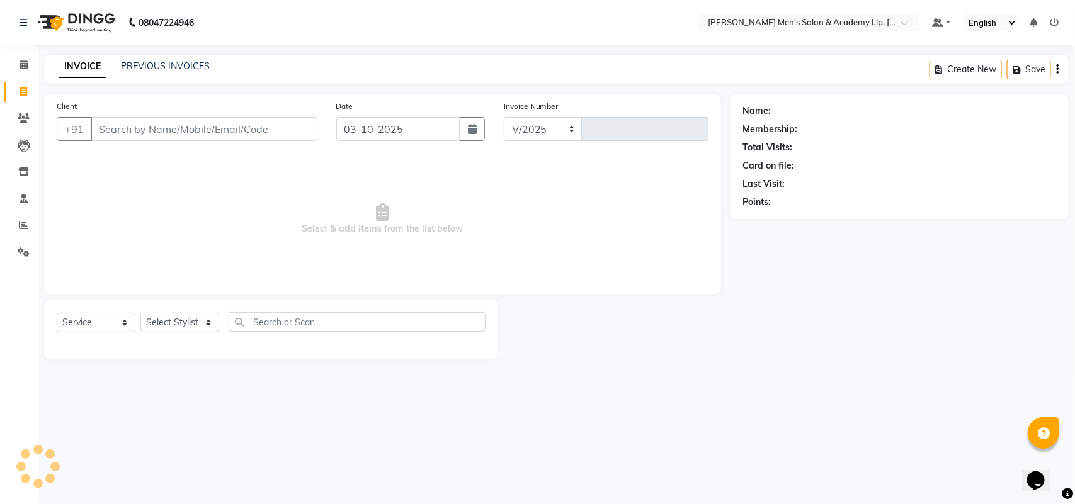
select select "8248"
type input "6848"
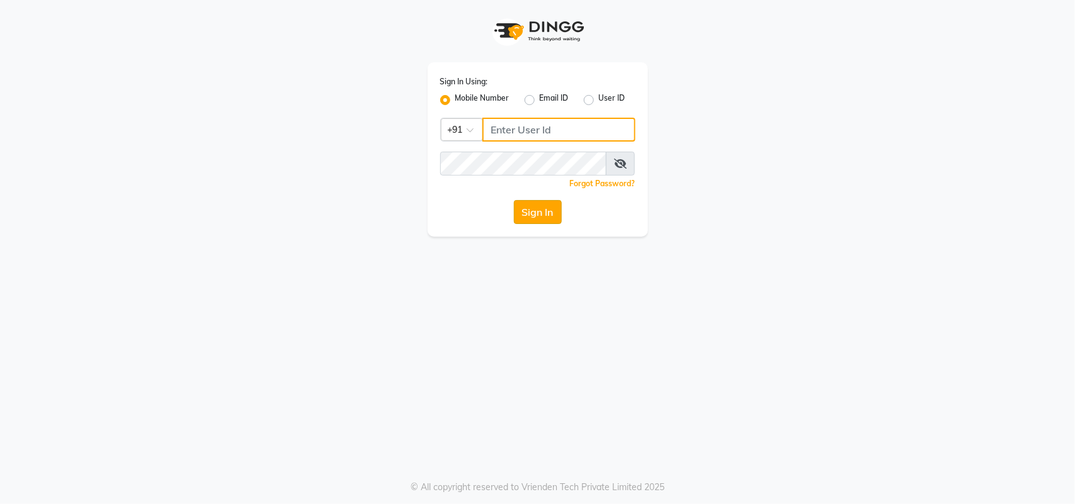
type input "8319161485"
click at [533, 205] on button "Sign In" at bounding box center [538, 212] width 48 height 24
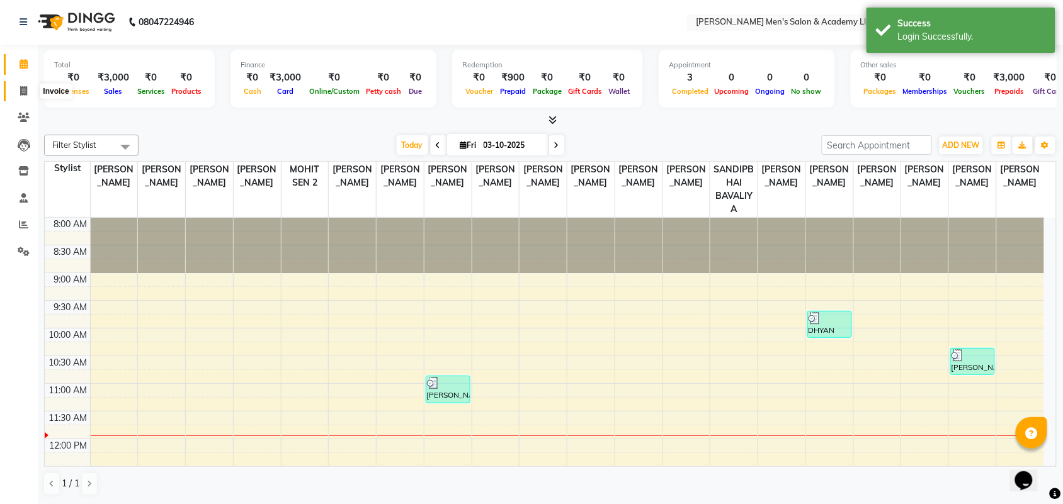
click at [21, 90] on icon at bounding box center [23, 90] width 7 height 9
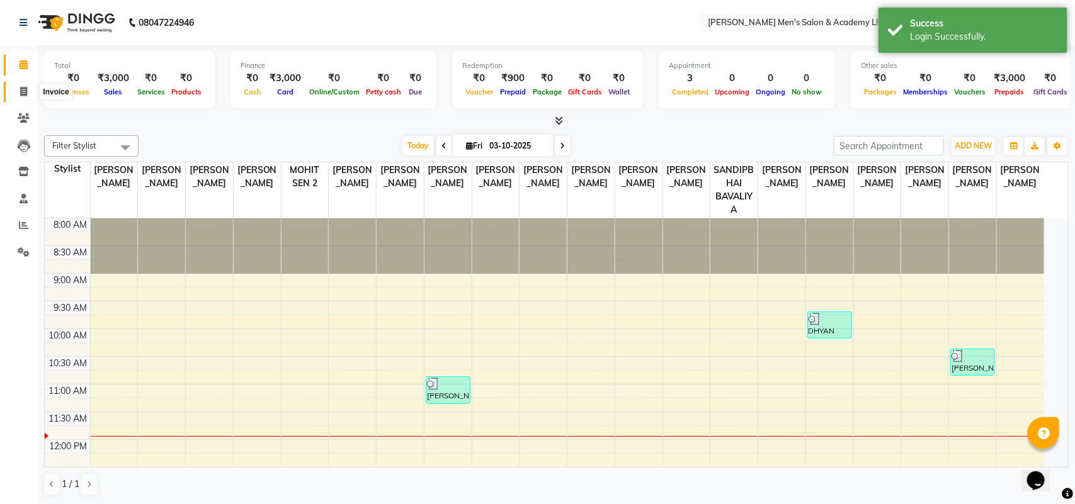
select select "8248"
select select "service"
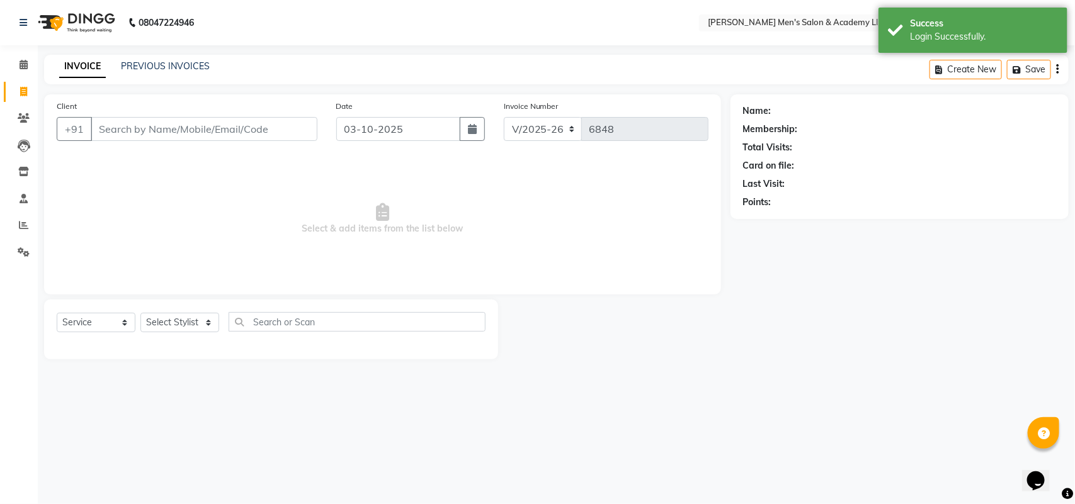
click at [188, 127] on input "Client" at bounding box center [204, 129] width 227 height 24
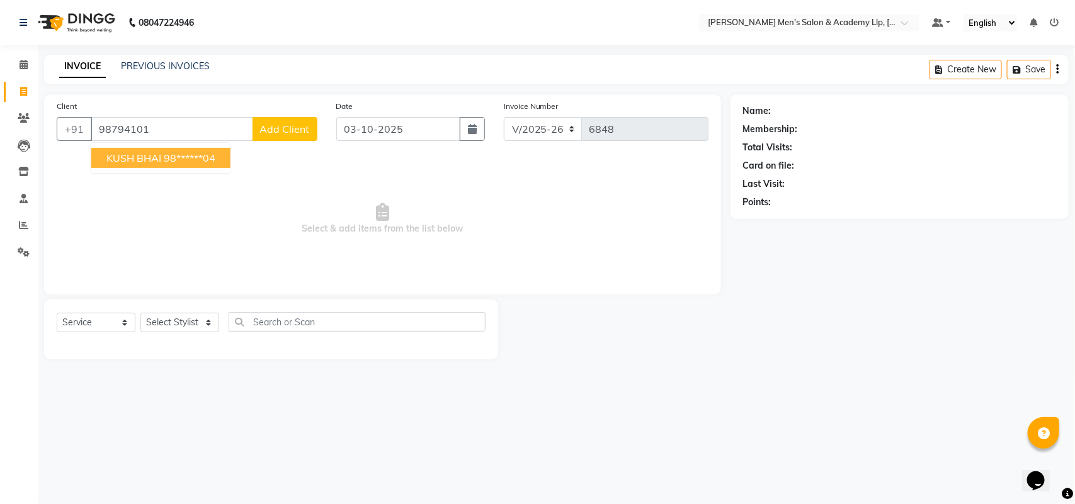
click at [181, 152] on ngb-highlight "98******04" at bounding box center [190, 158] width 52 height 13
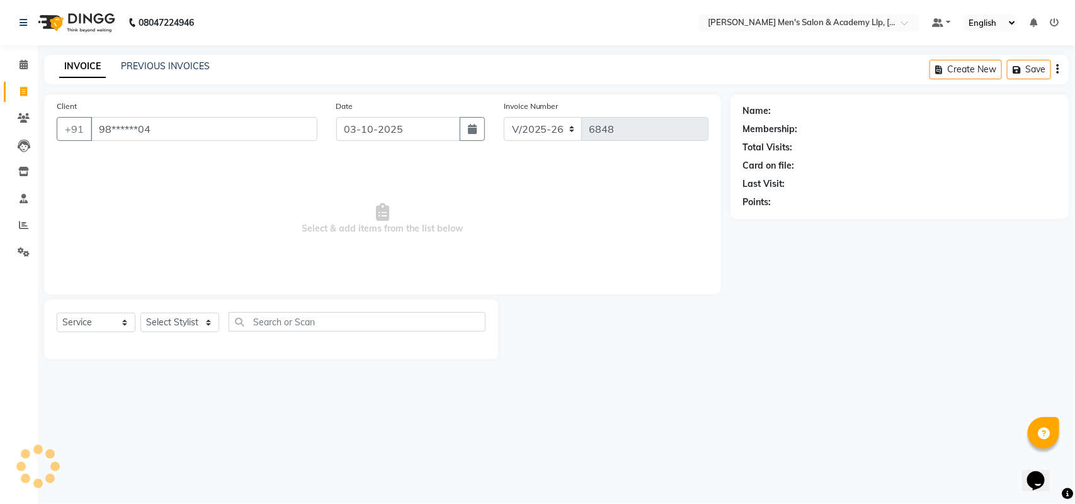
type input "98******04"
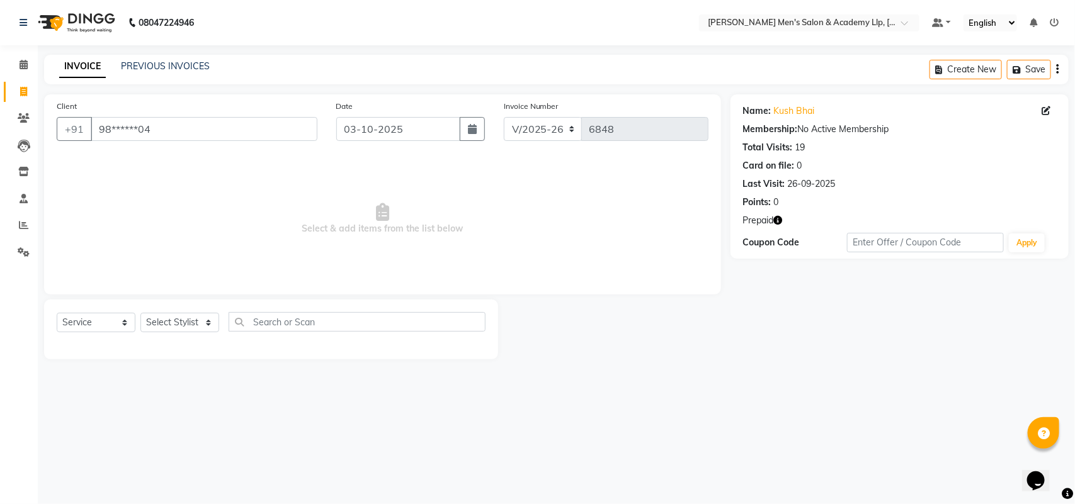
click at [776, 222] on icon "button" at bounding box center [778, 220] width 9 height 9
click at [781, 323] on div "Name: Kush Bhai Membership: No Active Membership Total Visits: 19 Card on file:…" at bounding box center [904, 226] width 348 height 265
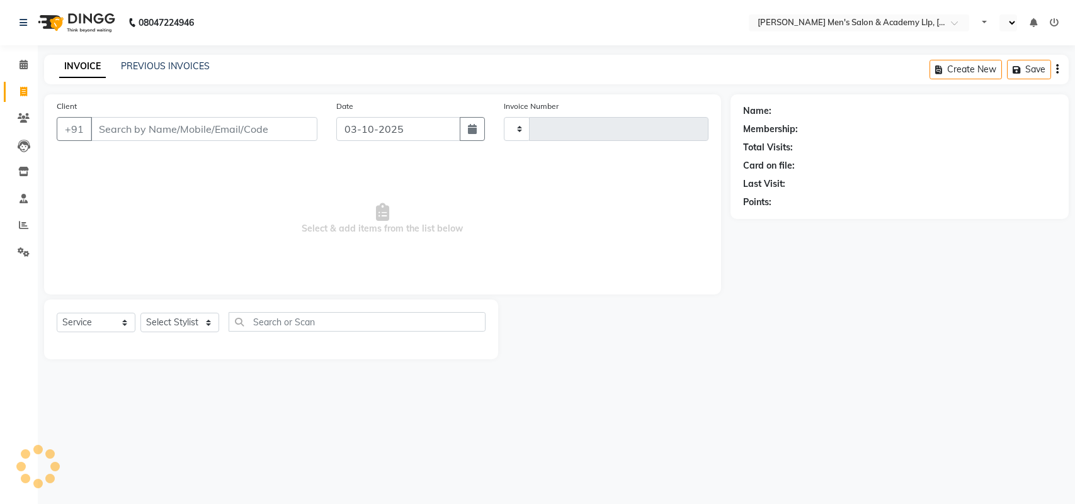
select select "service"
type input "6848"
select select "en"
select select "8248"
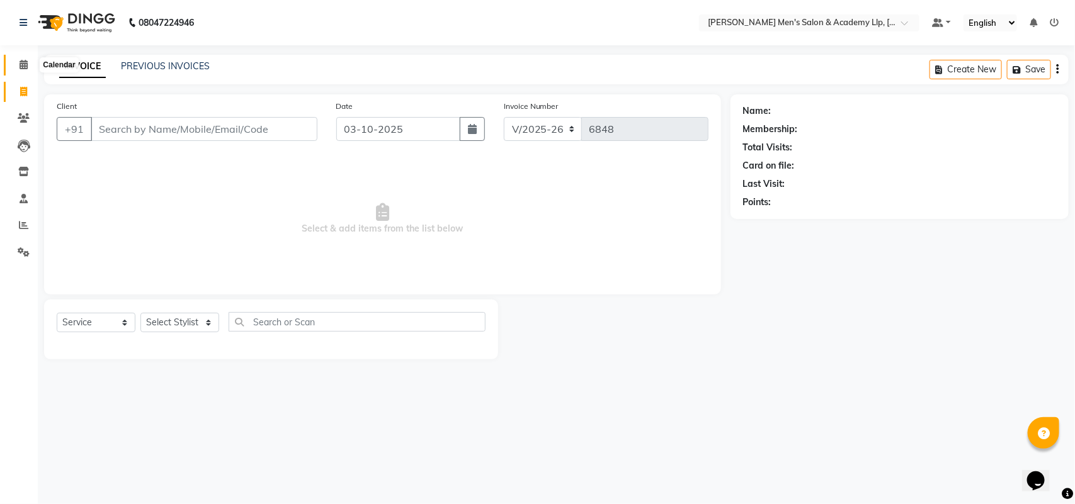
click at [20, 65] on icon at bounding box center [24, 64] width 8 height 9
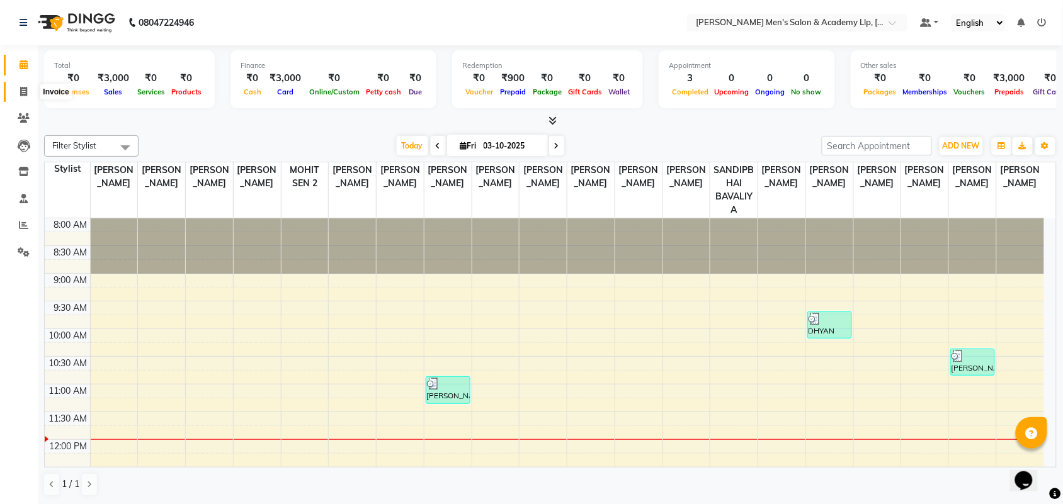
click at [21, 92] on icon at bounding box center [23, 91] width 7 height 9
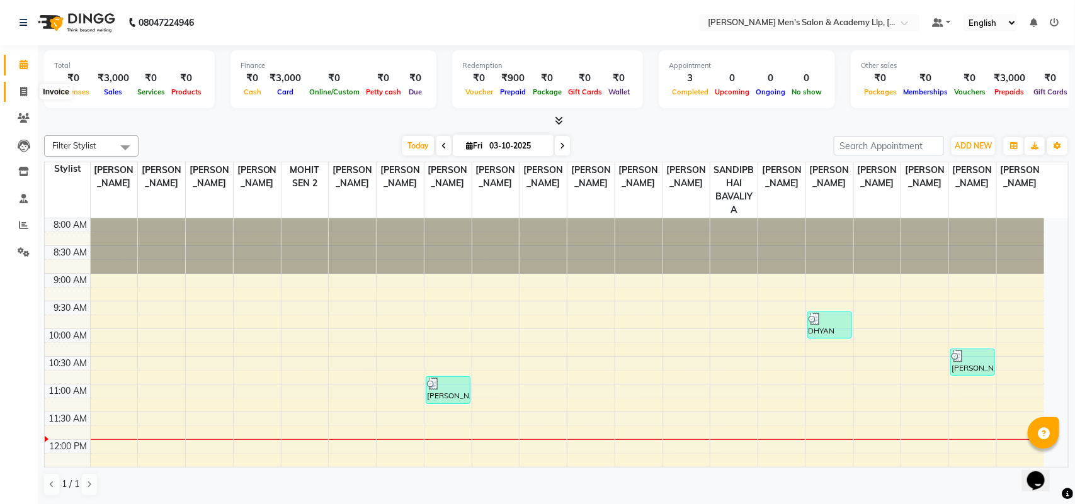
select select "service"
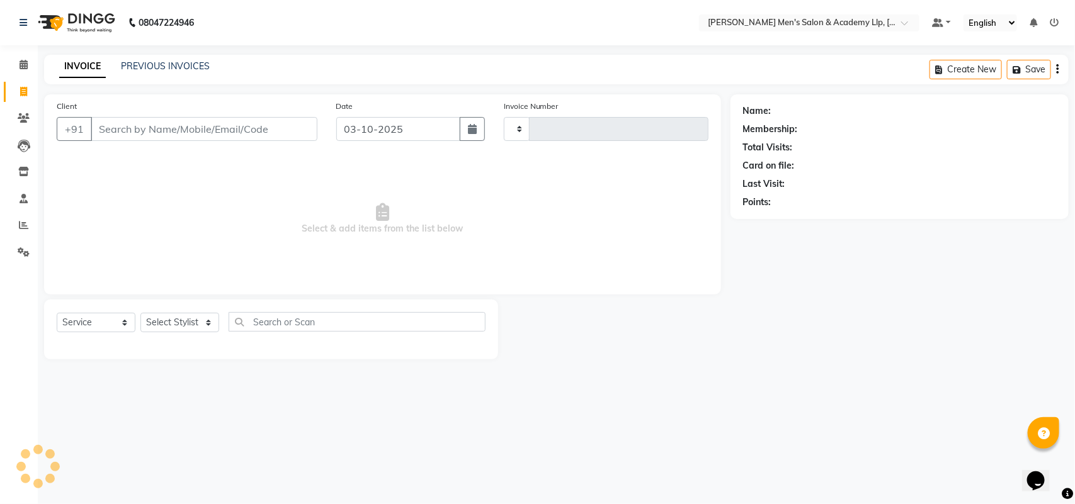
type input "6848"
select select "8248"
click at [713, 398] on div "08047224946 Select Location × [PERSON_NAME] Men's Salon & Academy Llp, Ravapar …" at bounding box center [537, 252] width 1075 height 504
click at [158, 139] on input "Client" at bounding box center [204, 129] width 227 height 24
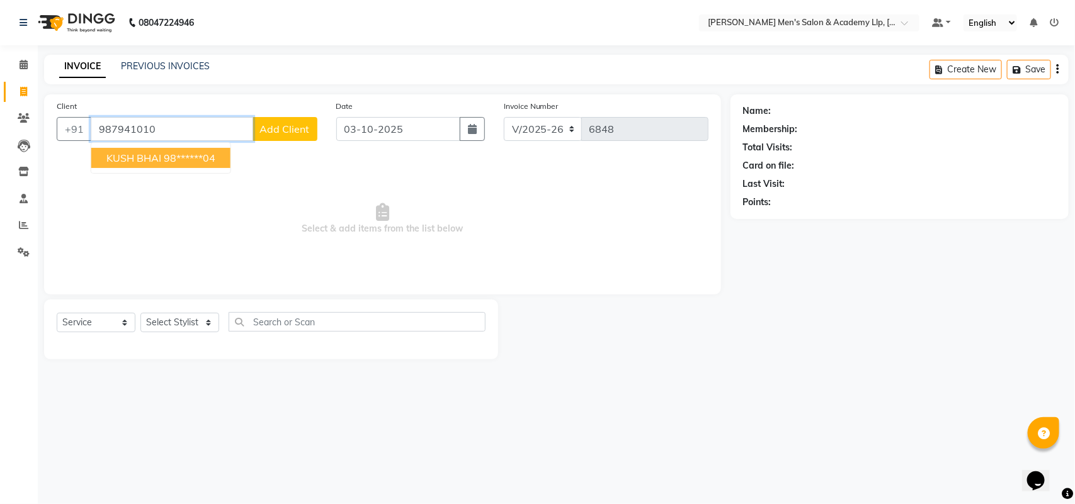
click at [194, 152] on ngb-highlight "98******04" at bounding box center [190, 158] width 52 height 13
type input "98******04"
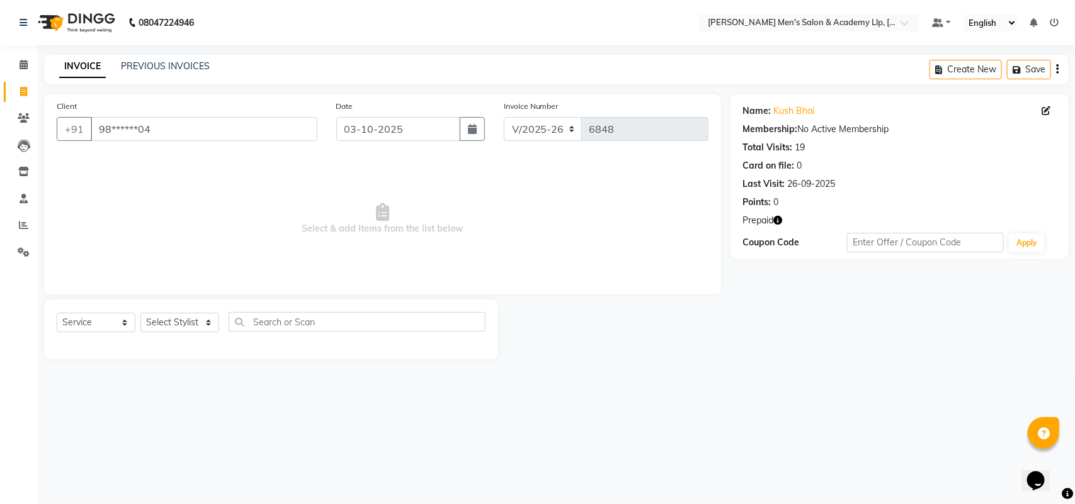
click at [779, 213] on div "Name: Kush Bhai Membership: No Active Membership Total Visits: 19 Card on file:…" at bounding box center [899, 176] width 338 height 164
click at [779, 225] on icon "button" at bounding box center [778, 220] width 9 height 9
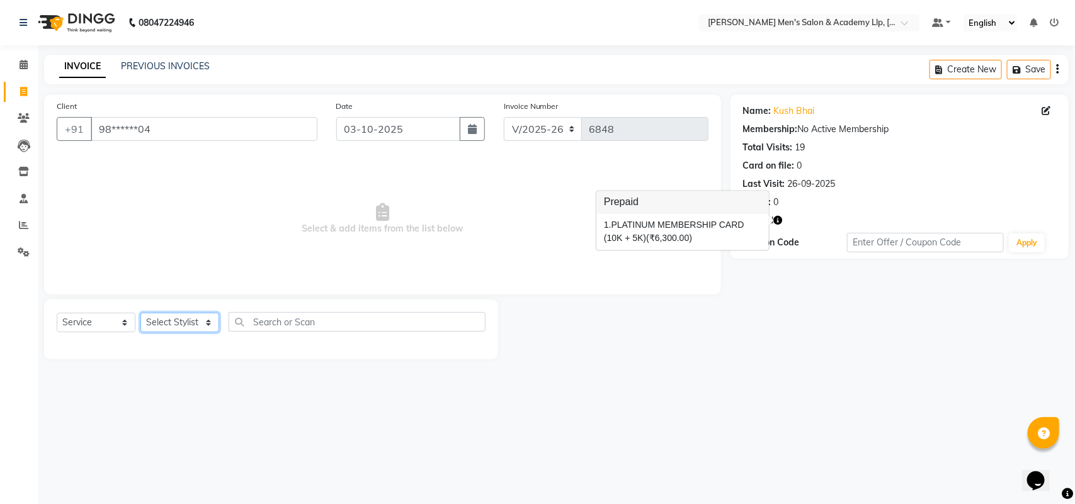
click at [209, 325] on select "Select Stylist ABHISHEK SEN AKKI SEN [PERSON_NAME] [PERSON_NAME] [PERSON_NAME] …" at bounding box center [179, 323] width 79 height 20
select select "78786"
click at [140, 313] on select "Select Stylist ABHISHEK SEN AKKI SEN [PERSON_NAME] [PERSON_NAME] [PERSON_NAME] …" at bounding box center [179, 323] width 79 height 20
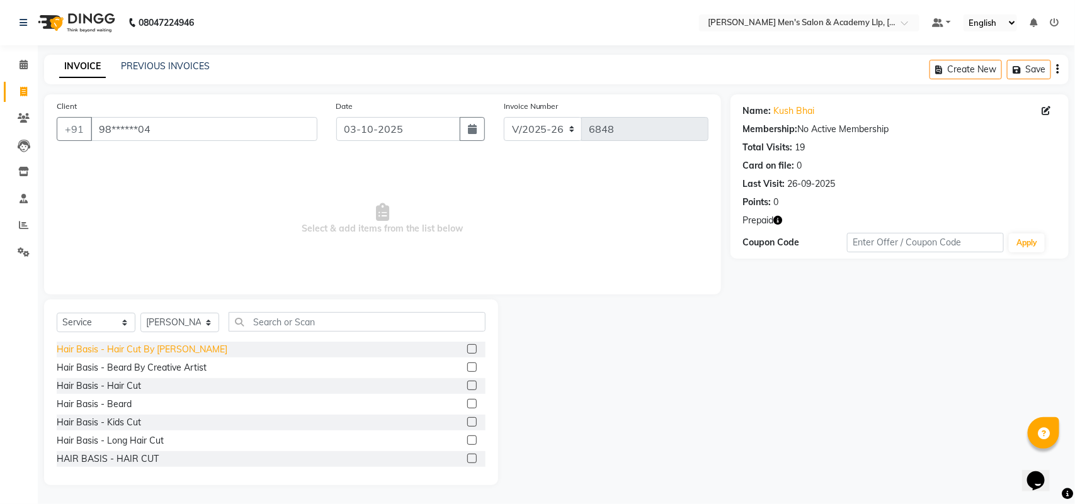
click at [162, 346] on div "Hair Basis - Hair Cut By [PERSON_NAME]" at bounding box center [142, 349] width 171 height 13
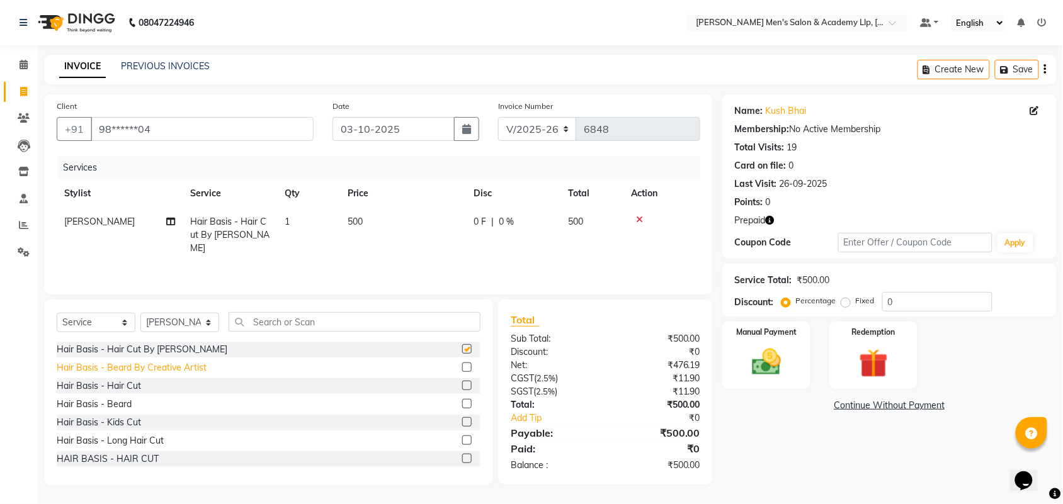
checkbox input "false"
click at [162, 367] on div "Hair Basis - Beard By Creative Artist" at bounding box center [132, 367] width 150 height 13
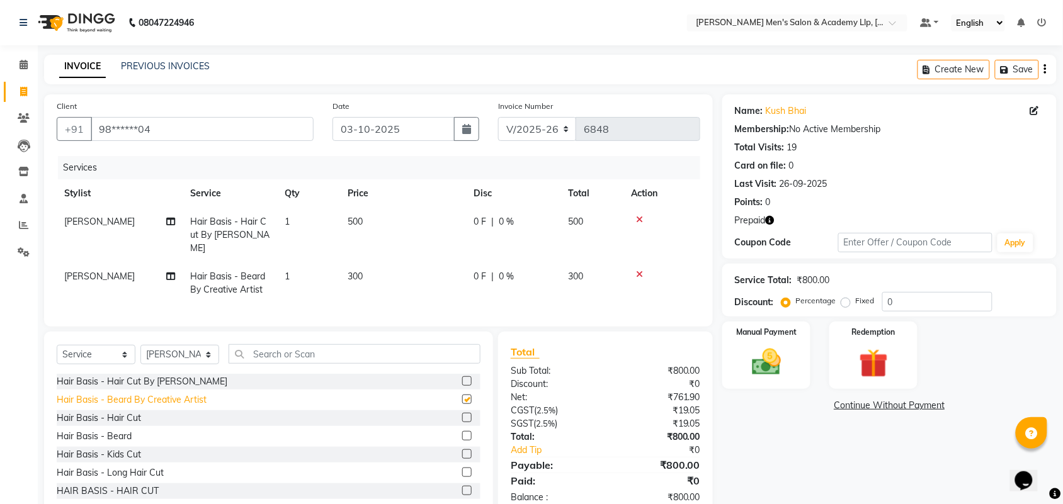
checkbox input "false"
click at [887, 360] on img at bounding box center [873, 364] width 49 height 38
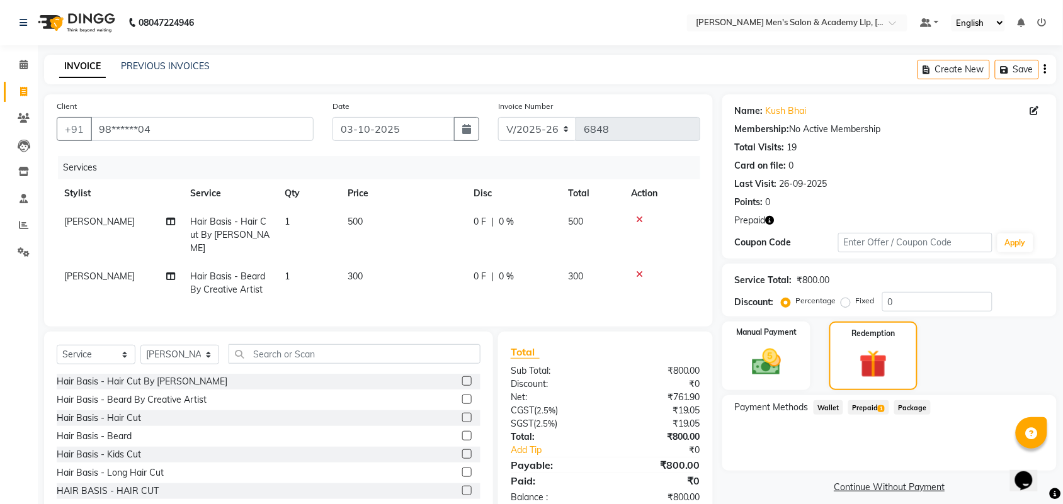
click at [867, 403] on span "Prepaid 1" at bounding box center [868, 407] width 41 height 14
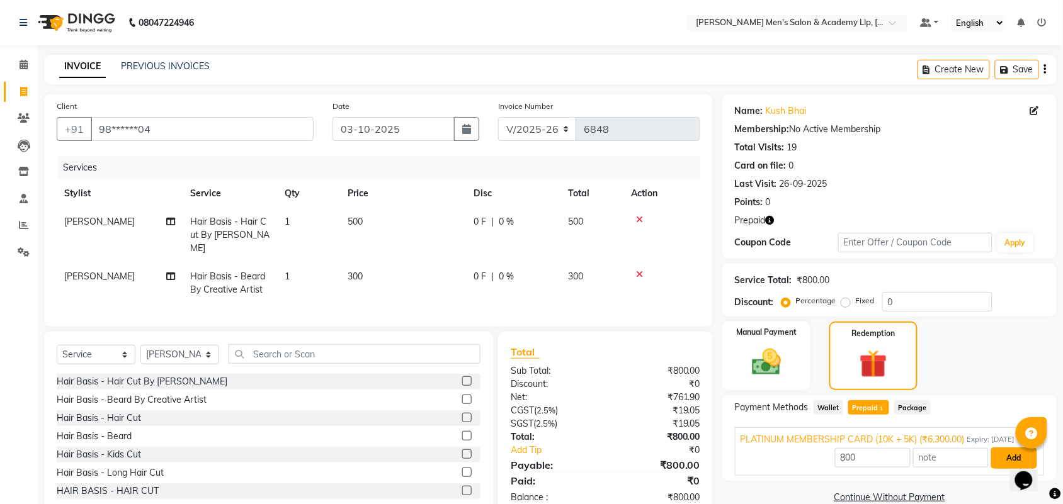
click at [1007, 461] on button "Add" at bounding box center [1014, 458] width 46 height 21
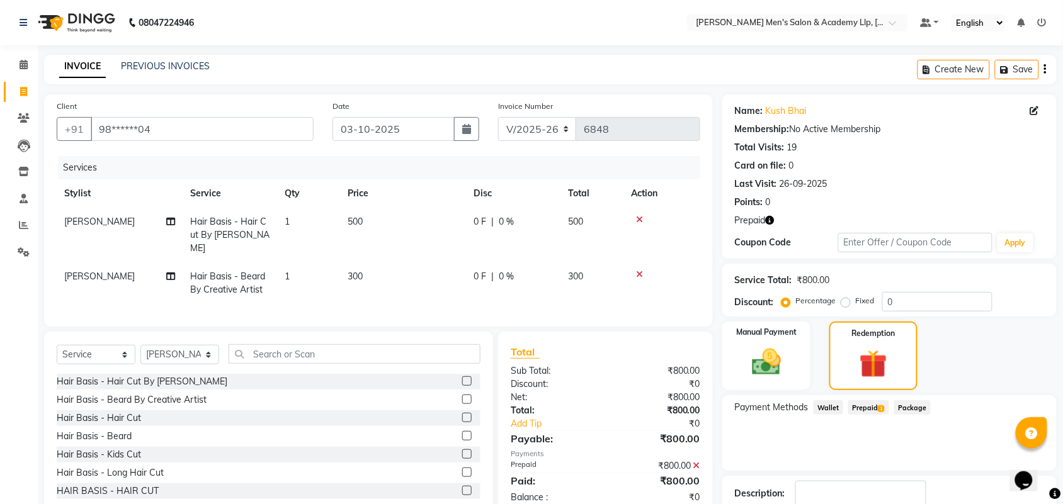
scroll to position [82, 0]
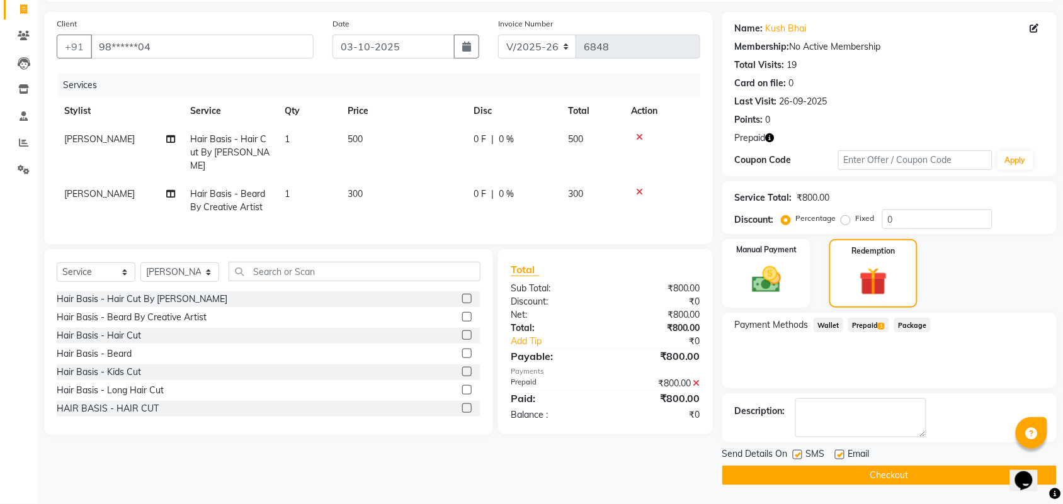
click at [841, 456] on label at bounding box center [839, 454] width 9 height 9
click at [841, 456] on input "checkbox" at bounding box center [839, 455] width 8 height 8
click at [841, 456] on label at bounding box center [839, 454] width 9 height 9
click at [841, 456] on input "checkbox" at bounding box center [839, 455] width 8 height 8
click at [838, 452] on label at bounding box center [839, 454] width 9 height 9
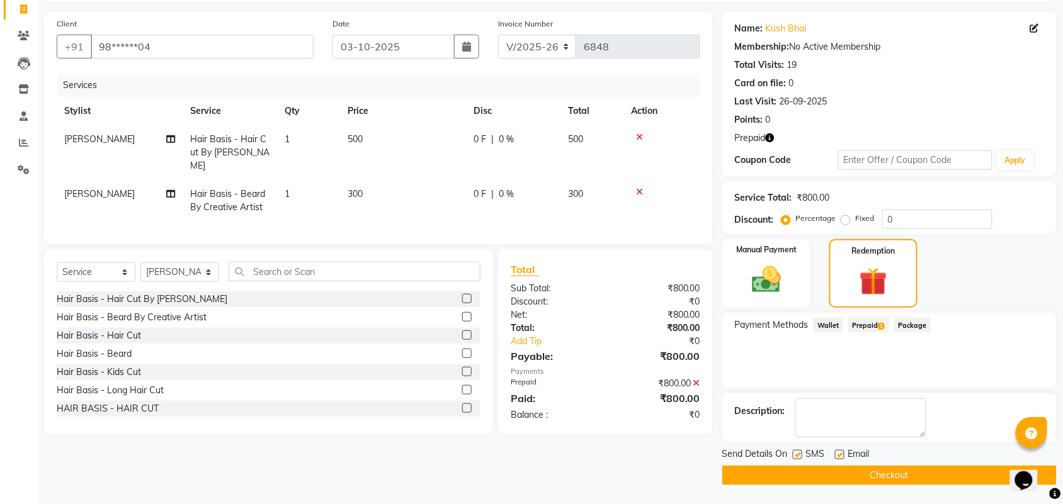
click at [838, 452] on input "checkbox" at bounding box center [839, 455] width 8 height 8
checkbox input "false"
click at [832, 473] on button "Checkout" at bounding box center [889, 476] width 334 height 20
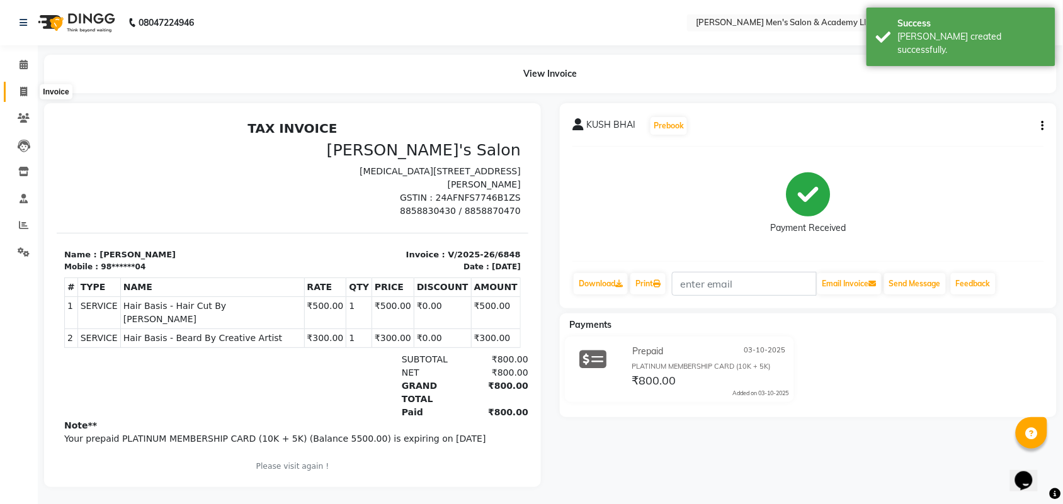
click at [21, 89] on icon at bounding box center [23, 91] width 7 height 9
select select "service"
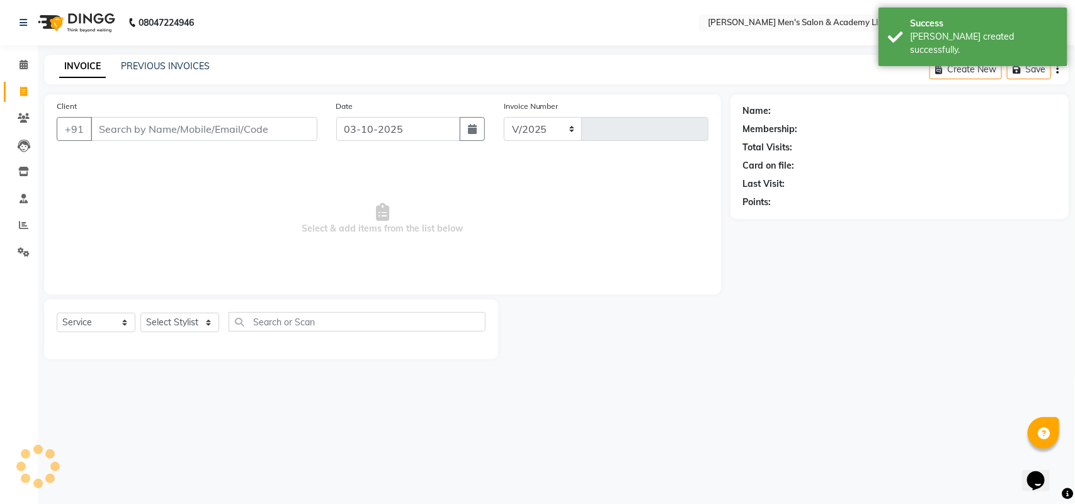
select select "8248"
type input "6849"
